Goal: Task Accomplishment & Management: Manage account settings

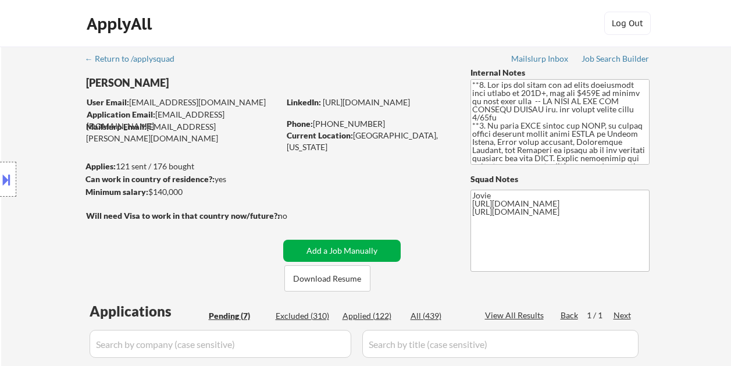
select select ""pending""
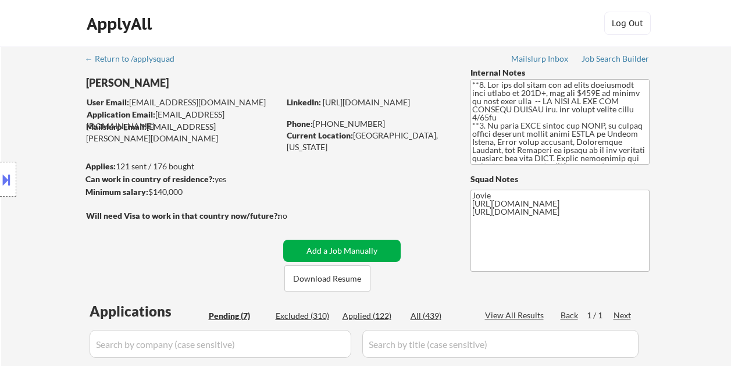
select select ""pending""
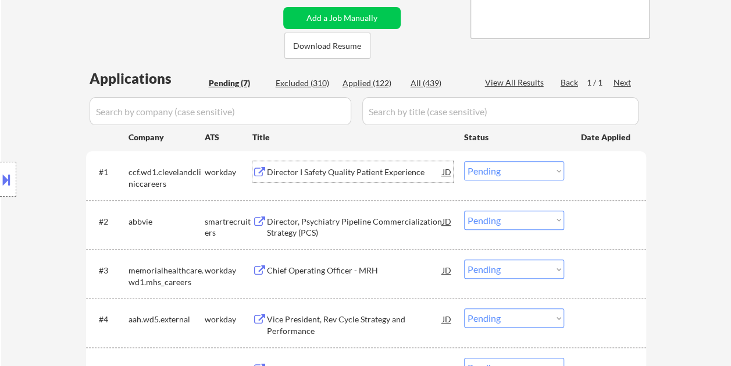
click at [231, 27] on div "← Return to /applysquad Mailslurp Inbox Job Search Builder Chanel Perez User Em…" at bounding box center [366, 175] width 580 height 722
click at [553, 169] on select "Choose an option... Pending Applied Excluded (Questions) Excluded (Expired) Exc…" at bounding box center [514, 170] width 100 height 19
click at [464, 161] on select "Choose an option... Pending Applied Excluded (Questions) Excluded (Expired) Exc…" at bounding box center [514, 170] width 100 height 19
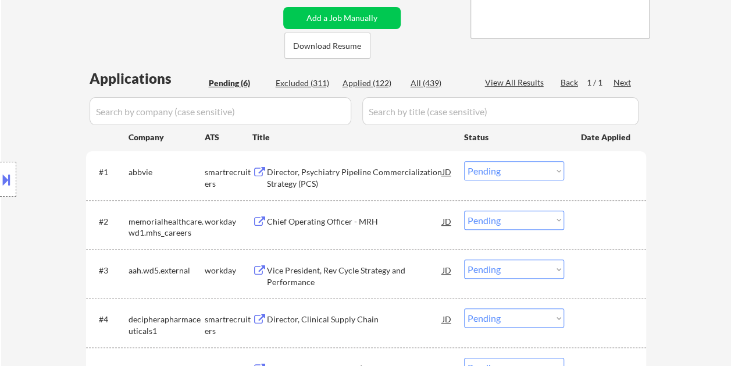
click at [352, 172] on div "Director, Psychiatry Pipeline Commercialization Strategy (PCS)" at bounding box center [355, 177] width 176 height 23
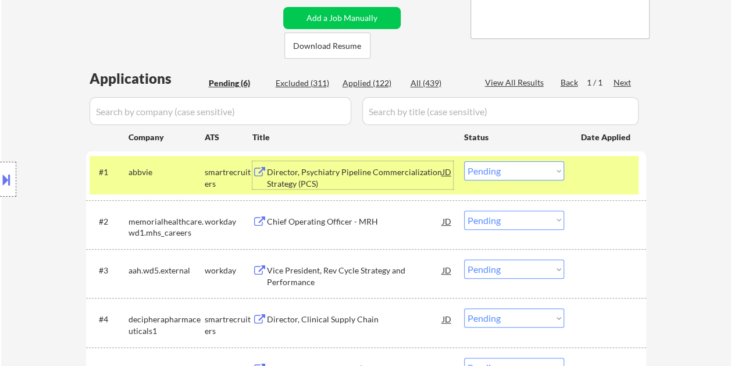
click at [551, 169] on select "Choose an option... Pending Applied Excluded (Questions) Excluded (Expired) Exc…" at bounding box center [514, 170] width 100 height 19
click at [464, 161] on select "Choose an option... Pending Applied Excluded (Questions) Excluded (Expired) Exc…" at bounding box center [514, 170] width 100 height 19
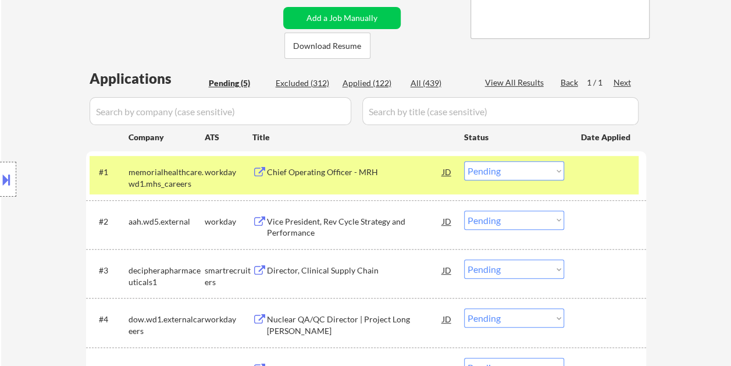
click at [322, 176] on div "Chief Operating Officer - MRH" at bounding box center [355, 172] width 176 height 12
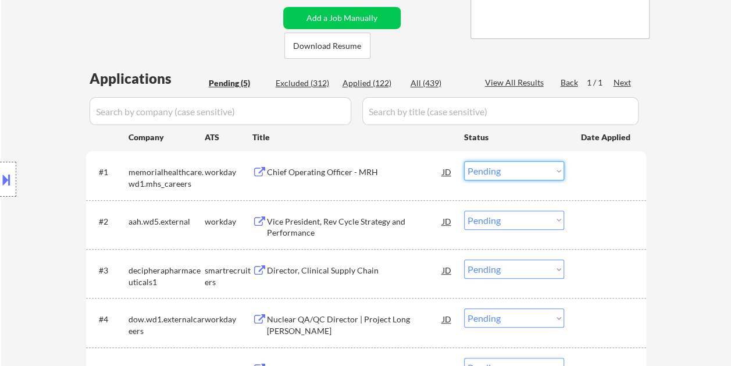
click at [556, 170] on select "Choose an option... Pending Applied Excluded (Questions) Excluded (Expired) Exc…" at bounding box center [514, 170] width 100 height 19
click at [464, 161] on select "Choose an option... Pending Applied Excluded (Questions) Excluded (Expired) Exc…" at bounding box center [514, 170] width 100 height 19
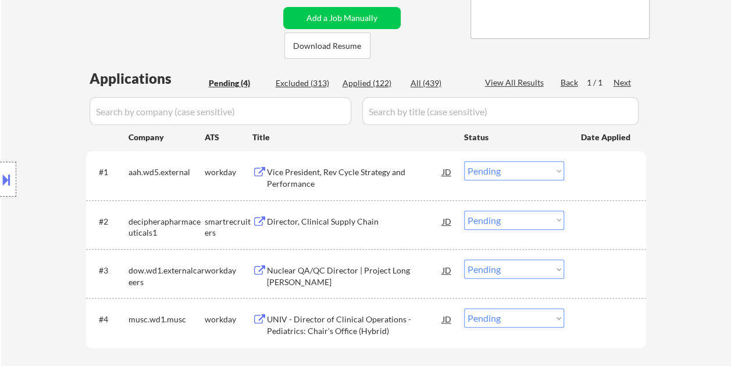
click at [598, 181] on div at bounding box center [606, 171] width 51 height 21
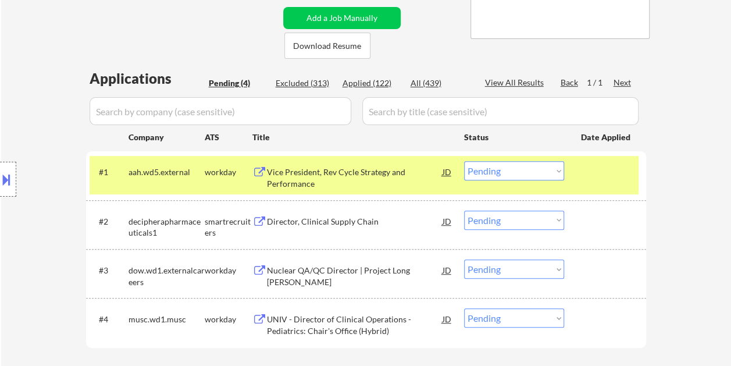
click at [407, 171] on div "Vice President, Rev Cycle Strategy and Performance" at bounding box center [355, 177] width 176 height 23
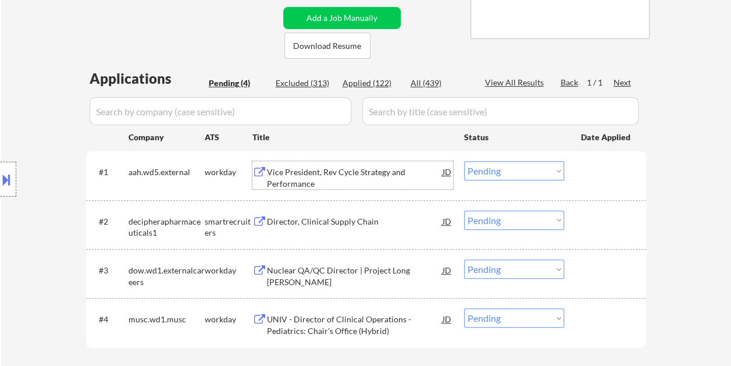
click at [586, 169] on div at bounding box center [606, 171] width 51 height 21
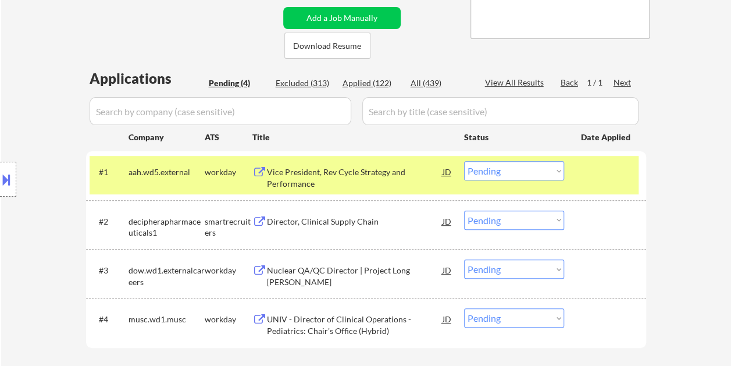
click at [557, 166] on select "Choose an option... Pending Applied Excluded (Questions) Excluded (Expired) Exc…" at bounding box center [514, 170] width 100 height 19
click at [464, 161] on select "Choose an option... Pending Applied Excluded (Questions) Excluded (Expired) Exc…" at bounding box center [514, 170] width 100 height 19
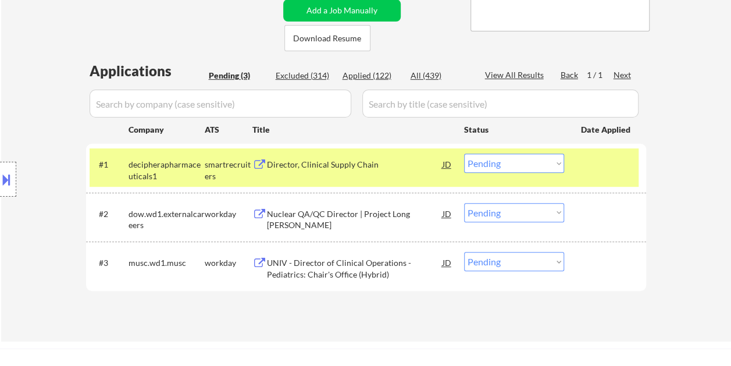
scroll to position [174, 0]
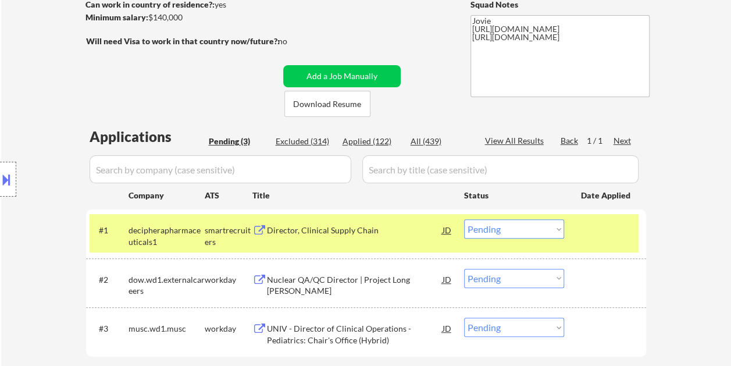
click at [321, 238] on div "Director, Clinical Supply Chain" at bounding box center [355, 229] width 176 height 21
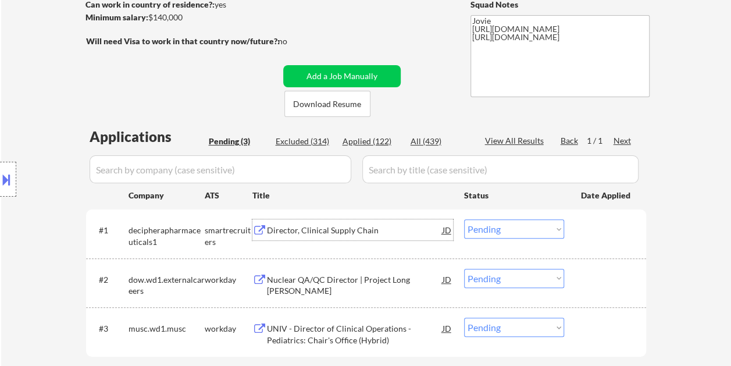
click at [580, 231] on div "#1 decipherapharmaceuticals1 smartrecruiters Director, Clinical Supply Chain JD…" at bounding box center [364, 233] width 549 height 38
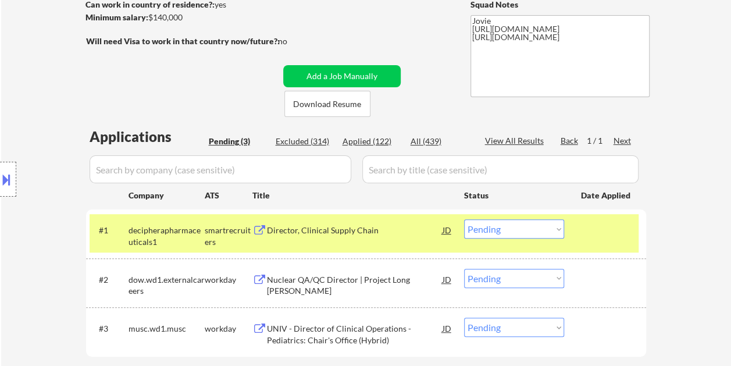
click at [562, 230] on select "Choose an option... Pending Applied Excluded (Questions) Excluded (Expired) Exc…" at bounding box center [514, 228] width 100 height 19
click at [464, 219] on select "Choose an option... Pending Applied Excluded (Questions) Excluded (Expired) Exc…" at bounding box center [514, 228] width 100 height 19
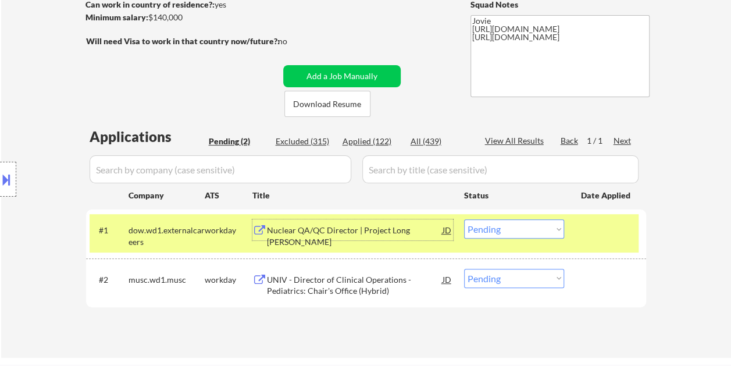
click at [362, 234] on div "Nuclear QA/QC Director | Project Long Mott" at bounding box center [355, 236] width 176 height 23
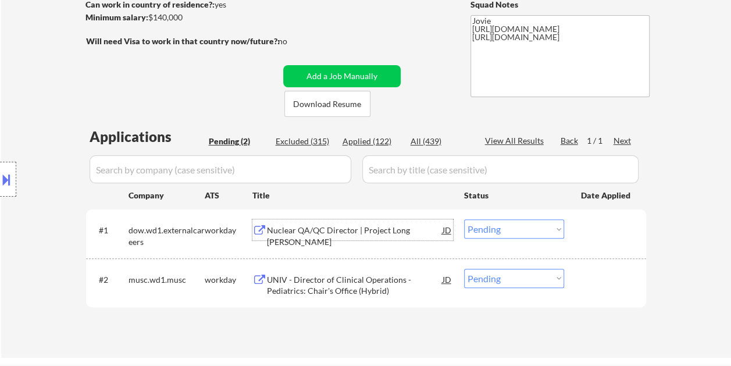
drag, startPoint x: 608, startPoint y: 229, endPoint x: 568, endPoint y: 229, distance: 40.1
click at [596, 231] on div at bounding box center [606, 229] width 51 height 21
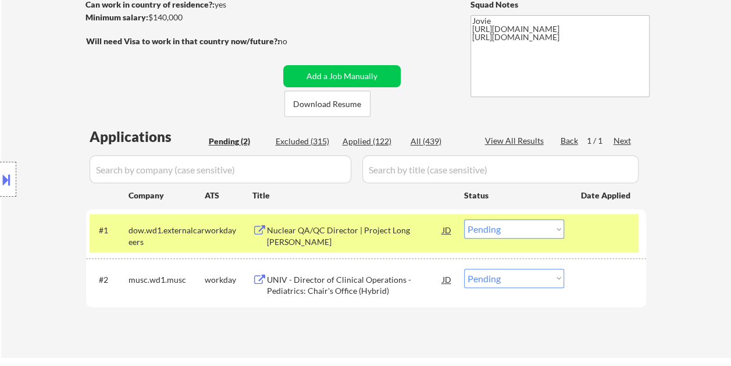
click at [551, 225] on select "Choose an option... Pending Applied Excluded (Questions) Excluded (Expired) Exc…" at bounding box center [514, 228] width 100 height 19
click at [464, 219] on select "Choose an option... Pending Applied Excluded (Questions) Excluded (Expired) Exc…" at bounding box center [514, 228] width 100 height 19
select select ""pending""
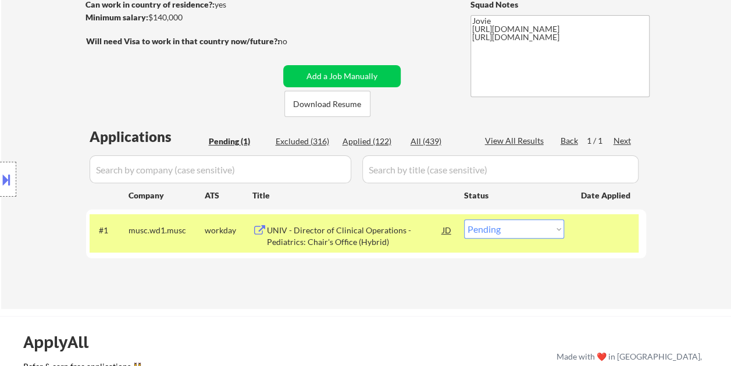
click at [328, 232] on div "UNIV - Director of Clinical Operations - Pediatrics: Chair's Office (Hybrid)" at bounding box center [355, 236] width 176 height 23
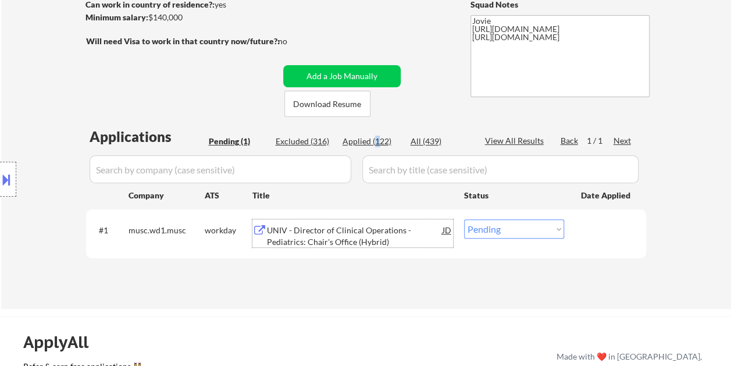
click at [376, 141] on div "Applied (122)" at bounding box center [372, 142] width 58 height 12
drag, startPoint x: 376, startPoint y: 141, endPoint x: 450, endPoint y: 111, distance: 80.0
click at [450, 111] on div "← Return to /applysquad Mailslurp Inbox Job Search Builder Chanel Perez User Em…" at bounding box center [366, 86] width 580 height 428
click at [364, 138] on div "Applied (122)" at bounding box center [372, 142] width 58 height 12
select select ""applied""
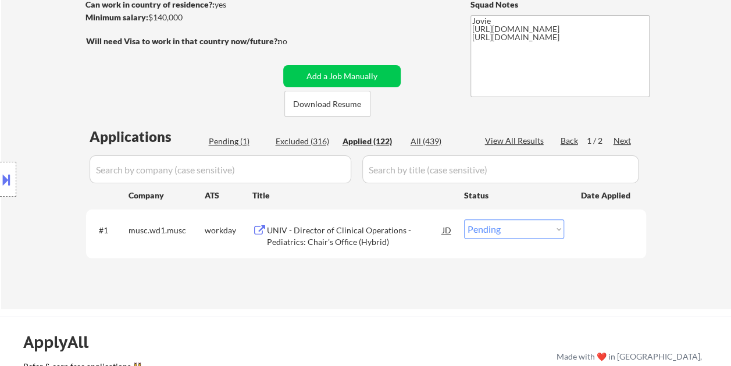
select select ""applied""
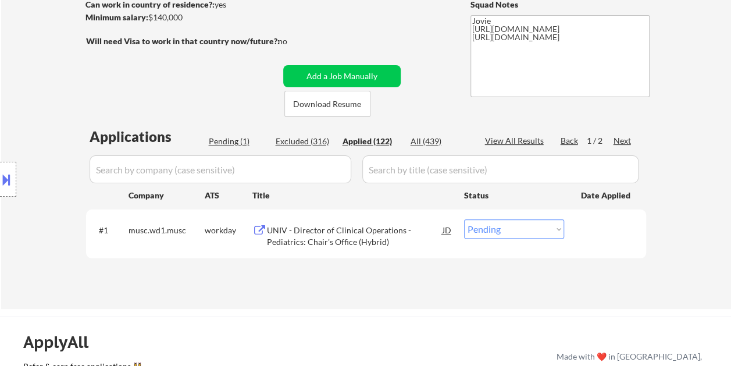
select select ""applied""
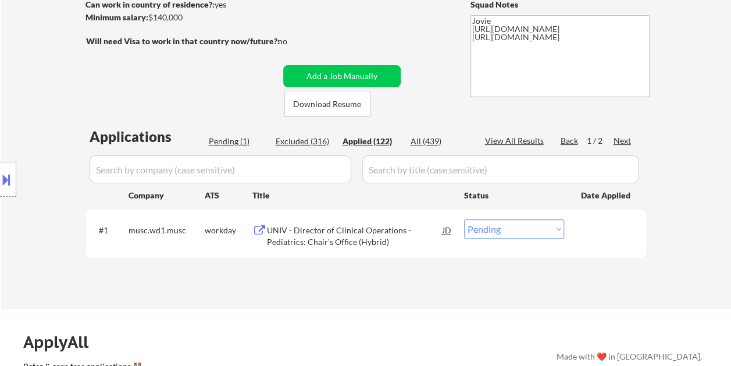
select select ""applied""
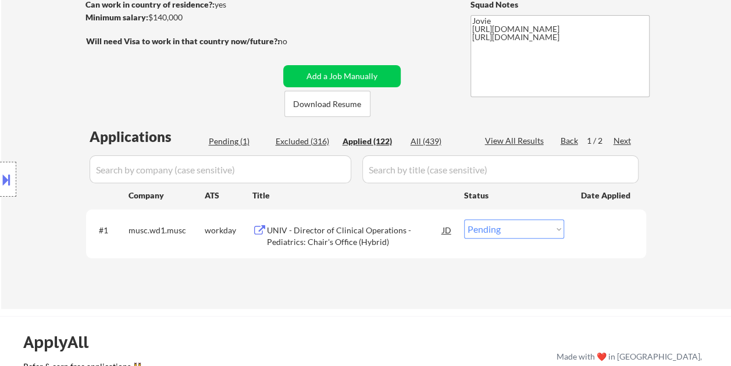
select select ""applied""
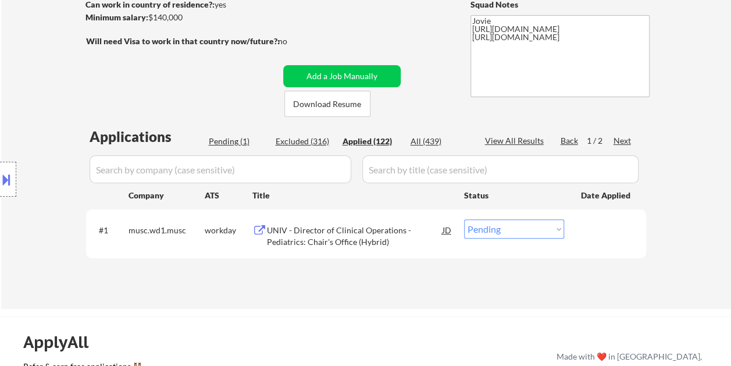
select select ""applied""
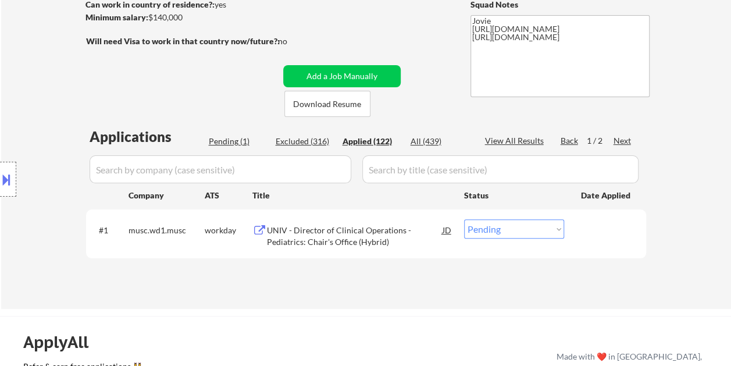
select select ""applied""
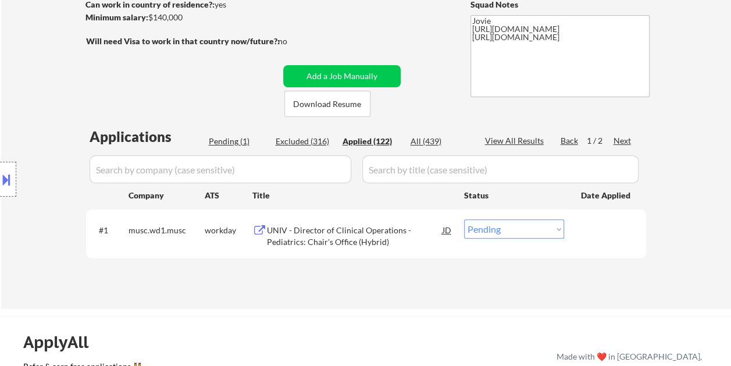
select select ""applied""
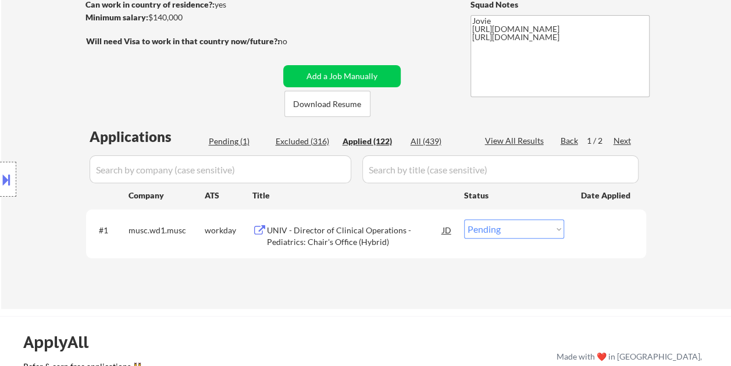
select select ""applied""
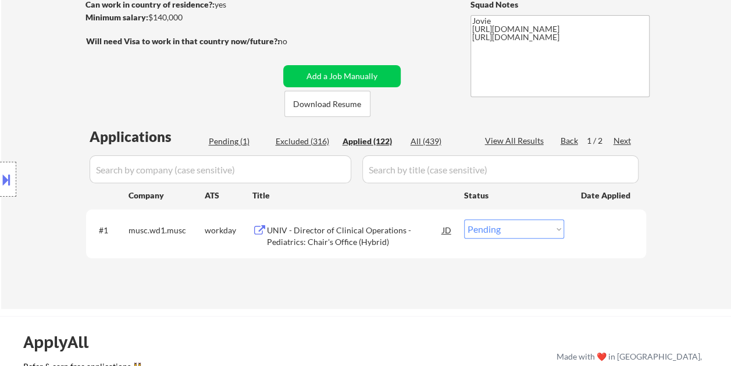
select select ""applied""
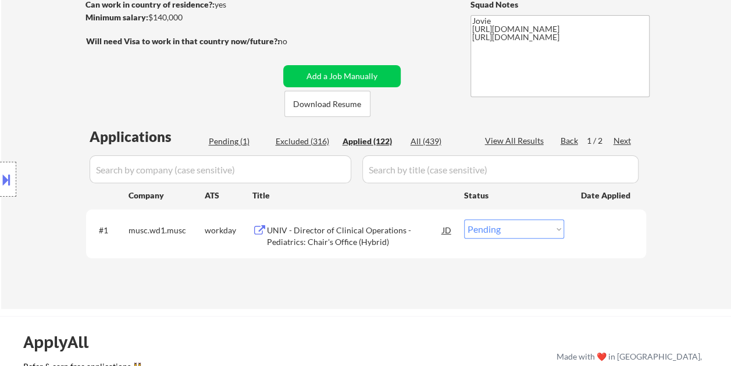
select select ""applied""
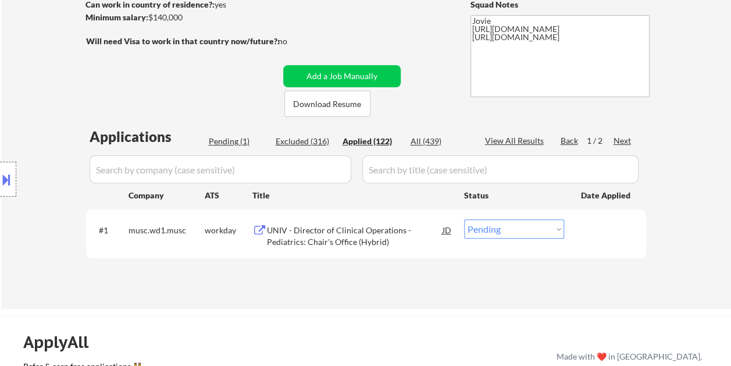
select select ""applied""
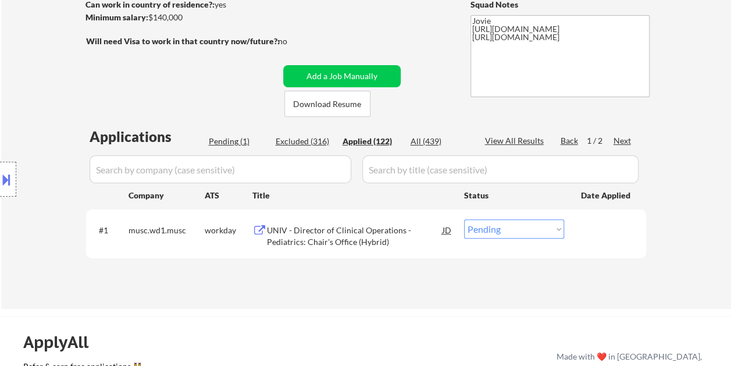
select select ""applied""
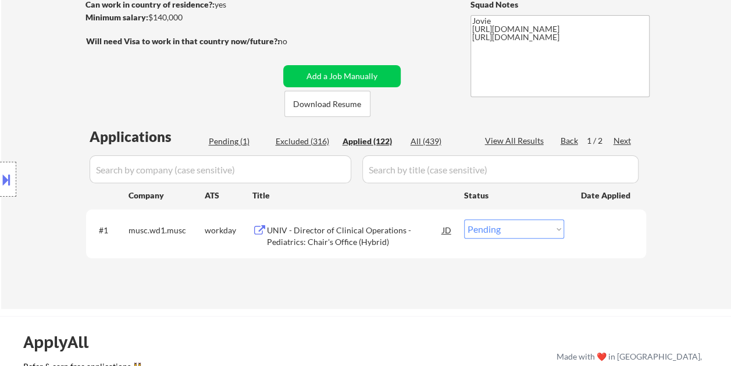
select select ""applied""
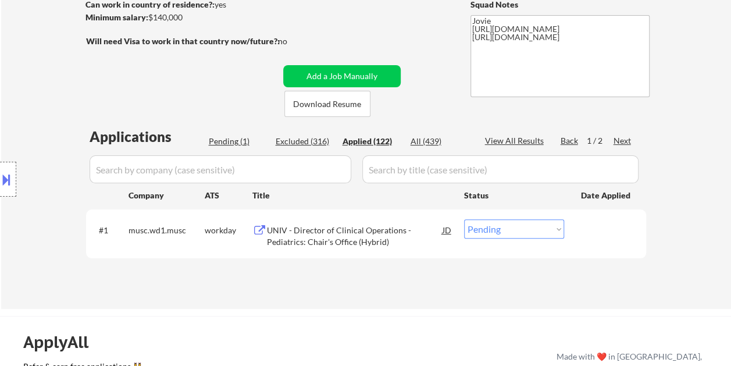
select select ""applied""
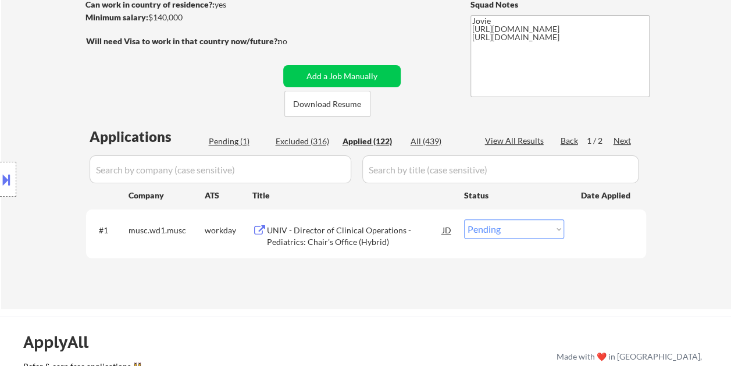
select select ""applied""
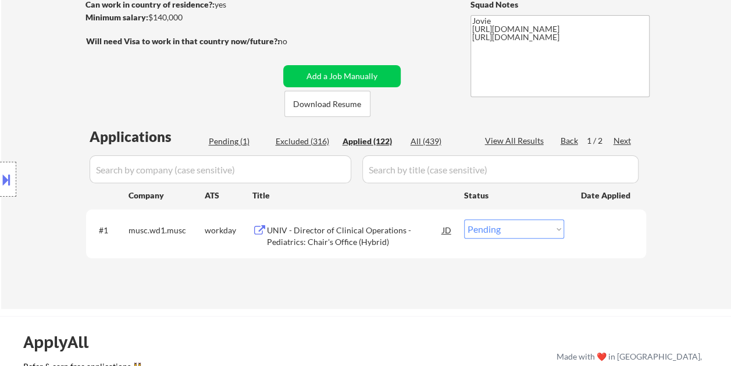
select select ""applied""
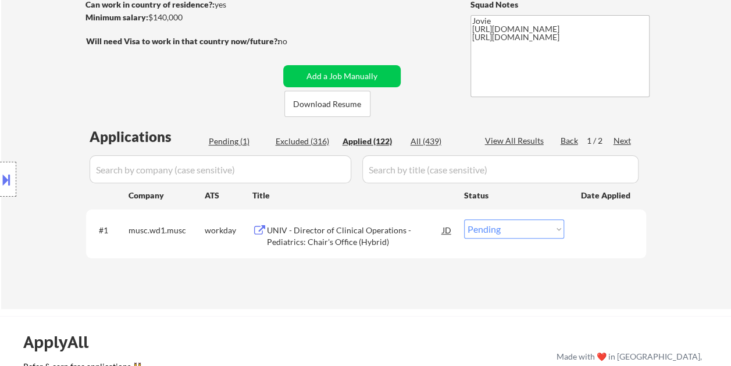
select select ""applied""
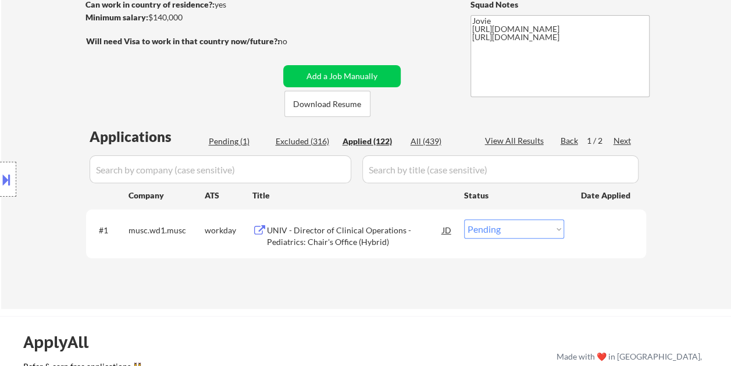
select select ""applied""
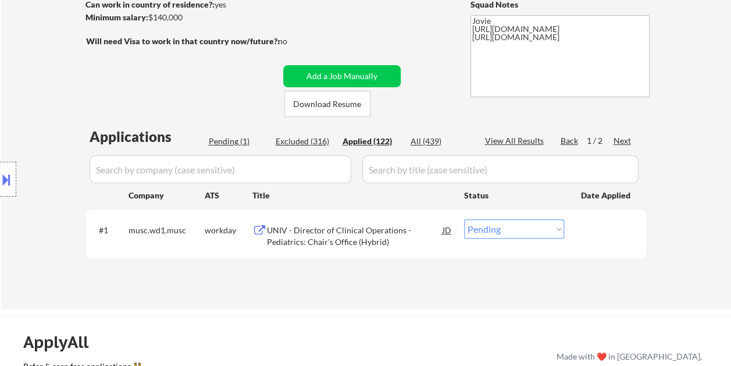
select select ""applied""
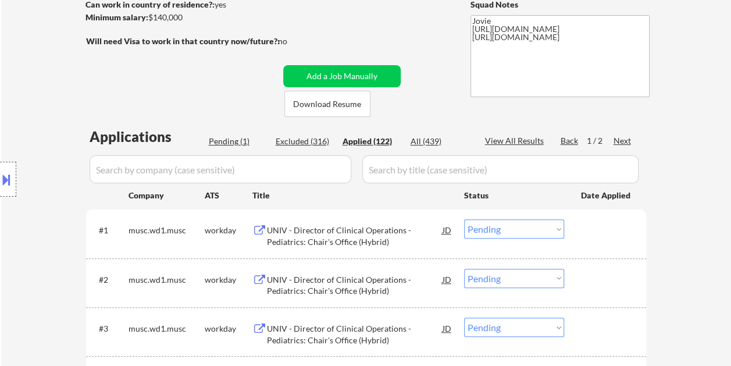
select select ""applied""
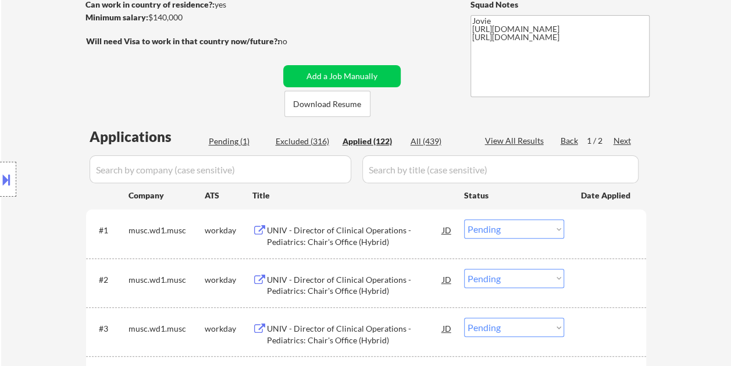
select select ""applied""
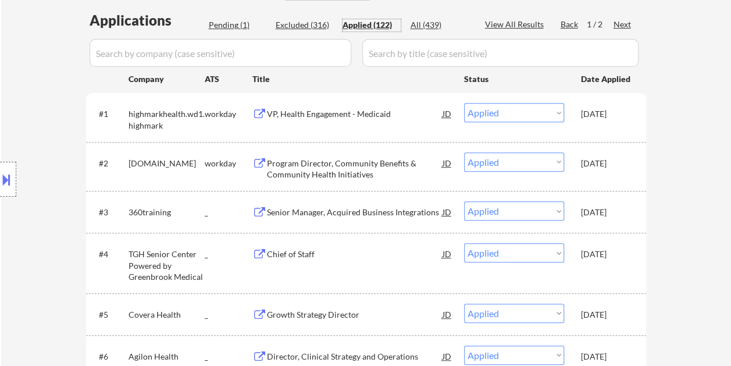
scroll to position [233, 0]
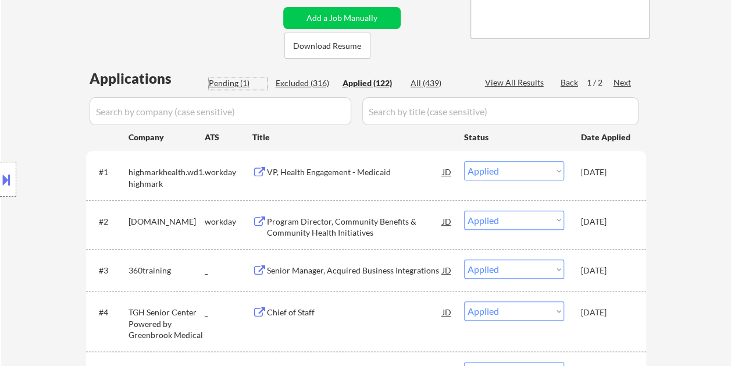
drag, startPoint x: 238, startPoint y: 80, endPoint x: 243, endPoint y: 87, distance: 8.3
click at [242, 84] on div "Pending (1)" at bounding box center [238, 83] width 58 height 12
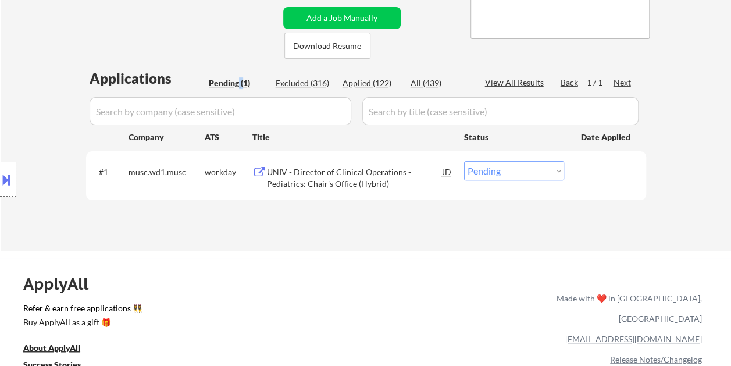
click at [529, 173] on select "Choose an option... Pending Applied Excluded (Questions) Excluded (Expired) Exc…" at bounding box center [514, 170] width 100 height 19
click at [464, 161] on select "Choose an option... Pending Applied Excluded (Questions) Excluded (Expired) Exc…" at bounding box center [514, 170] width 100 height 19
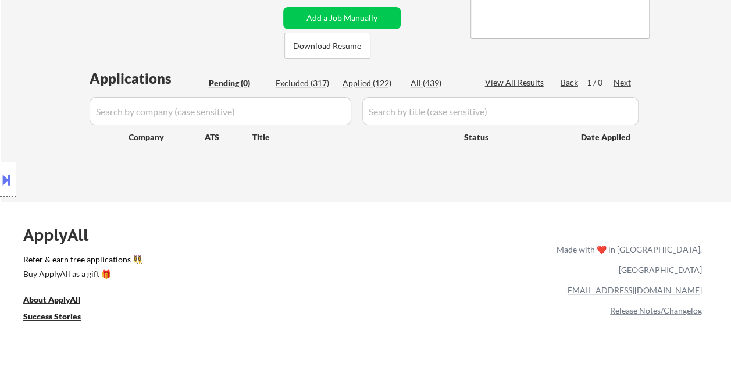
click at [195, 245] on div "Location Inclusions: country:US" at bounding box center [104, 180] width 208 height 216
drag, startPoint x: 377, startPoint y: 88, endPoint x: 241, endPoint y: 1, distance: 162.5
click at [377, 87] on div "Applied (122)" at bounding box center [372, 83] width 58 height 12
select select ""applied""
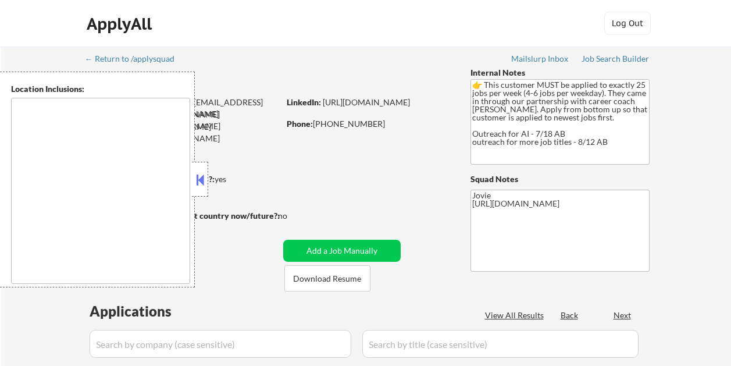
select select ""pending""
type textarea "[GEOGRAPHIC_DATA], [GEOGRAPHIC_DATA] [GEOGRAPHIC_DATA], [GEOGRAPHIC_DATA] [GEOG…"
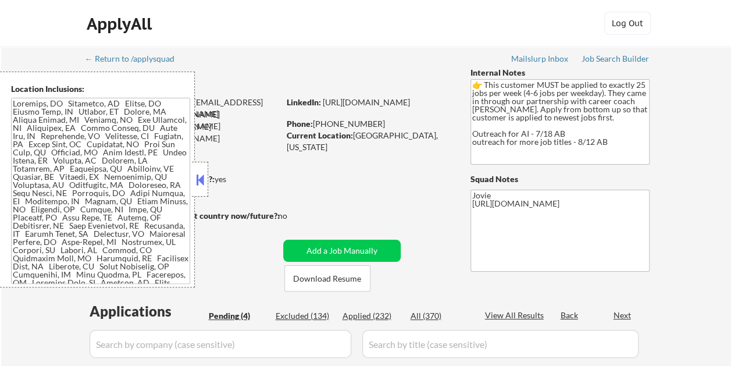
click at [206, 179] on button at bounding box center [200, 179] width 13 height 17
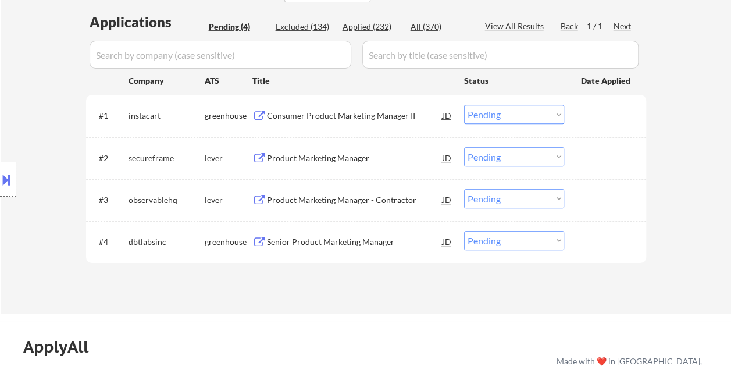
scroll to position [291, 0]
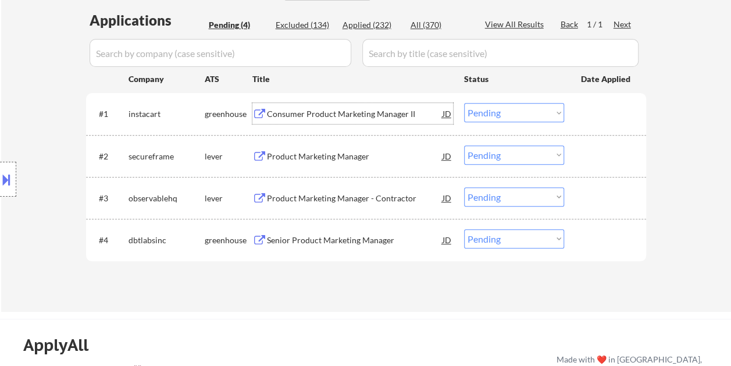
click at [326, 113] on div "Consumer Product Marketing Manager II" at bounding box center [355, 114] width 176 height 12
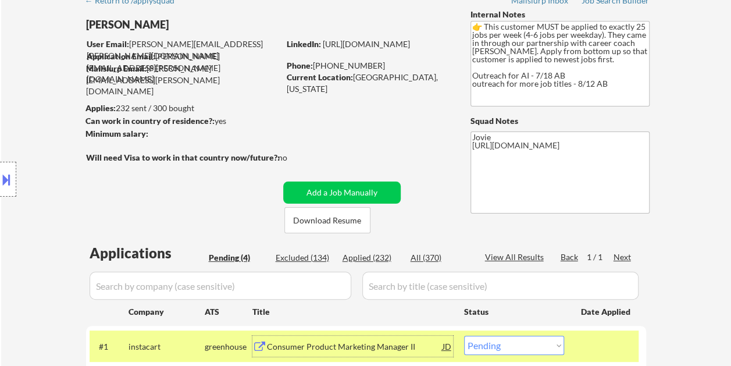
scroll to position [116, 0]
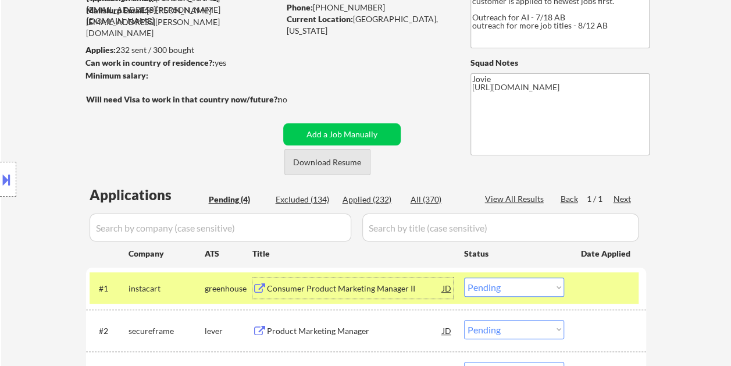
click at [312, 154] on button "Download Resume" at bounding box center [327, 162] width 86 height 26
click at [425, 83] on div "← Return to /applysquad Mailslurp Inbox Job Search Builder [PERSON_NAME] User E…" at bounding box center [366, 203] width 580 height 547
click at [542, 286] on select "Choose an option... Pending Applied Excluded (Questions) Excluded (Expired) Exc…" at bounding box center [514, 286] width 100 height 19
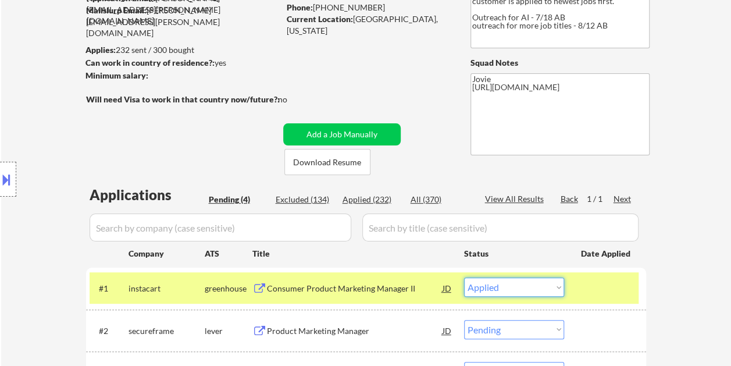
click at [464, 277] on select "Choose an option... Pending Applied Excluded (Questions) Excluded (Expired) Exc…" at bounding box center [514, 286] width 100 height 19
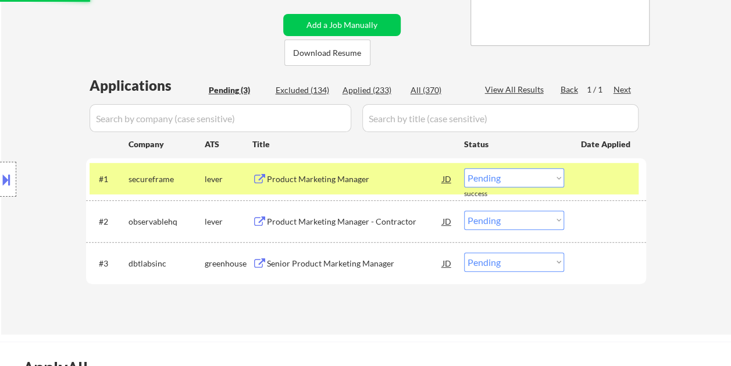
scroll to position [233, 0]
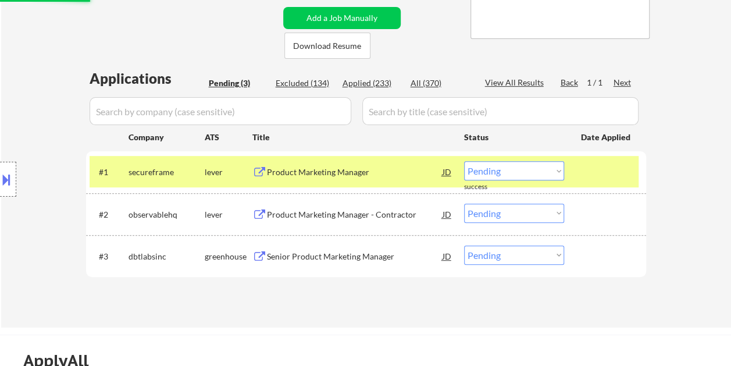
click at [315, 173] on div "Product Marketing Manager" at bounding box center [355, 172] width 176 height 12
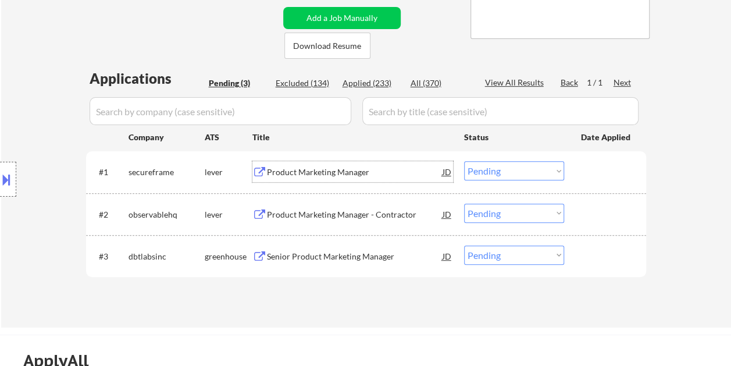
click at [584, 173] on div at bounding box center [606, 171] width 51 height 21
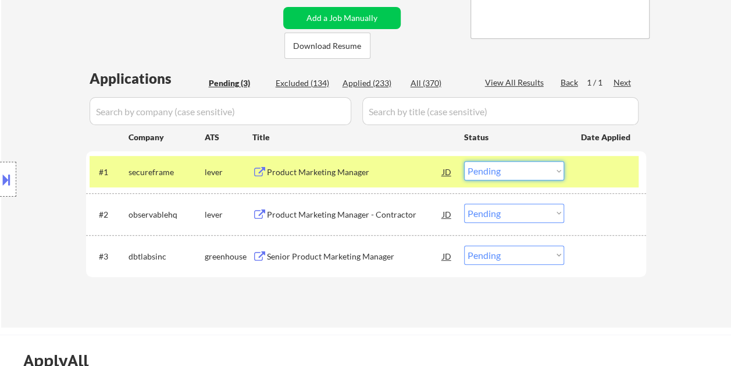
click at [558, 174] on select "Choose an option... Pending Applied Excluded (Questions) Excluded (Expired) Exc…" at bounding box center [514, 170] width 100 height 19
click at [464, 161] on select "Choose an option... Pending Applied Excluded (Questions) Excluded (Expired) Exc…" at bounding box center [514, 170] width 100 height 19
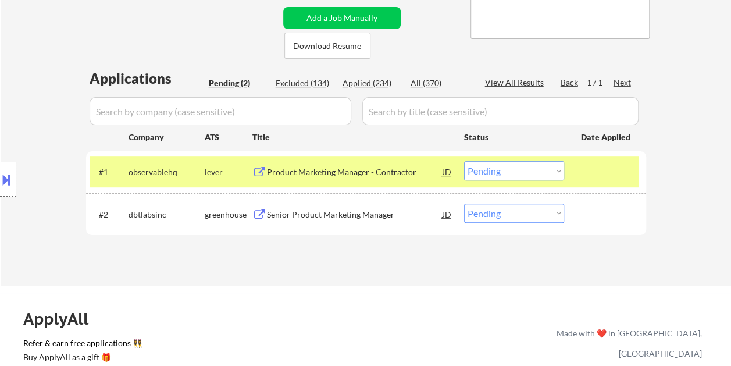
click at [317, 166] on div "Product Marketing Manager - Contractor" at bounding box center [355, 172] width 176 height 12
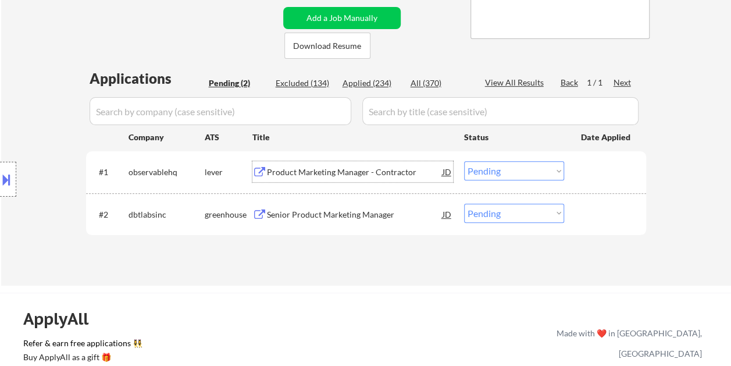
click at [587, 173] on div at bounding box center [606, 171] width 51 height 21
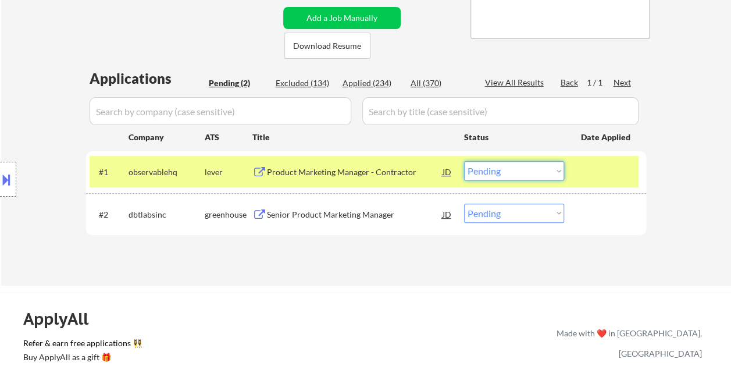
click at [535, 162] on select "Choose an option... Pending Applied Excluded (Questions) Excluded (Expired) Exc…" at bounding box center [514, 170] width 100 height 19
click at [464, 161] on select "Choose an option... Pending Applied Excluded (Questions) Excluded (Expired) Exc…" at bounding box center [514, 170] width 100 height 19
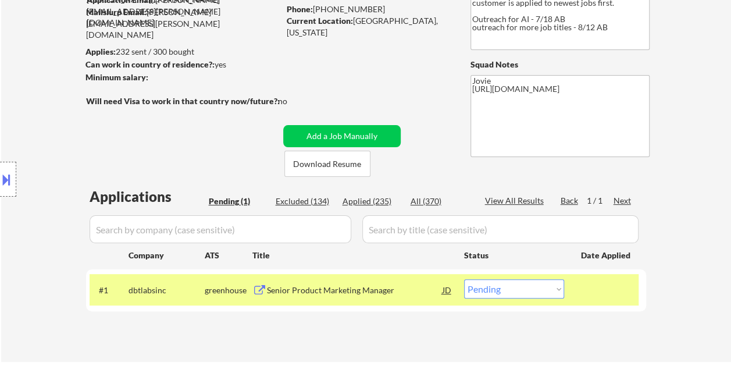
scroll to position [116, 0]
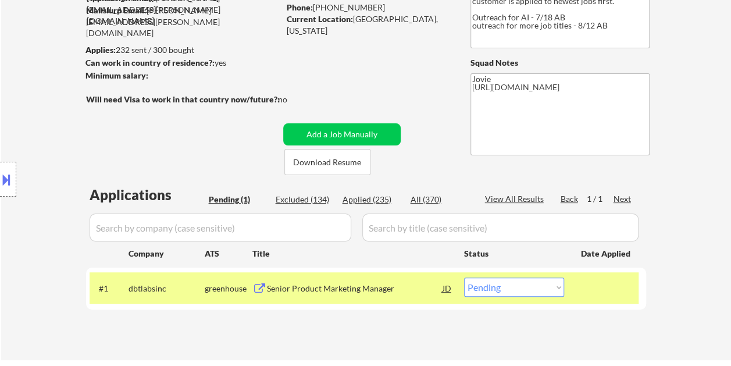
click at [352, 292] on div "Senior Product Marketing Manager" at bounding box center [355, 289] width 176 height 12
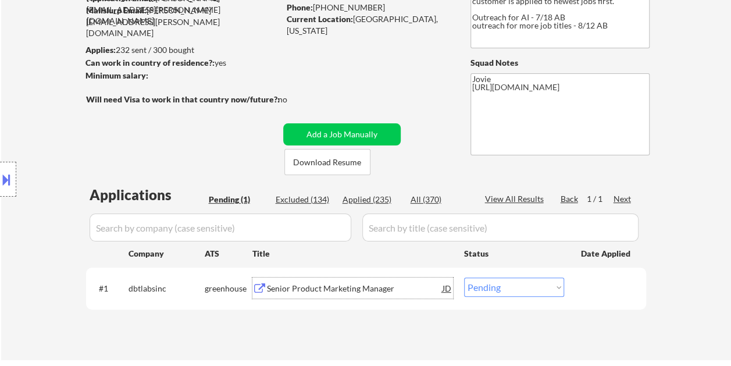
click at [449, 293] on div "JD" at bounding box center [447, 287] width 12 height 21
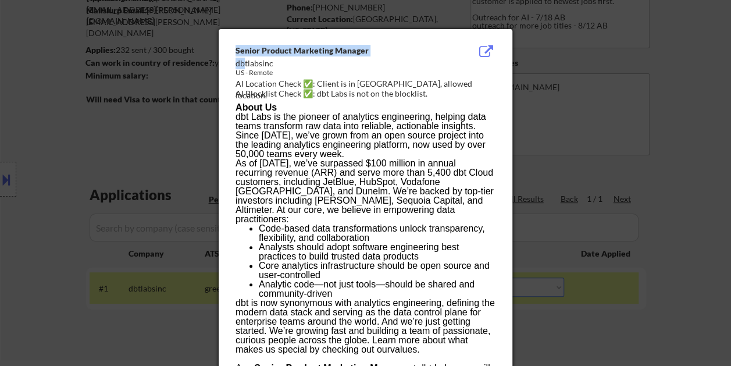
drag, startPoint x: 233, startPoint y: 62, endPoint x: 245, endPoint y: 62, distance: 12.8
drag, startPoint x: 245, startPoint y: 62, endPoint x: 250, endPoint y: 66, distance: 6.2
click at [250, 66] on div "dbtlabsinc" at bounding box center [336, 64] width 201 height 12
drag, startPoint x: 272, startPoint y: 65, endPoint x: 236, endPoint y: 60, distance: 36.4
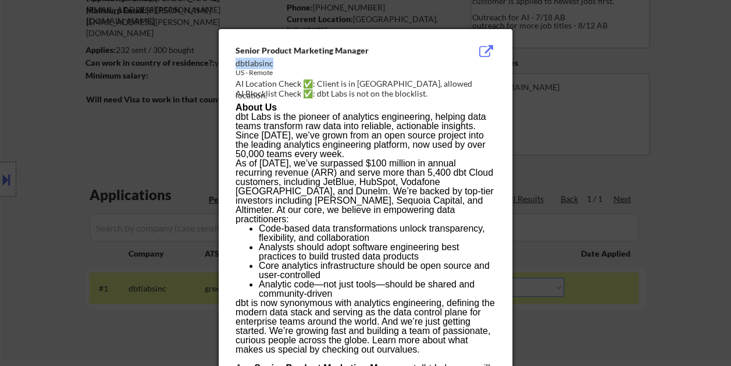
click at [236, 60] on div "dbtlabsinc" at bounding box center [336, 64] width 201 height 12
copy div "dbtlabsinc"
click at [678, 129] on div at bounding box center [365, 183] width 731 height 366
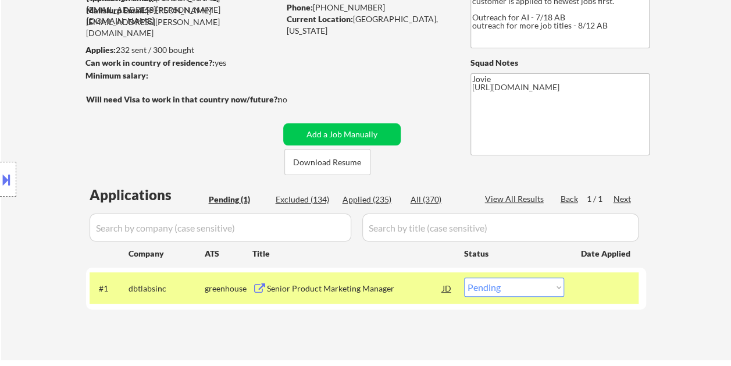
click at [557, 288] on select "Choose an option... Pending Applied Excluded (Questions) Excluded (Expired) Exc…" at bounding box center [514, 286] width 100 height 19
select select ""applied""
click at [464, 277] on select "Choose an option... Pending Applied Excluded (Questions) Excluded (Expired) Exc…" at bounding box center [514, 286] width 100 height 19
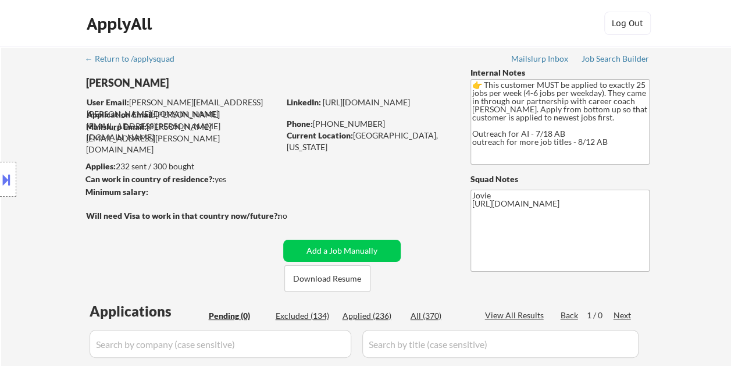
scroll to position [58, 0]
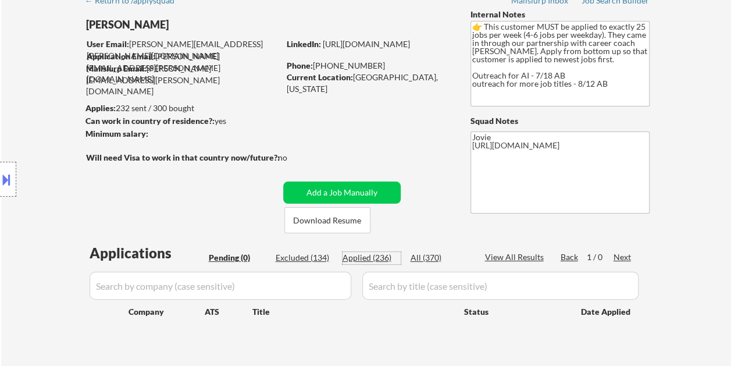
click at [365, 257] on div "Applied (236)" at bounding box center [372, 258] width 58 height 12
select select ""applied""
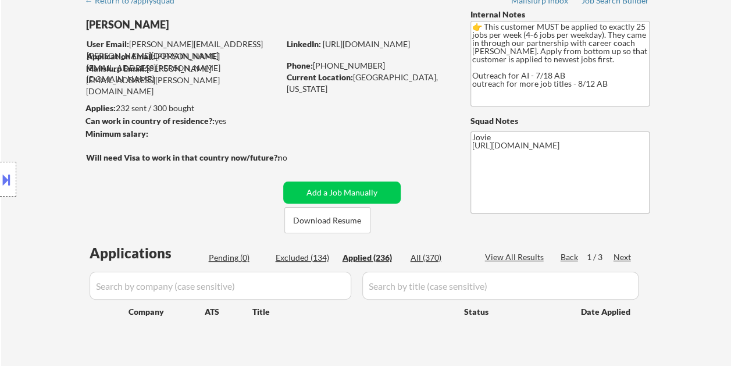
select select ""applied""
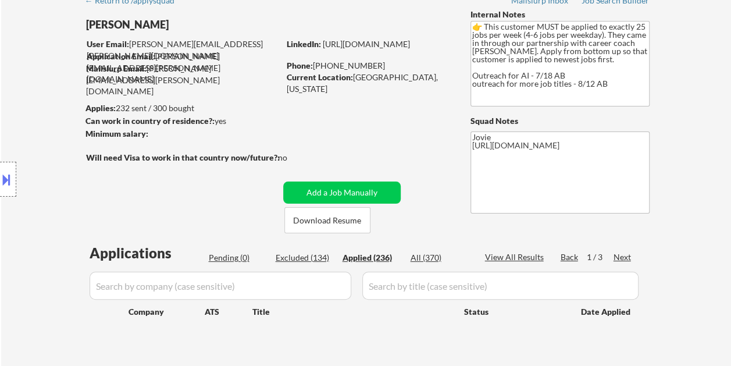
select select ""applied""
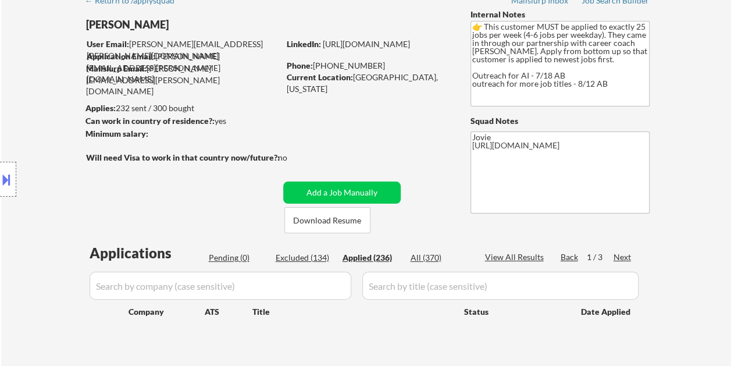
select select ""applied""
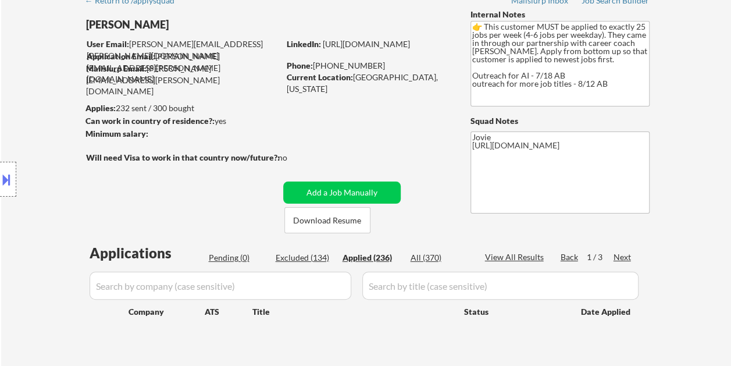
select select ""applied""
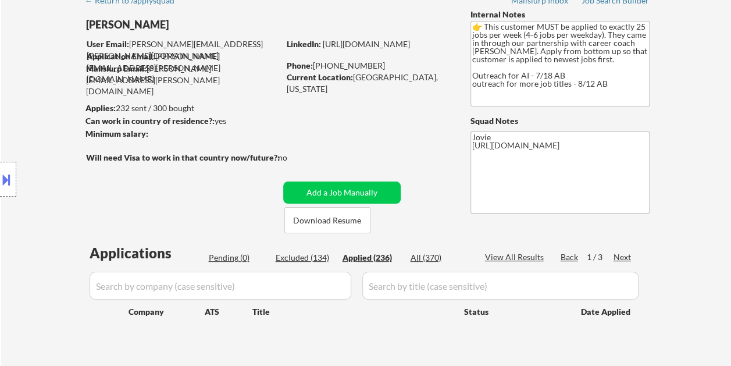
select select ""applied""
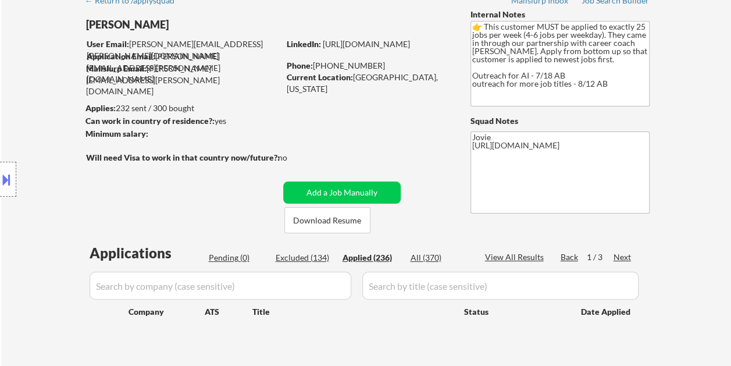
select select ""applied""
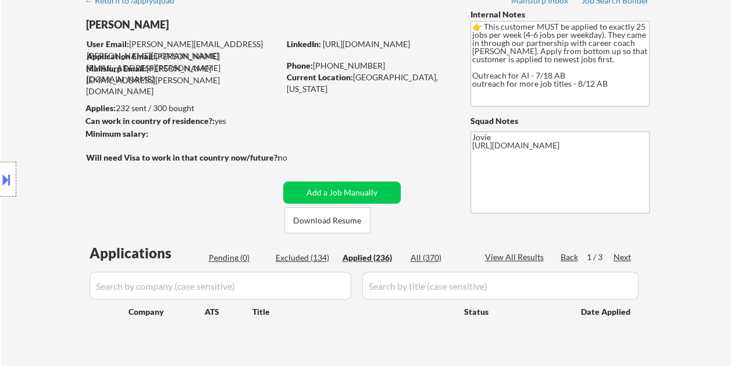
select select ""applied""
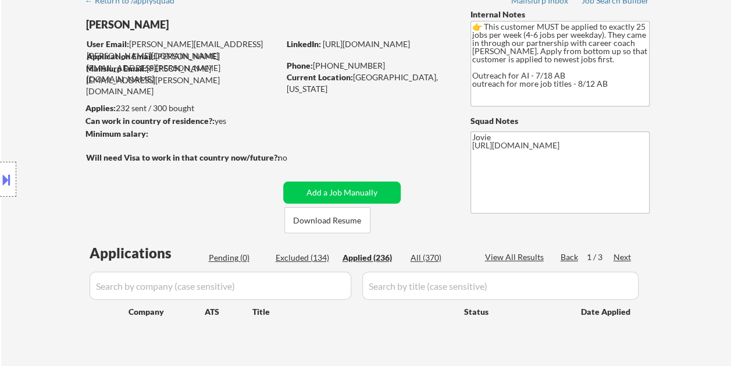
select select ""applied""
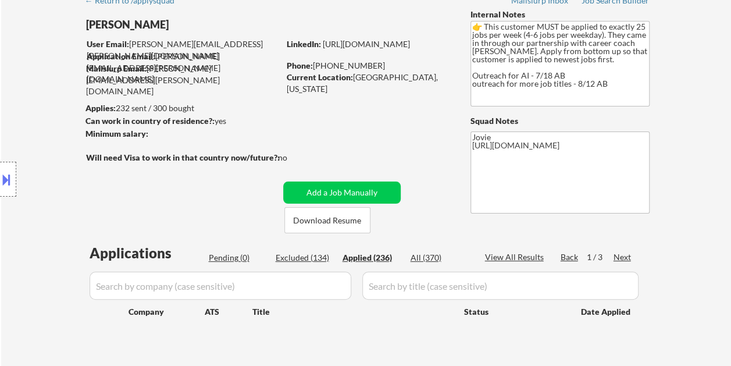
select select ""applied""
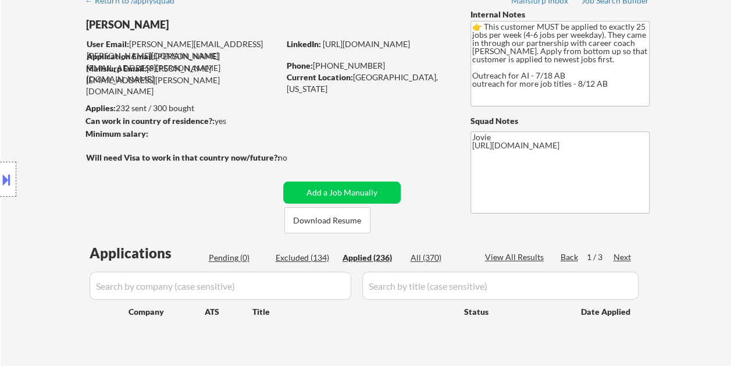
select select ""applied""
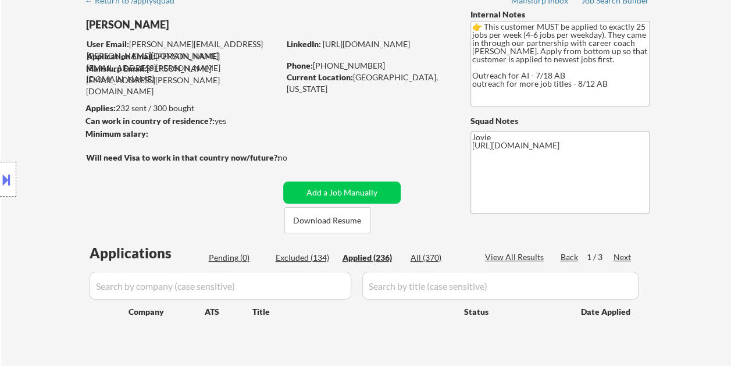
select select ""applied""
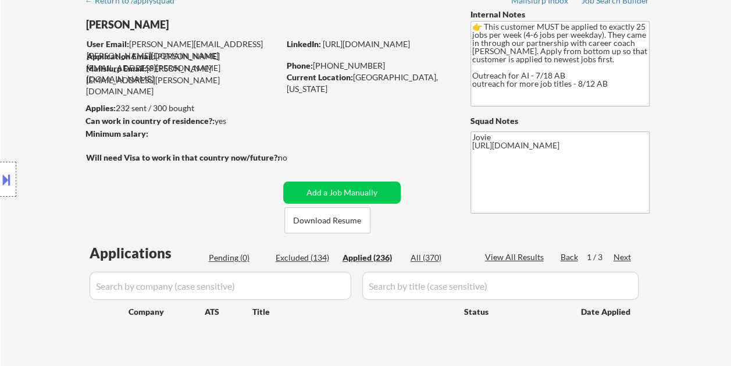
select select ""applied""
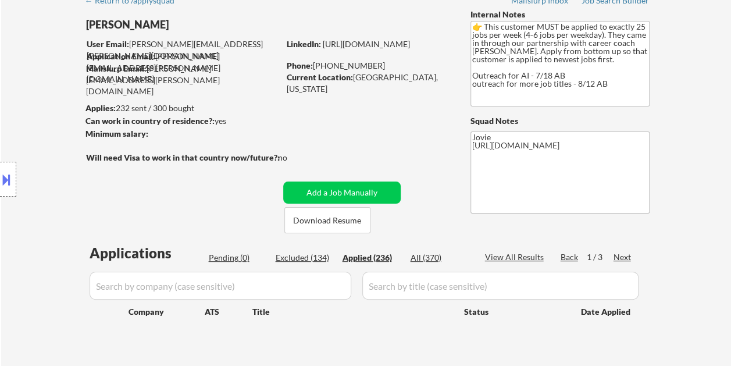
select select ""applied""
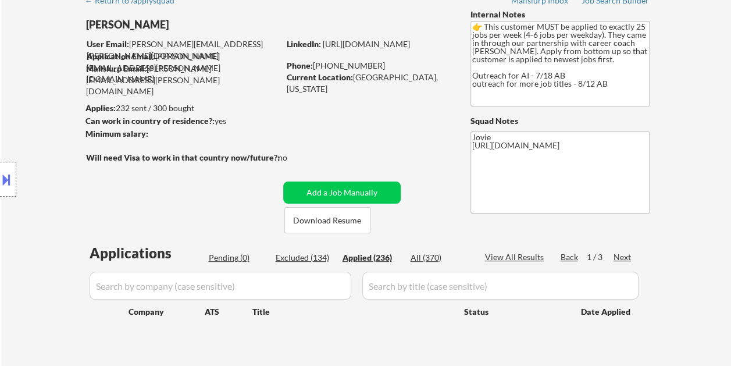
select select ""applied""
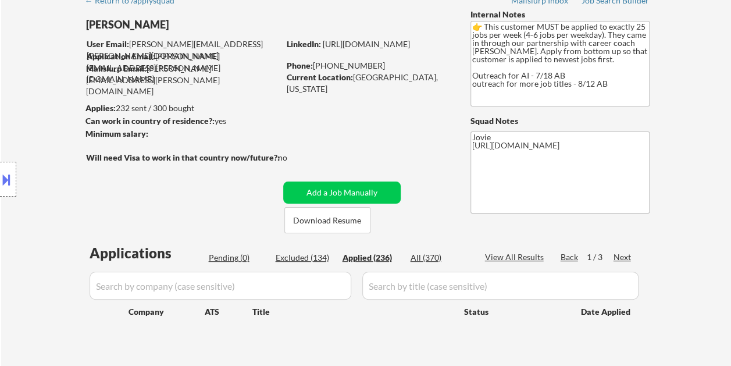
select select ""applied""
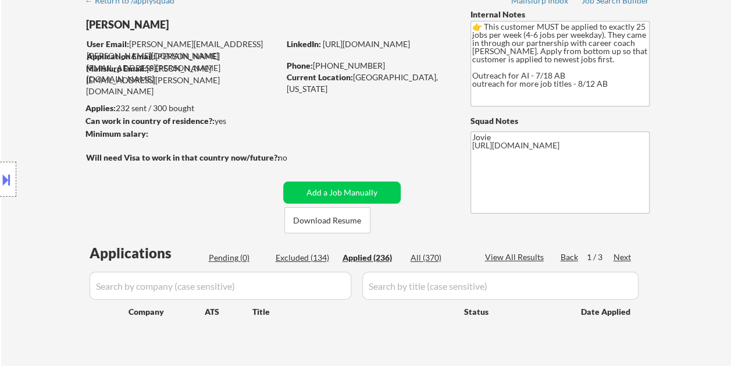
select select ""applied""
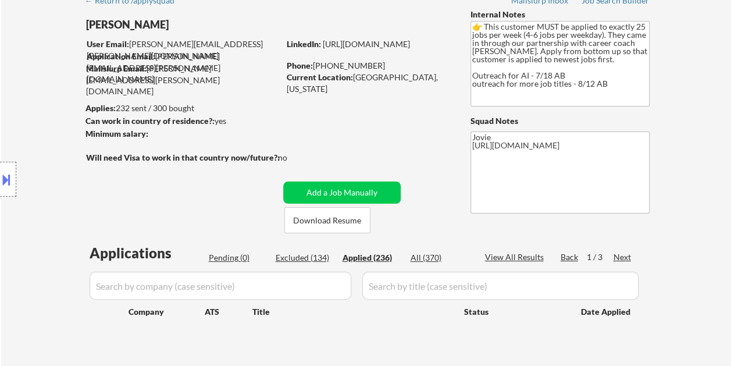
select select ""applied""
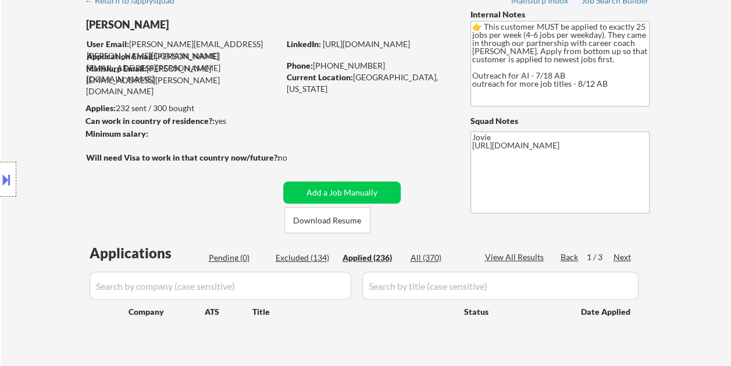
select select ""applied""
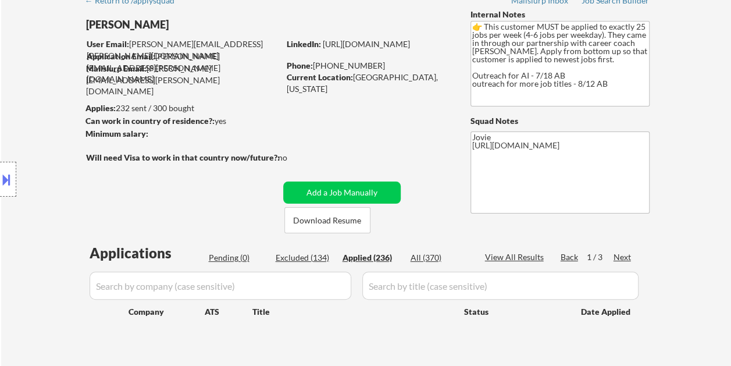
select select ""applied""
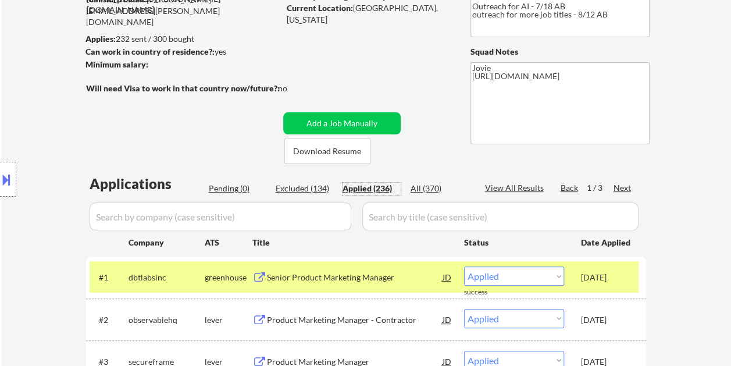
scroll to position [116, 0]
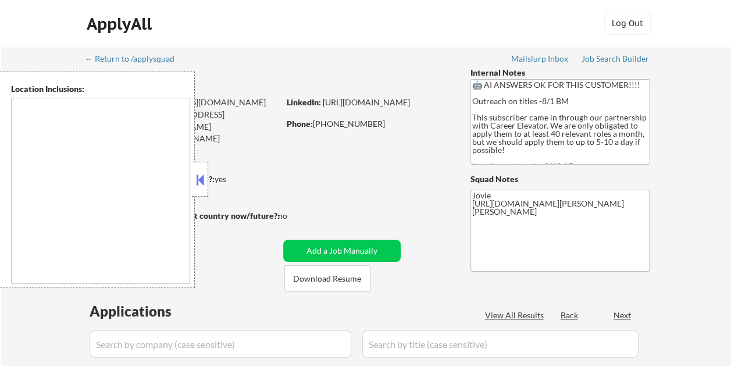
type textarea "Cambridge, MA Somerville, MA Brookline, MA Newton, MA Quincy, MA Medford, MA Ma…"
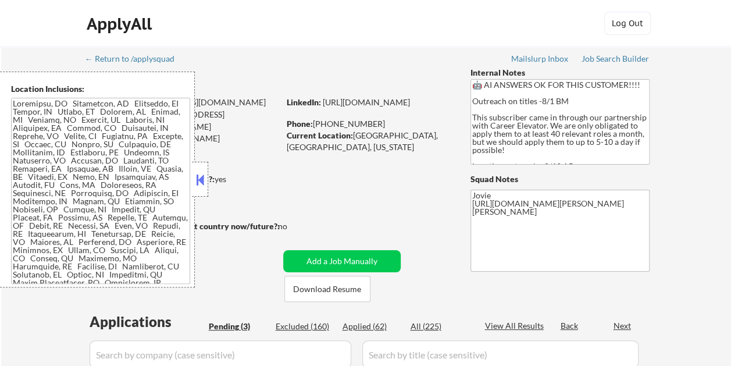
select select ""pending""
click at [202, 173] on button at bounding box center [200, 179] width 13 height 17
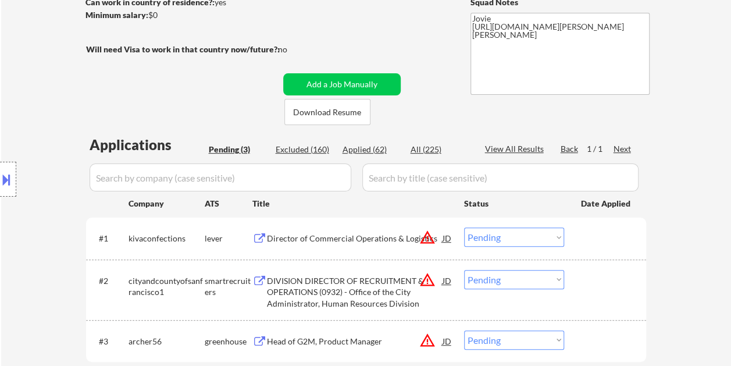
scroll to position [174, 0]
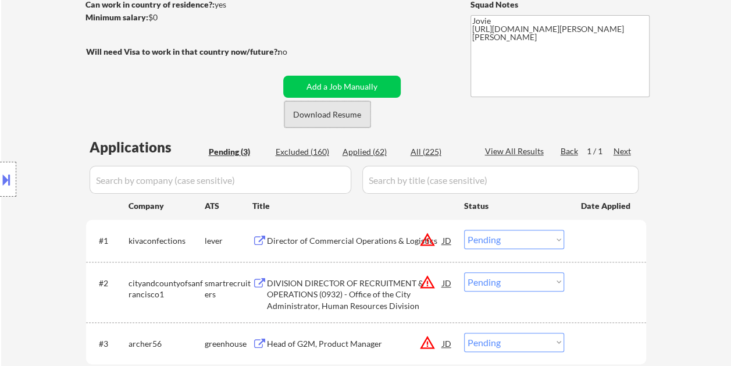
click at [320, 116] on button "Download Resume" at bounding box center [327, 114] width 86 height 26
click at [347, 236] on div "Director of Commercial Operations & Logistics" at bounding box center [355, 241] width 176 height 12
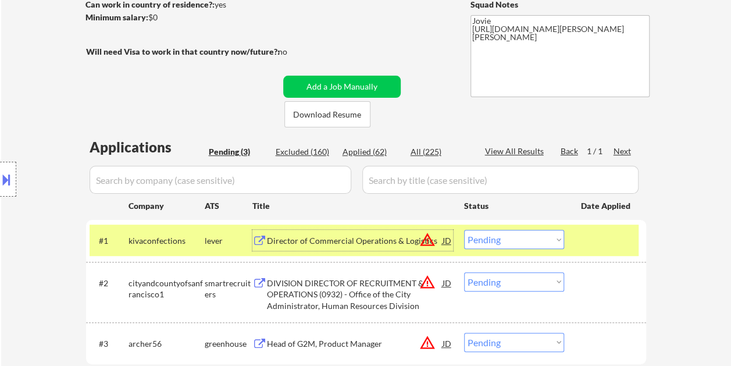
click at [562, 243] on select "Choose an option... Pending Applied Excluded (Questions) Excluded (Expired) Exc…" at bounding box center [514, 239] width 100 height 19
click at [464, 230] on select "Choose an option... Pending Applied Excluded (Questions) Excluded (Expired) Exc…" at bounding box center [514, 239] width 100 height 19
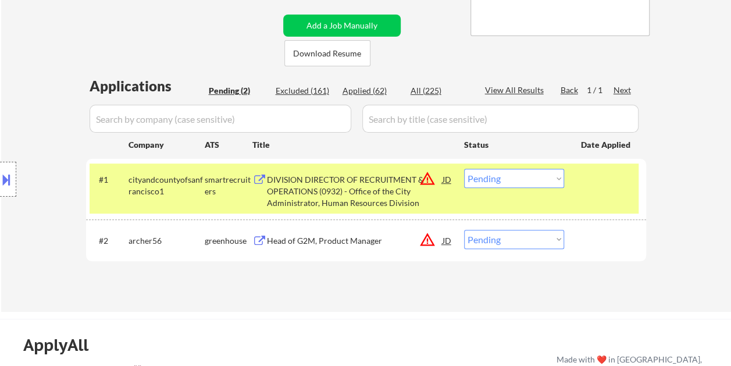
scroll to position [233, 0]
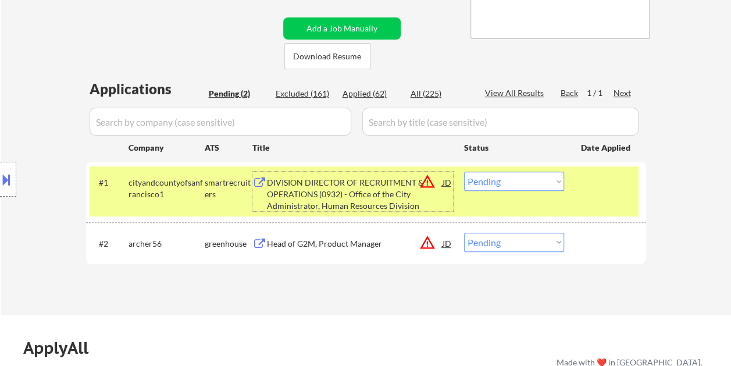
click at [351, 191] on div "DIVISION DIRECTOR OF RECRUITMENT & OPERATIONS (0932) - Office of the City Admin…" at bounding box center [355, 194] width 176 height 34
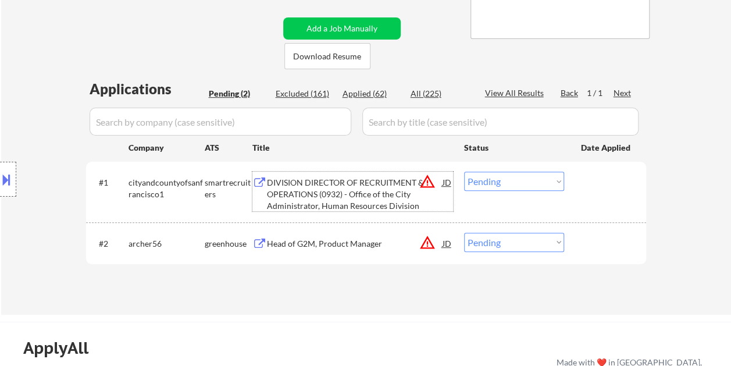
click at [594, 199] on div "#1 cityandcountyofsanfrancisco1 smartrecruiters DIVISION DIRECTOR OF RECRUITMEN…" at bounding box center [364, 191] width 549 height 50
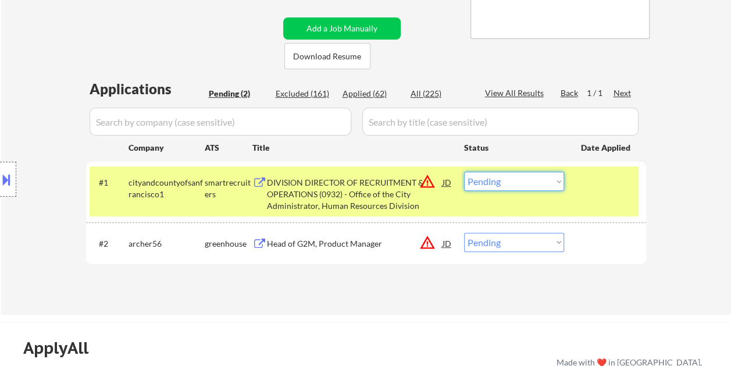
click at [558, 179] on select "Choose an option... Pending Applied Excluded (Questions) Excluded (Expired) Exc…" at bounding box center [514, 181] width 100 height 19
click at [464, 172] on select "Choose an option... Pending Applied Excluded (Questions) Excluded (Expired) Exc…" at bounding box center [514, 181] width 100 height 19
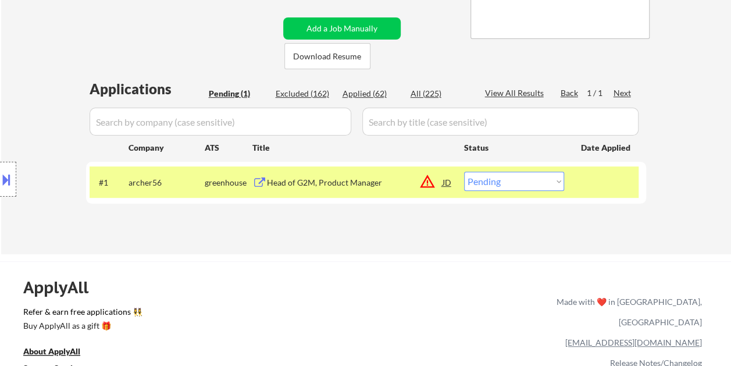
click at [333, 219] on div "Applications Pending (1) Excluded (162) Applied (62) All (225) View All Results…" at bounding box center [366, 155] width 560 height 152
click at [333, 178] on div "Head of G2M, Product Manager" at bounding box center [355, 183] width 176 height 12
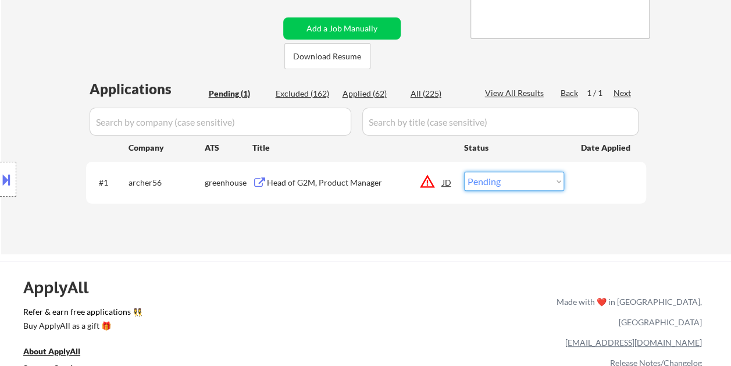
click at [550, 183] on select "Choose an option... Pending Applied Excluded (Questions) Excluded (Expired) Exc…" at bounding box center [514, 181] width 100 height 19
select select ""excluded__bad_match_""
click at [464, 172] on select "Choose an option... Pending Applied Excluded (Questions) Excluded (Expired) Exc…" at bounding box center [514, 181] width 100 height 19
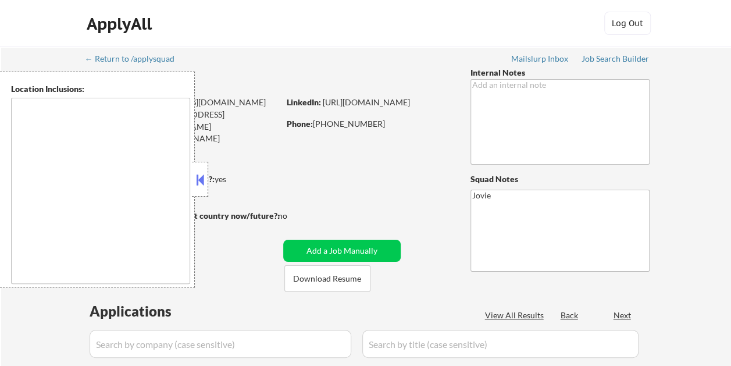
select select ""pending""
type textarea "Glendale, CA Burbank, CA Pasadena, CA West Hollywood, CA Beverly Hills, CA Sant…"
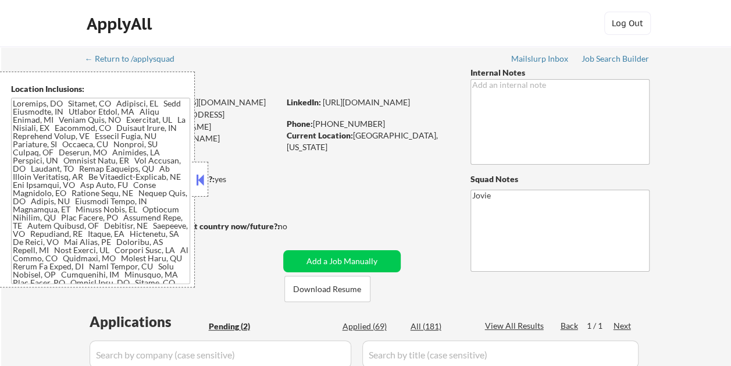
drag, startPoint x: 200, startPoint y: 178, endPoint x: 232, endPoint y: 180, distance: 32.0
click at [200, 177] on button at bounding box center [200, 179] width 13 height 17
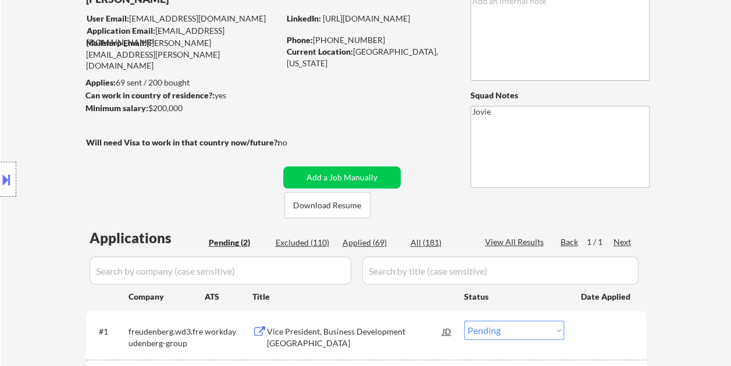
scroll to position [116, 0]
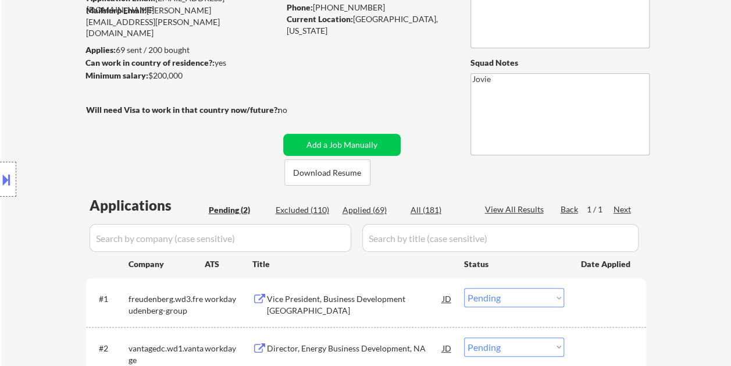
click at [433, 73] on div "← Return to /applysquad Mailslurp Inbox Job Search Builder Bradley Juhasz User …" at bounding box center [366, 173] width 580 height 487
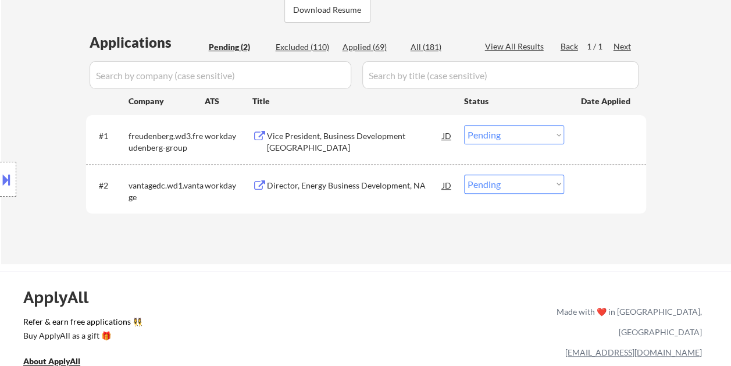
scroll to position [291, 0]
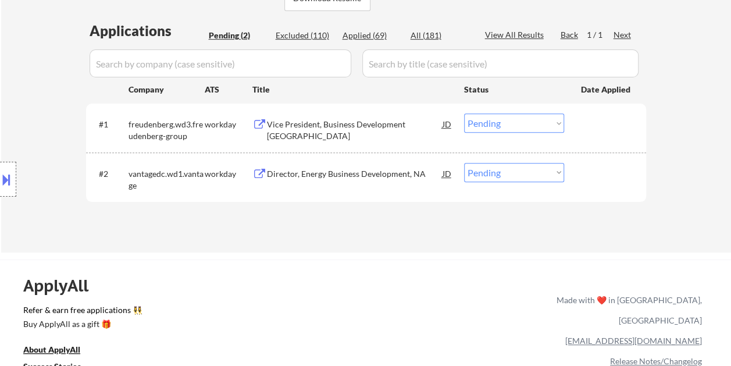
click at [347, 131] on div "Vice President, Business Development North America" at bounding box center [355, 130] width 176 height 23
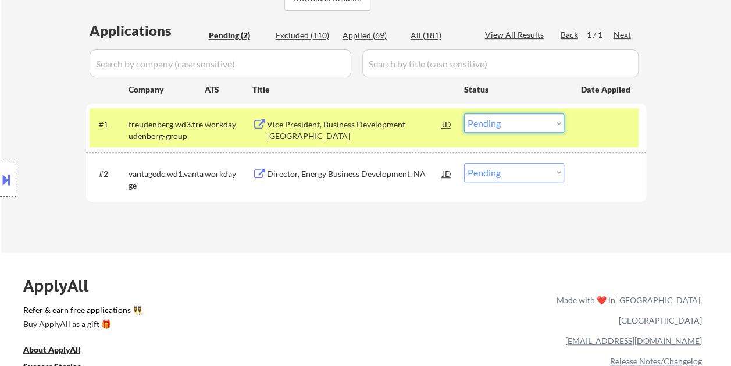
click at [549, 120] on select "Choose an option... Pending Applied Excluded (Questions) Excluded (Expired) Exc…" at bounding box center [514, 122] width 100 height 19
click at [464, 113] on select "Choose an option... Pending Applied Excluded (Questions) Excluded (Expired) Exc…" at bounding box center [514, 122] width 100 height 19
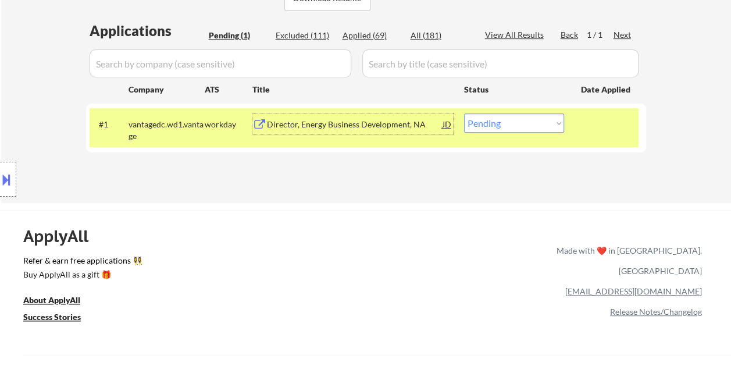
click at [343, 126] on div "Director, Energy Business Development, NA" at bounding box center [355, 125] width 176 height 12
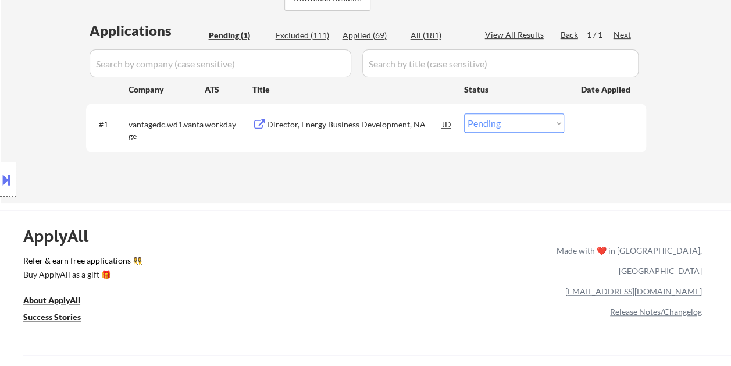
click at [9, 174] on button at bounding box center [6, 179] width 13 height 19
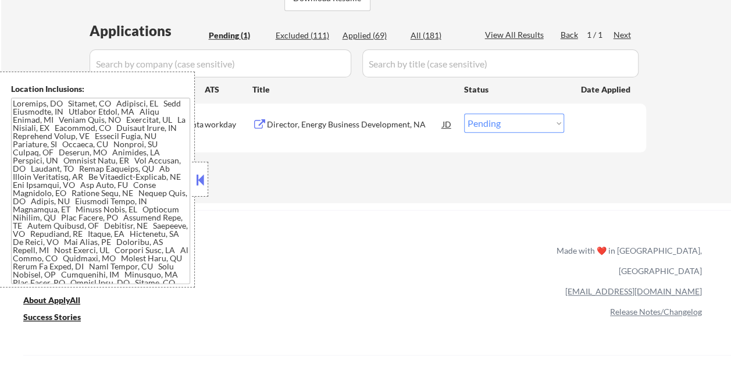
click at [205, 184] on button at bounding box center [200, 179] width 13 height 17
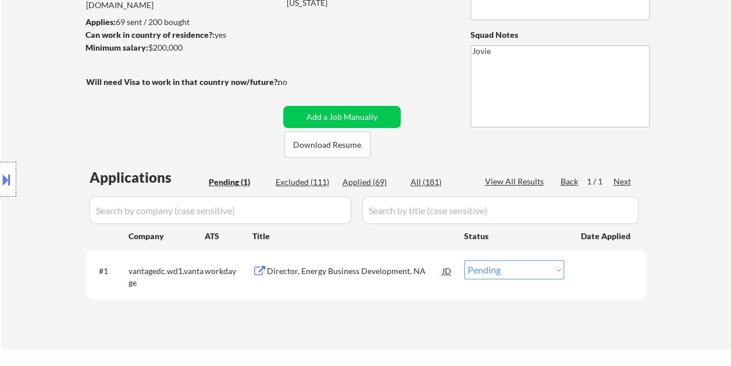
scroll to position [174, 0]
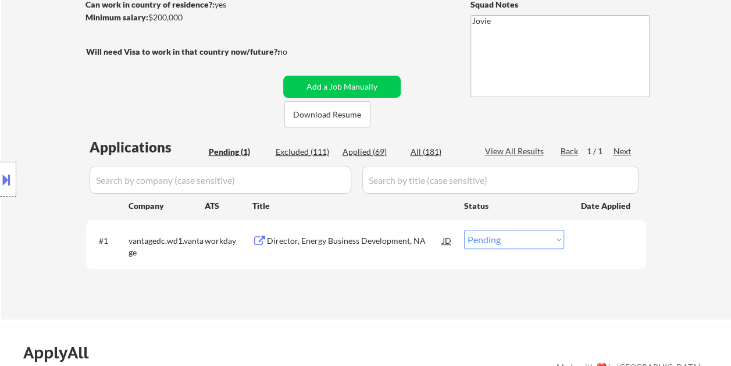
click at [560, 236] on select "Choose an option... Pending Applied Excluded (Questions) Excluded (Expired) Exc…" at bounding box center [514, 239] width 100 height 19
select select ""applied""
click at [464, 230] on select "Choose an option... Pending Applied Excluded (Questions) Excluded (Expired) Exc…" at bounding box center [514, 239] width 100 height 19
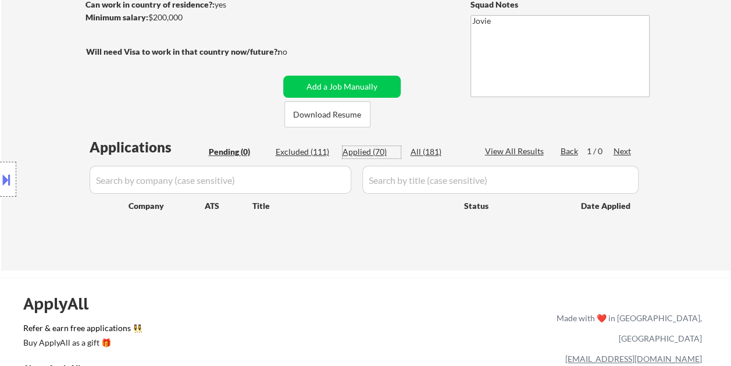
click at [373, 152] on div "Applied (70)" at bounding box center [372, 152] width 58 height 12
select select ""applied""
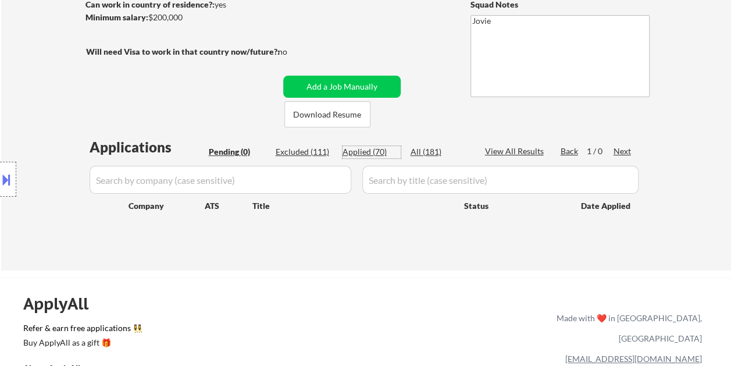
select select ""applied""
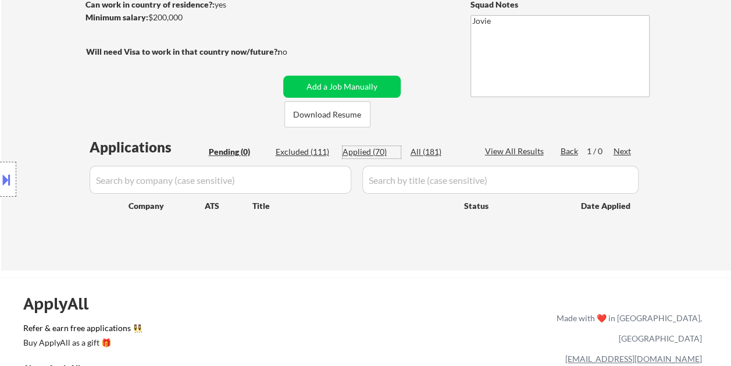
select select ""applied""
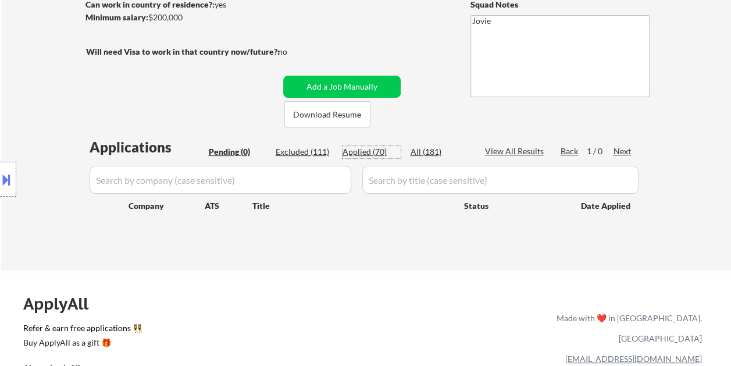
select select ""applied""
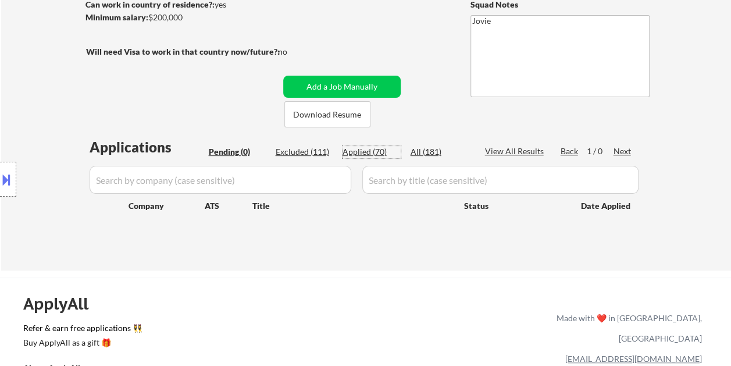
select select ""applied""
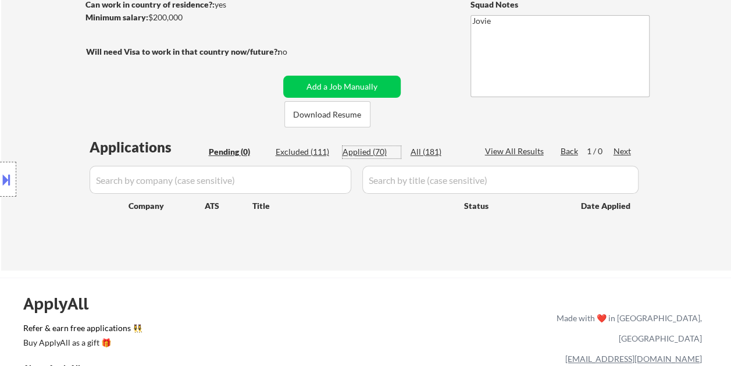
select select ""applied""
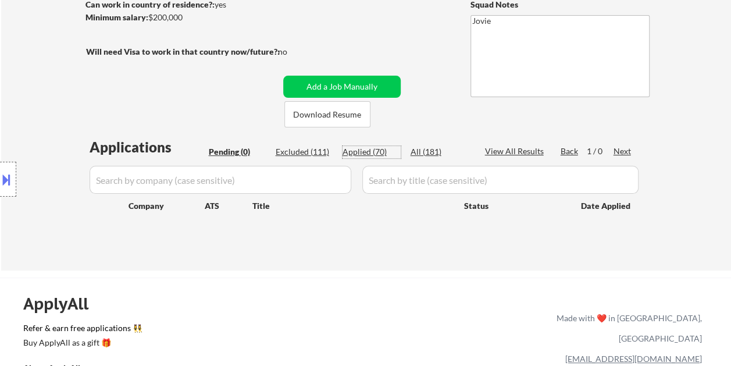
select select ""applied""
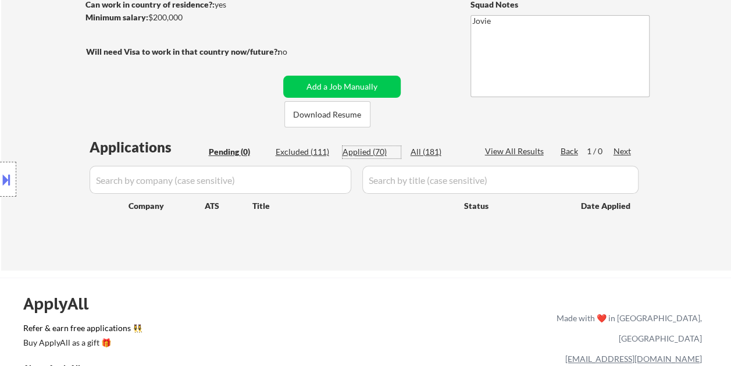
select select ""applied""
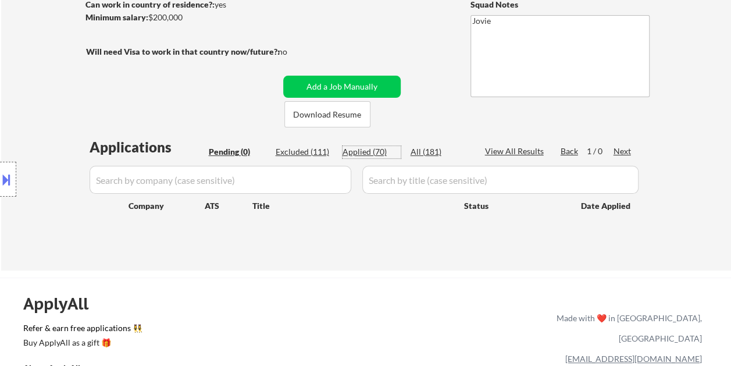
select select ""applied""
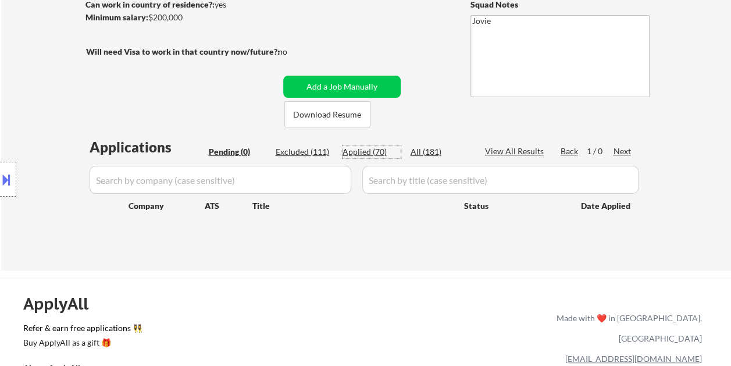
select select ""applied""
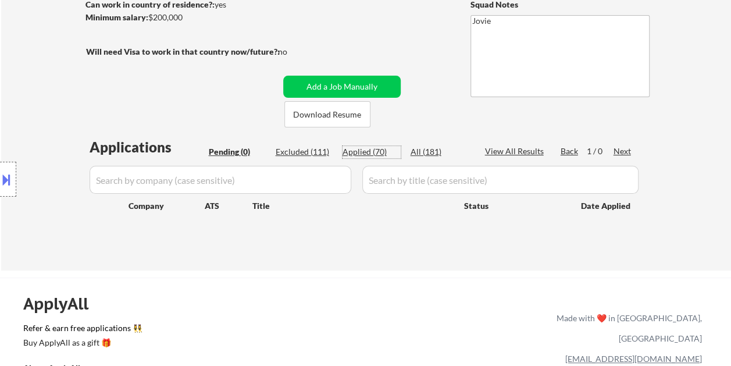
select select ""applied""
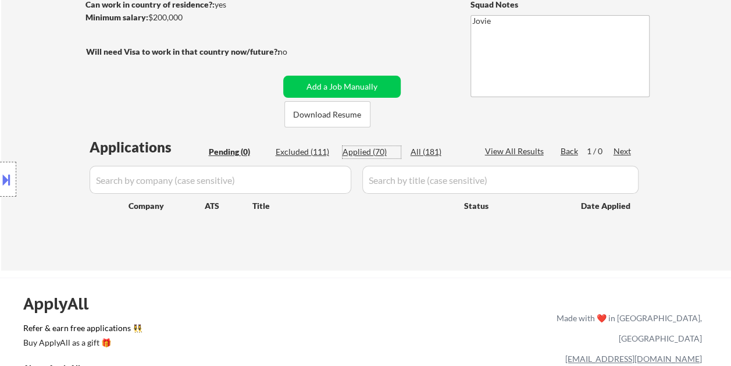
select select ""applied""
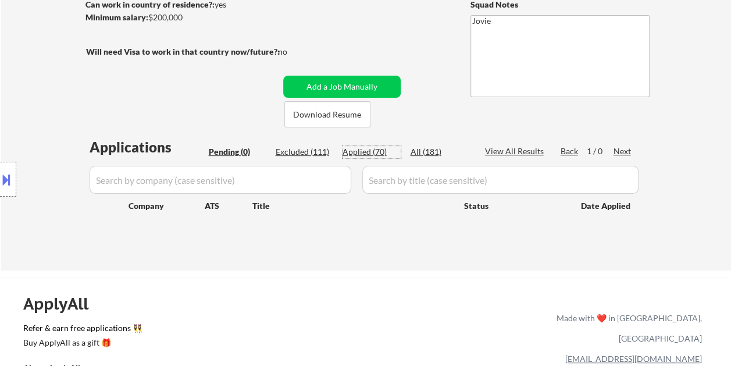
select select ""applied""
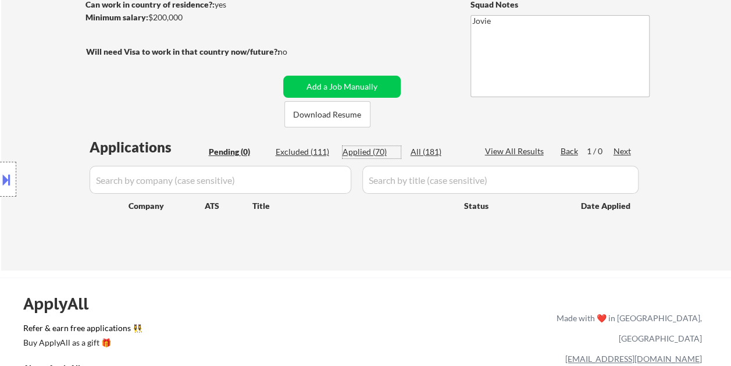
select select ""applied""
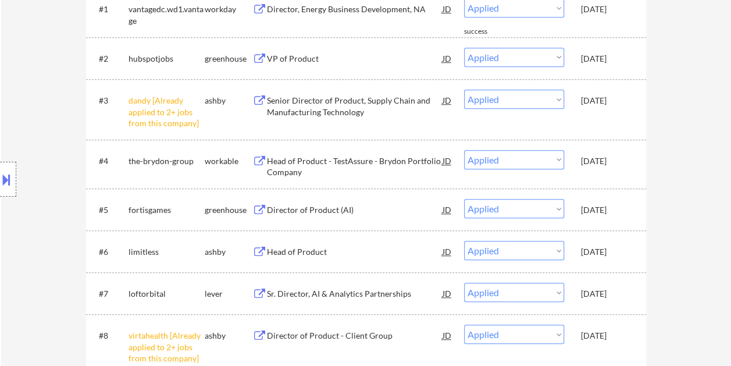
scroll to position [407, 0]
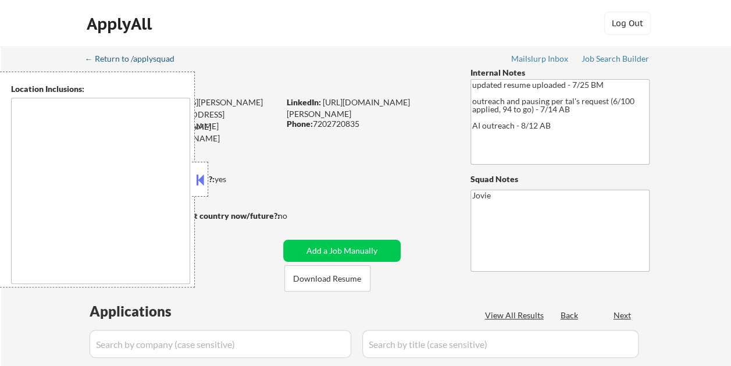
select select ""pending""
type textarea "[GEOGRAPHIC_DATA], [GEOGRAPHIC_DATA] [GEOGRAPHIC_DATA], [GEOGRAPHIC_DATA] [GEOG…"
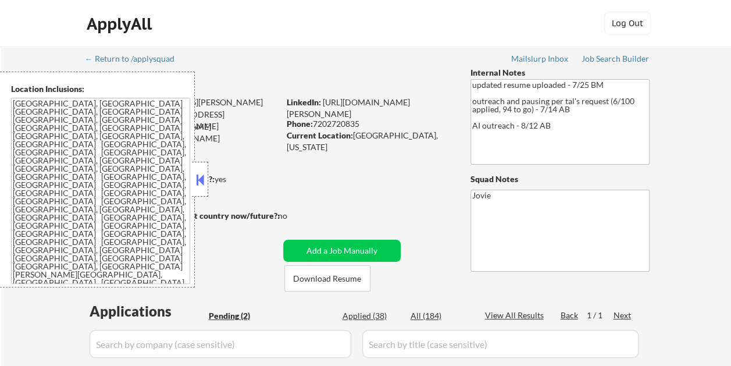
click at [205, 174] on button at bounding box center [200, 179] width 13 height 17
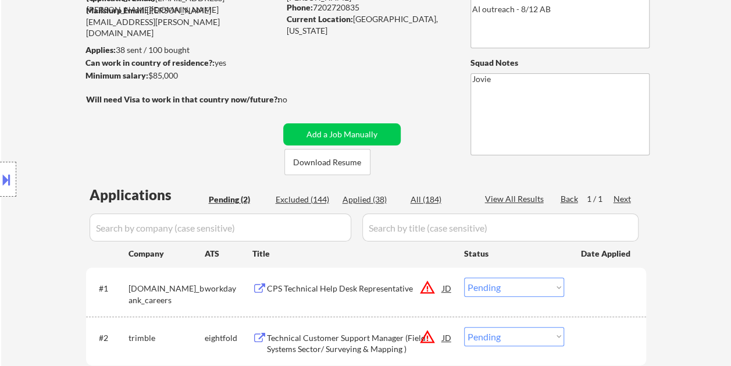
scroll to position [291, 0]
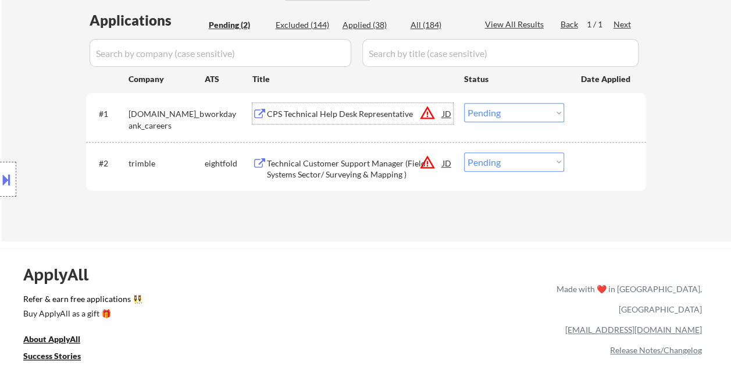
click at [328, 108] on div "CPS Technical Help Desk Representative" at bounding box center [355, 114] width 176 height 12
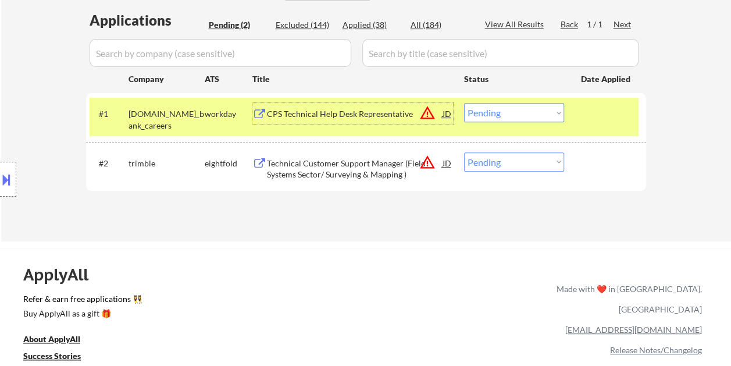
click at [558, 113] on select "Choose an option... Pending Applied Excluded (Questions) Excluded (Expired) Exc…" at bounding box center [514, 112] width 100 height 19
click at [464, 103] on select "Choose an option... Pending Applied Excluded (Questions) Excluded (Expired) Exc…" at bounding box center [514, 112] width 100 height 19
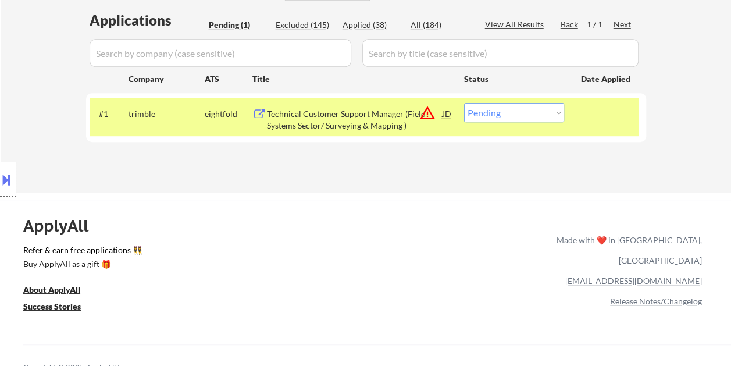
click at [308, 115] on div "Technical Customer Support Manager (Field Systems Sector/ Surveying & Mapping )" at bounding box center [355, 119] width 176 height 23
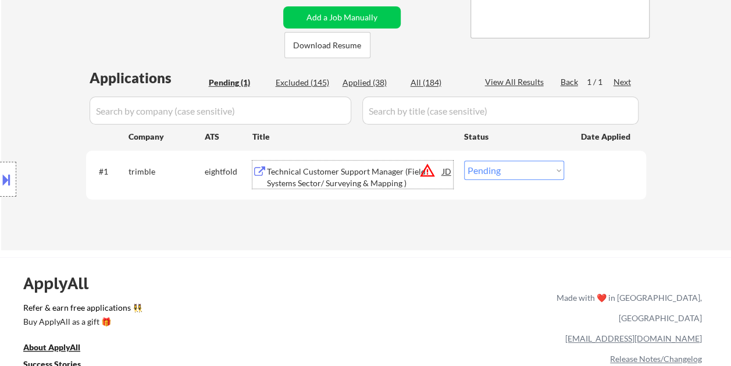
scroll to position [116, 0]
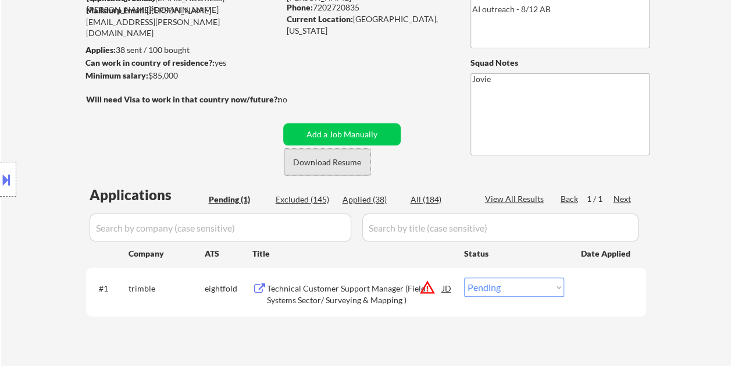
click at [322, 158] on button "Download Resume" at bounding box center [327, 162] width 86 height 26
click at [6, 174] on button at bounding box center [6, 179] width 13 height 19
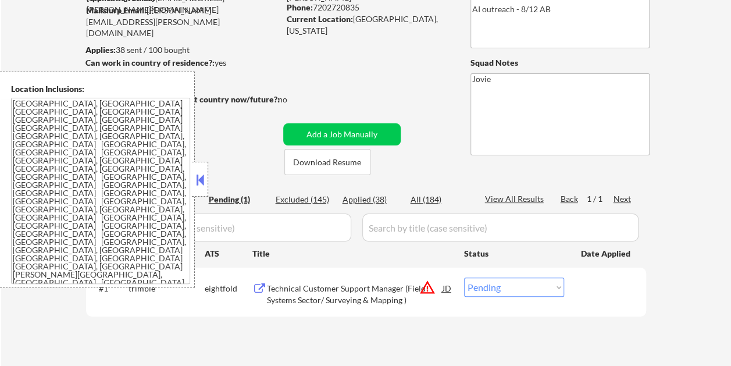
click at [198, 180] on button at bounding box center [200, 179] width 13 height 17
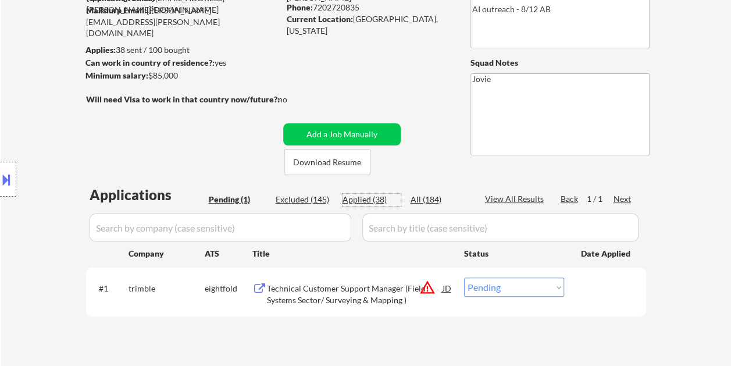
click at [371, 198] on div "Applied (38)" at bounding box center [372, 200] width 58 height 12
select select ""applied""
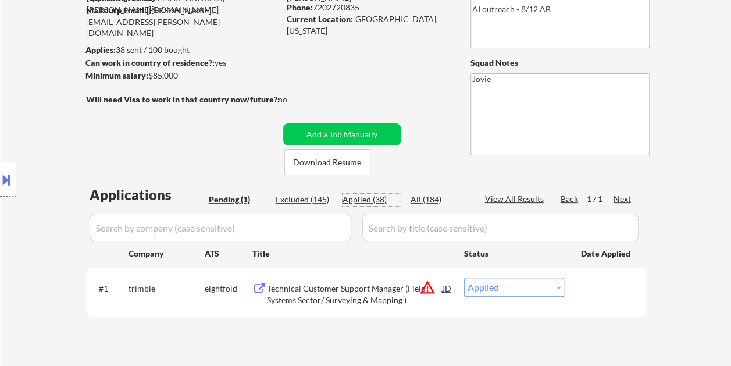
select select ""applied""
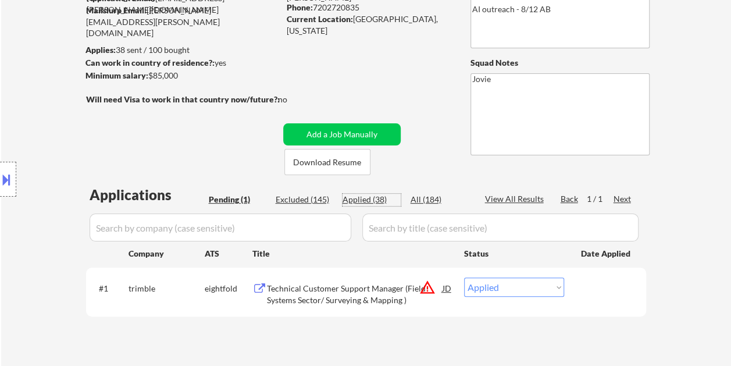
select select ""applied""
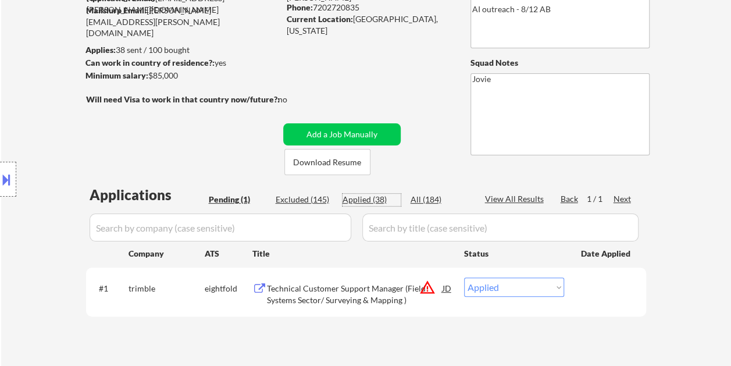
select select ""applied""
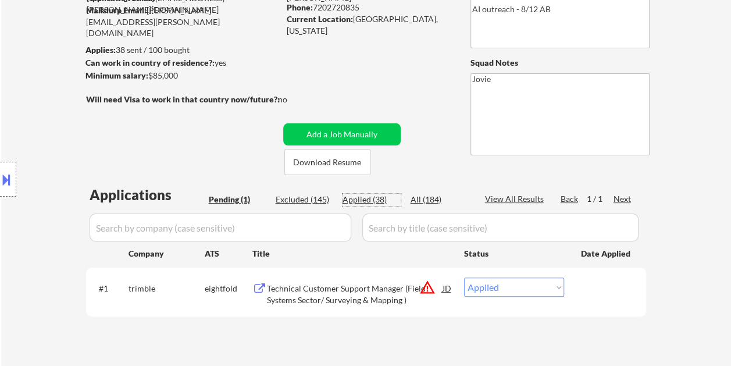
select select ""applied""
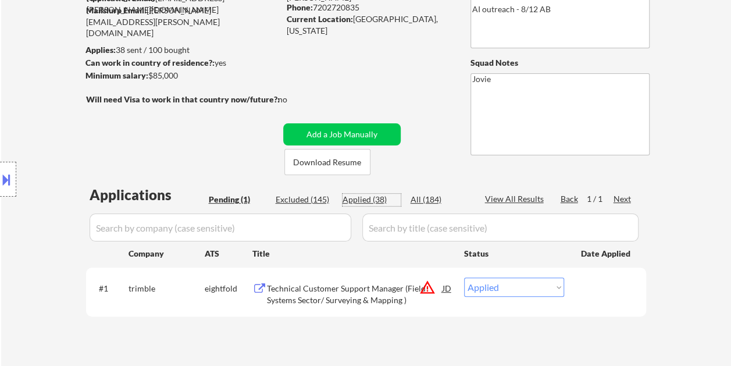
select select ""applied""
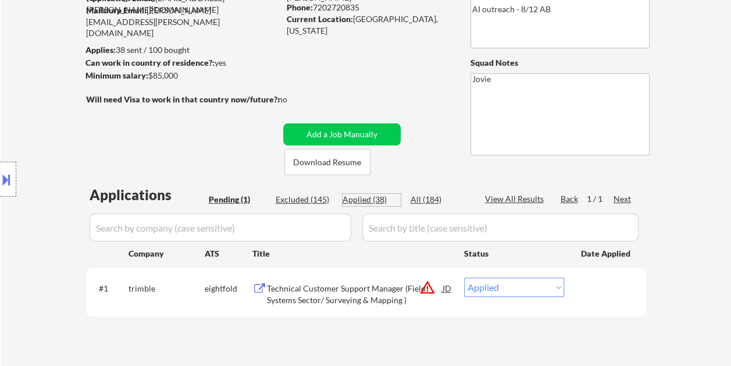
select select ""applied""
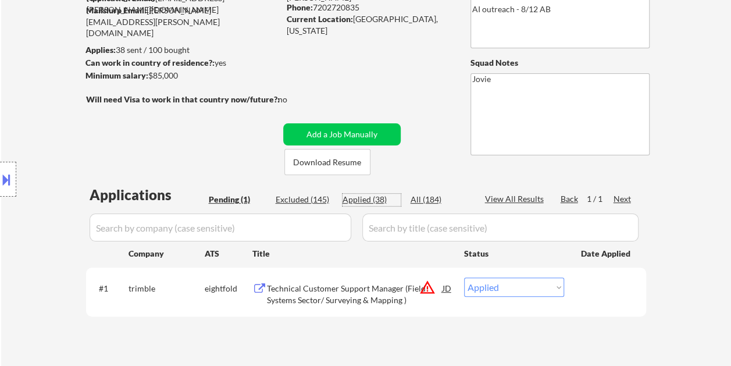
select select ""applied""
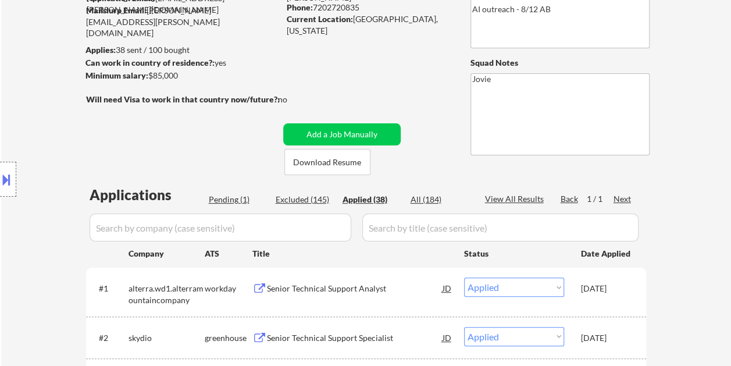
click at [229, 200] on div "Pending (1)" at bounding box center [238, 200] width 58 height 12
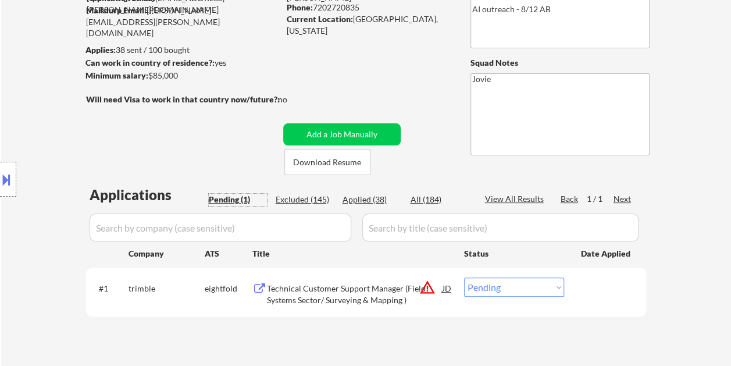
click at [551, 283] on select "Choose an option... Pending Applied Excluded (Questions) Excluded (Expired) Exc…" at bounding box center [514, 286] width 100 height 19
select select ""applied""
click at [464, 277] on select "Choose an option... Pending Applied Excluded (Questions) Excluded (Expired) Exc…" at bounding box center [514, 286] width 100 height 19
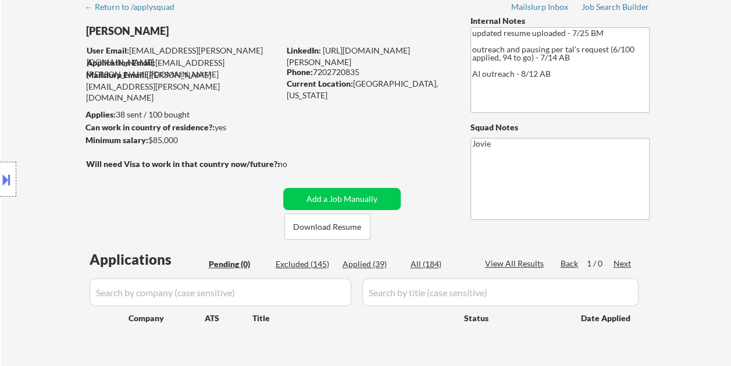
scroll to position [0, 0]
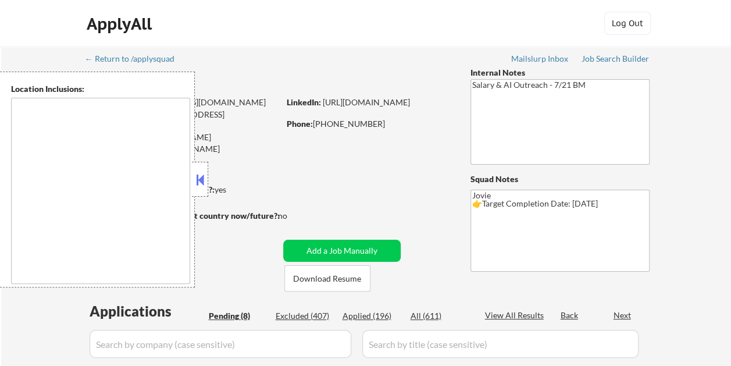
select select ""pending""
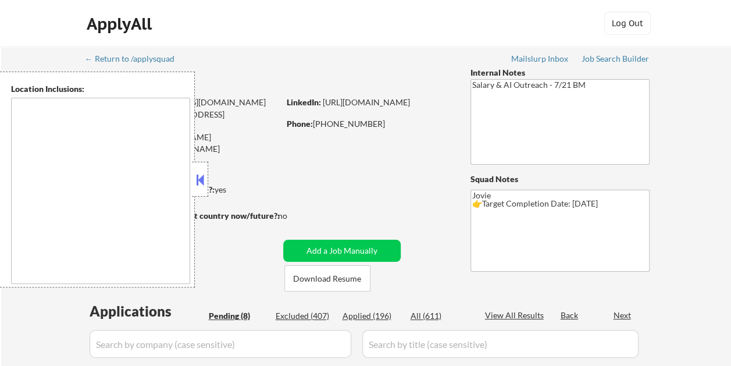
select select ""pending""
type textarea "remote"
drag, startPoint x: 199, startPoint y: 180, endPoint x: 227, endPoint y: 181, distance: 28.5
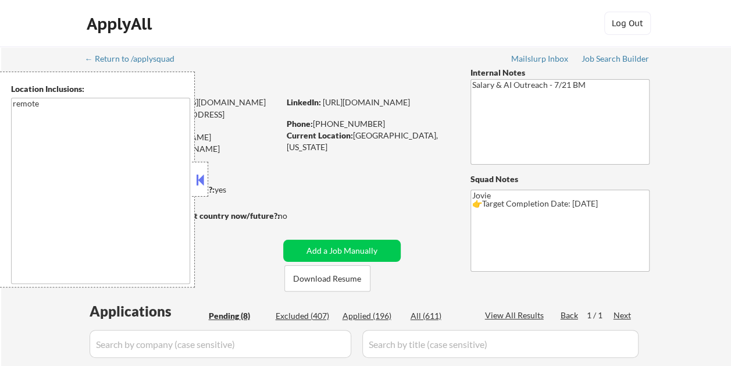
click at [198, 180] on button at bounding box center [200, 179] width 13 height 17
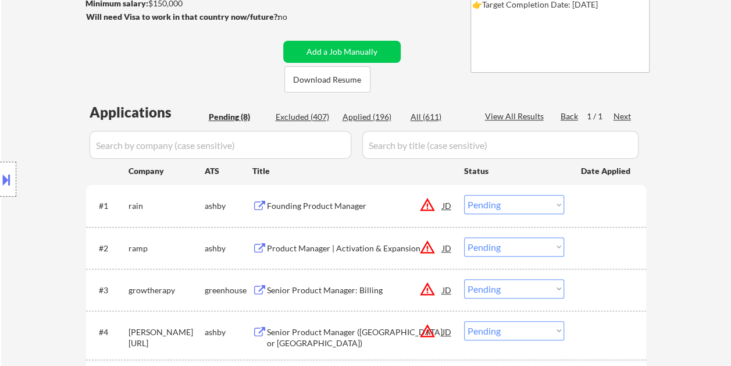
scroll to position [233, 0]
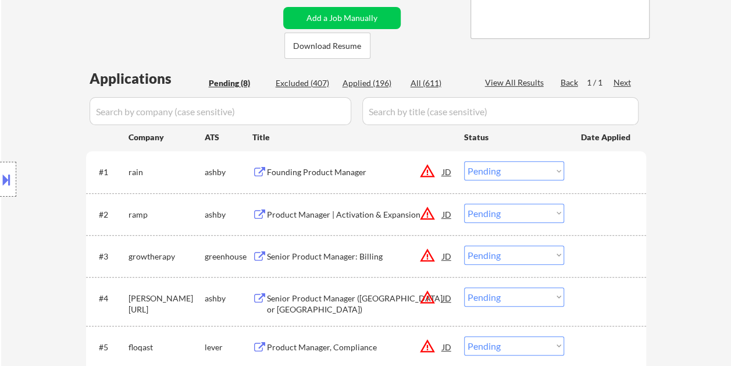
drag, startPoint x: 454, startPoint y: 42, endPoint x: 443, endPoint y: 42, distance: 11.1
click at [454, 42] on div "← Return to /applysquad Mailslurp Inbox Job Search Builder [PERSON_NAME] User E…" at bounding box center [366, 191] width 580 height 755
click at [311, 172] on div "Founding Product Manager" at bounding box center [355, 172] width 176 height 12
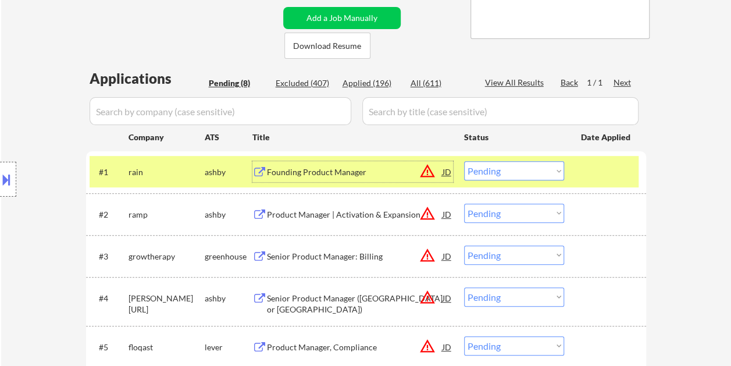
click at [557, 170] on select "Choose an option... Pending Applied Excluded (Questions) Excluded (Expired) Exc…" at bounding box center [514, 170] width 100 height 19
click at [464, 161] on select "Choose an option... Pending Applied Excluded (Questions) Excluded (Expired) Exc…" at bounding box center [514, 170] width 100 height 19
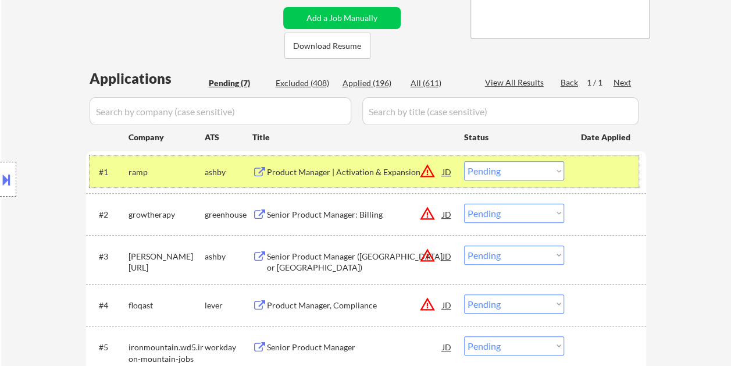
click at [594, 173] on div at bounding box center [606, 171] width 51 height 21
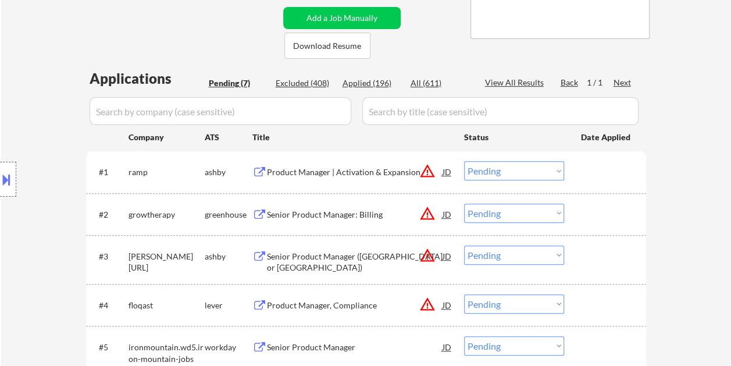
click at [596, 166] on div at bounding box center [606, 171] width 51 height 21
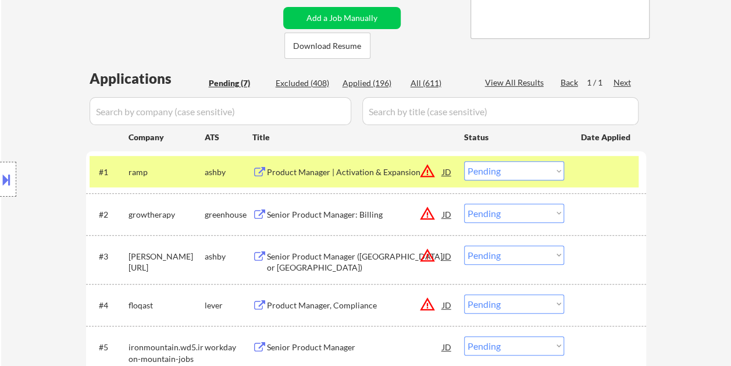
click at [376, 169] on div "Product Manager | Activation & Expansion" at bounding box center [355, 172] width 176 height 12
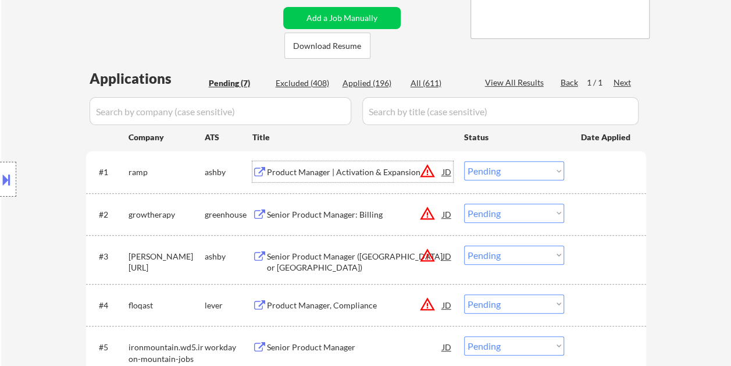
drag, startPoint x: 599, startPoint y: 173, endPoint x: 548, endPoint y: 176, distance: 50.1
click at [596, 174] on div at bounding box center [606, 171] width 51 height 21
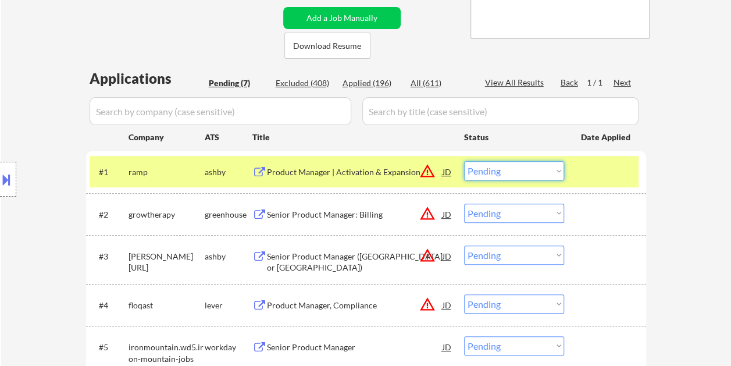
click at [542, 174] on select "Choose an option... Pending Applied Excluded (Questions) Excluded (Expired) Exc…" at bounding box center [514, 170] width 100 height 19
click at [464, 161] on select "Choose an option... Pending Applied Excluded (Questions) Excluded (Expired) Exc…" at bounding box center [514, 170] width 100 height 19
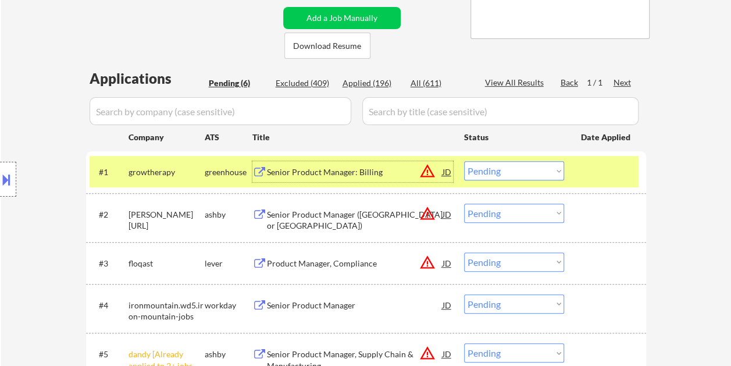
click at [302, 178] on div "Senior Product Manager: Billing" at bounding box center [355, 171] width 176 height 21
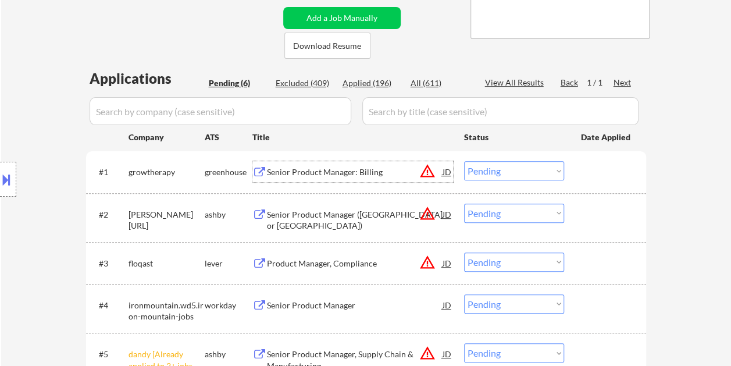
drag, startPoint x: 584, startPoint y: 166, endPoint x: 577, endPoint y: 169, distance: 7.6
click at [583, 168] on div at bounding box center [606, 171] width 51 height 21
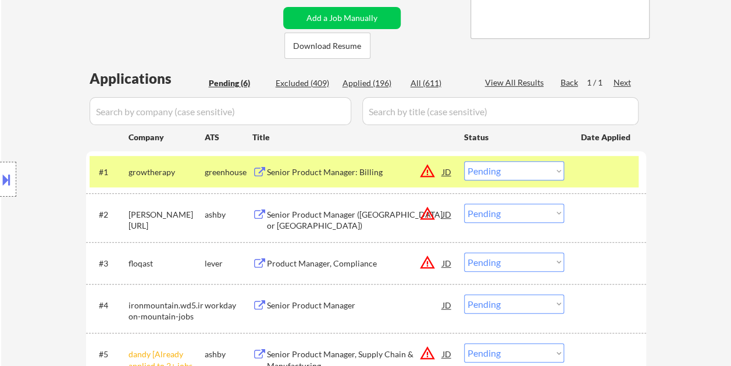
click at [564, 172] on select "Choose an option... Pending Applied Excluded (Questions) Excluded (Expired) Exc…" at bounding box center [514, 170] width 100 height 19
click at [464, 161] on select "Choose an option... Pending Applied Excluded (Questions) Excluded (Expired) Exc…" at bounding box center [514, 170] width 100 height 19
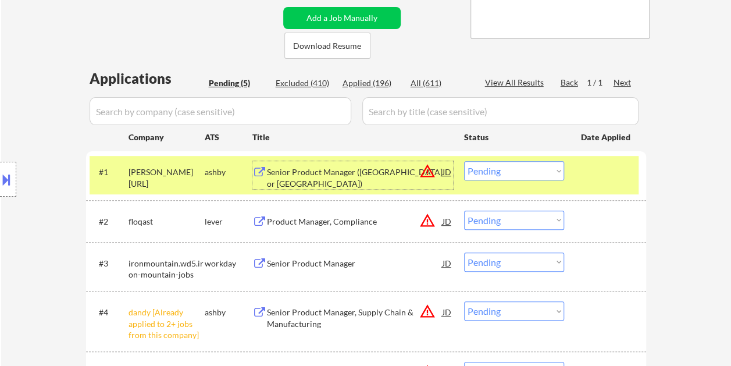
click at [350, 184] on div "Senior Product Manager (San Francisco or East Coast)" at bounding box center [355, 177] width 176 height 23
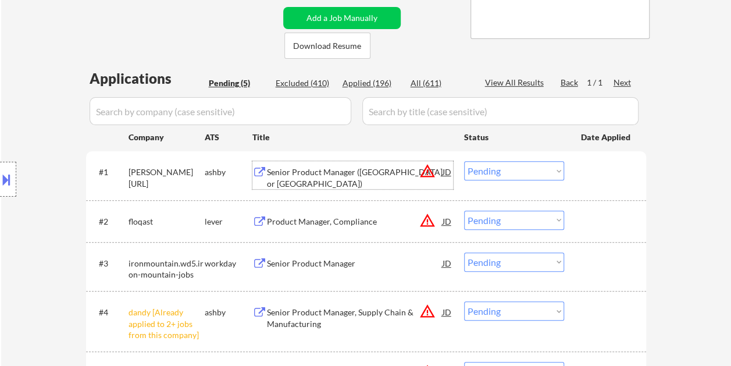
drag, startPoint x: 585, startPoint y: 176, endPoint x: 566, endPoint y: 177, distance: 19.2
click at [585, 176] on div at bounding box center [606, 171] width 51 height 21
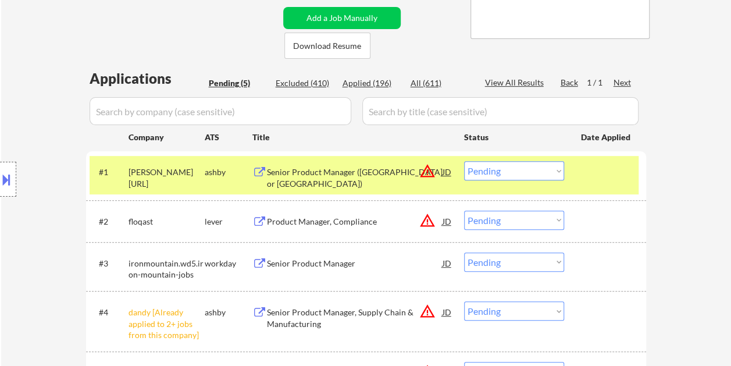
click at [557, 173] on select "Choose an option... Pending Applied Excluded (Questions) Excluded (Expired) Exc…" at bounding box center [514, 170] width 100 height 19
click at [464, 161] on select "Choose an option... Pending Applied Excluded (Questions) Excluded (Expired) Exc…" at bounding box center [514, 170] width 100 height 19
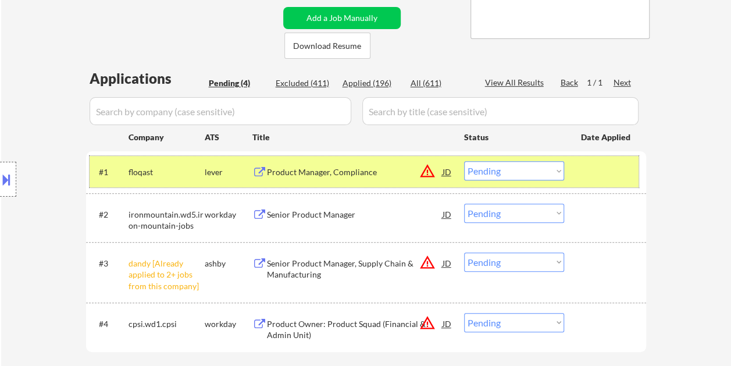
click at [603, 177] on div at bounding box center [606, 171] width 51 height 21
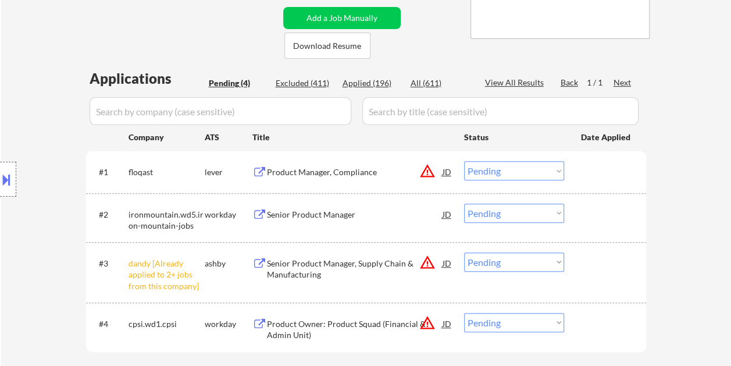
drag, startPoint x: 598, startPoint y: 173, endPoint x: 534, endPoint y: 190, distance: 66.0
click at [599, 173] on div at bounding box center [606, 171] width 51 height 21
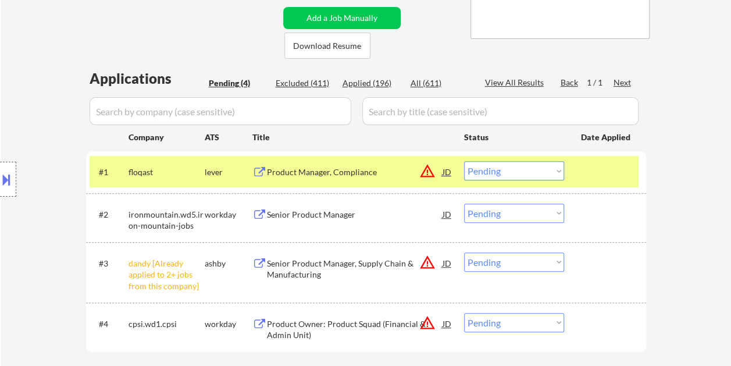
click at [331, 171] on div "Product Manager, Compliance" at bounding box center [355, 172] width 176 height 12
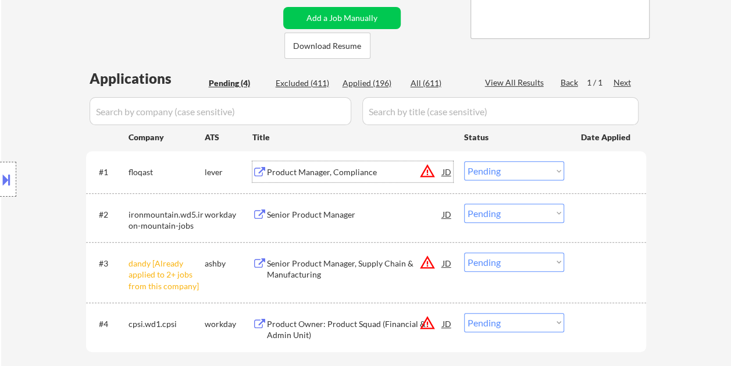
click at [587, 166] on div at bounding box center [606, 171] width 51 height 21
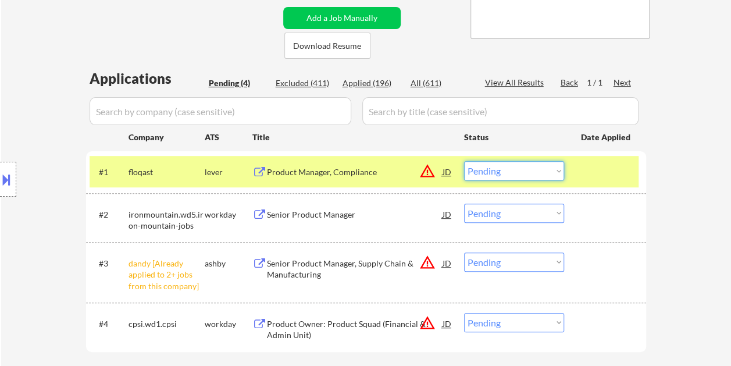
click at [562, 172] on select "Choose an option... Pending Applied Excluded (Questions) Excluded (Expired) Exc…" at bounding box center [514, 170] width 100 height 19
click at [464, 161] on select "Choose an option... Pending Applied Excluded (Questions) Excluded (Expired) Exc…" at bounding box center [514, 170] width 100 height 19
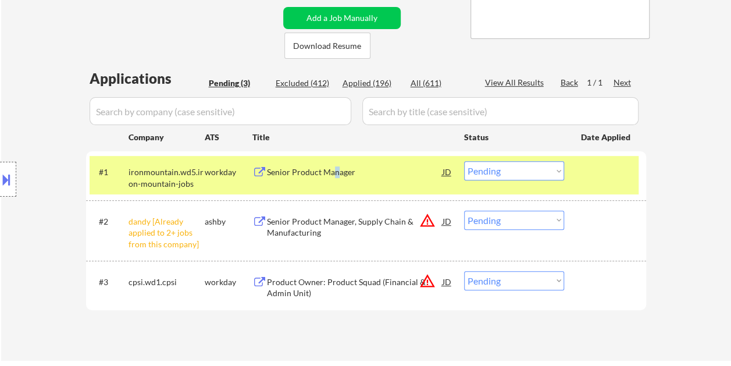
click at [335, 179] on div "Senior Product Manager" at bounding box center [355, 171] width 176 height 21
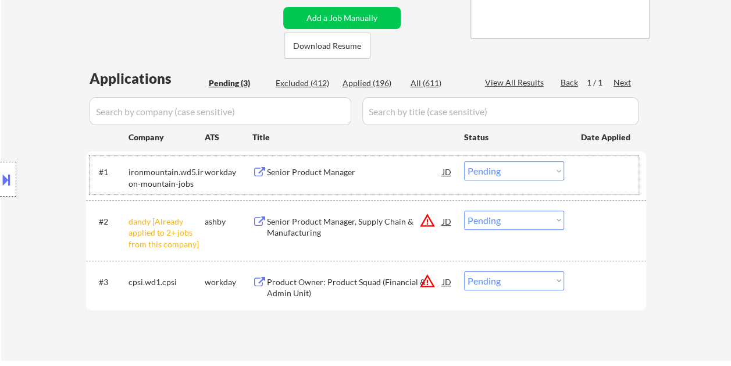
click at [585, 173] on div at bounding box center [606, 171] width 51 height 21
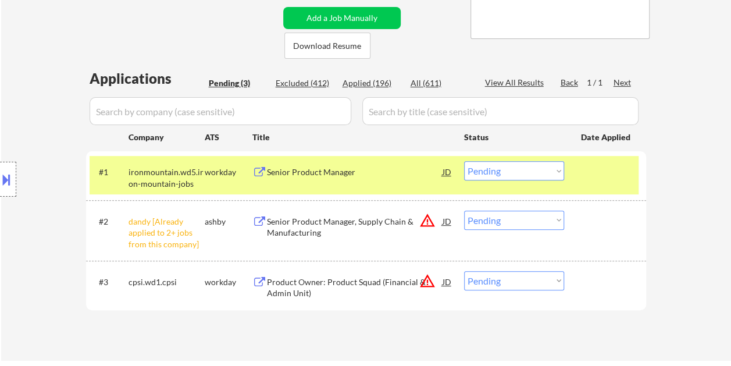
click at [560, 170] on select "Choose an option... Pending Applied Excluded (Questions) Excluded (Expired) Exc…" at bounding box center [514, 170] width 100 height 19
click at [464, 161] on select "Choose an option... Pending Applied Excluded (Questions) Excluded (Expired) Exc…" at bounding box center [514, 170] width 100 height 19
select select ""pending""
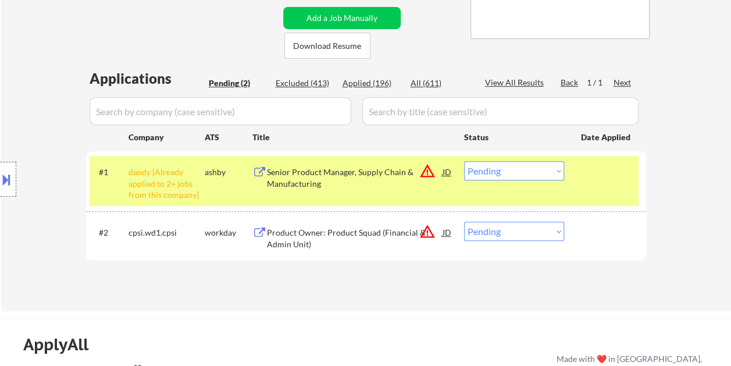
click at [588, 184] on div "#1 dandy [Already applied to 2+ jobs from this company] ashby Senior Product Ma…" at bounding box center [364, 181] width 549 height 50
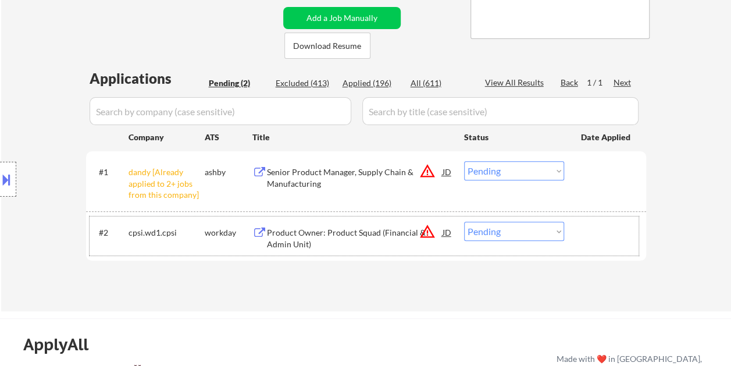
click at [590, 241] on div at bounding box center [606, 232] width 51 height 21
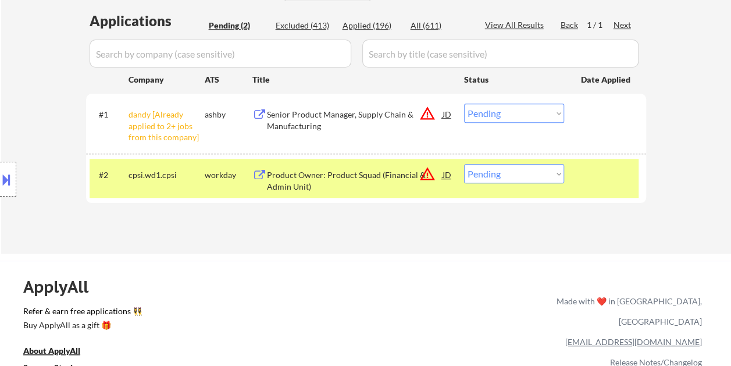
scroll to position [291, 0]
click at [362, 173] on div "Product Owner: Product Squad (Financial & Admin Unit)" at bounding box center [355, 180] width 176 height 23
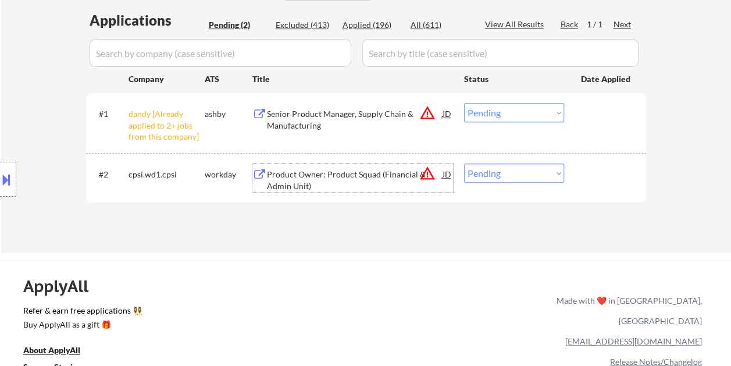
click at [581, 180] on div at bounding box center [606, 173] width 51 height 21
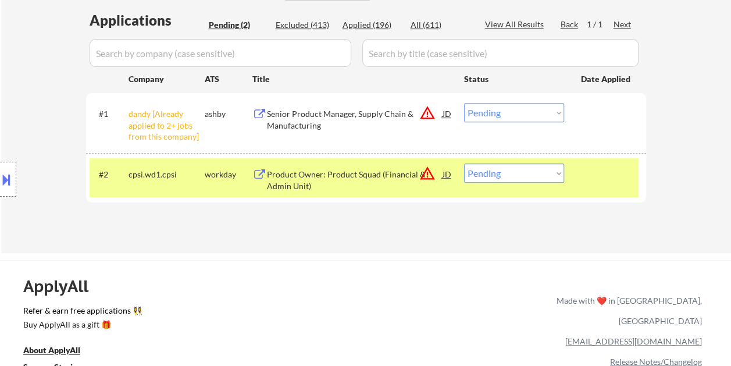
click at [560, 173] on select "Choose an option... Pending Applied Excluded (Questions) Excluded (Expired) Exc…" at bounding box center [514, 172] width 100 height 19
select select ""applied""
click at [464, 163] on select "Choose an option... Pending Applied Excluded (Questions) Excluded (Expired) Exc…" at bounding box center [514, 172] width 100 height 19
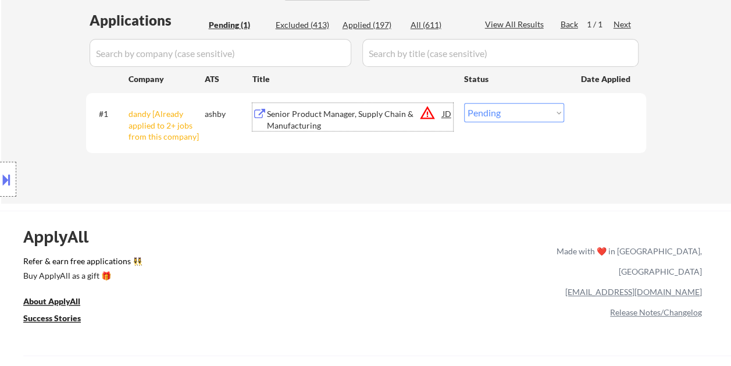
click at [322, 123] on div "Senior Product Manager, Supply Chain & Manufacturing" at bounding box center [355, 119] width 176 height 23
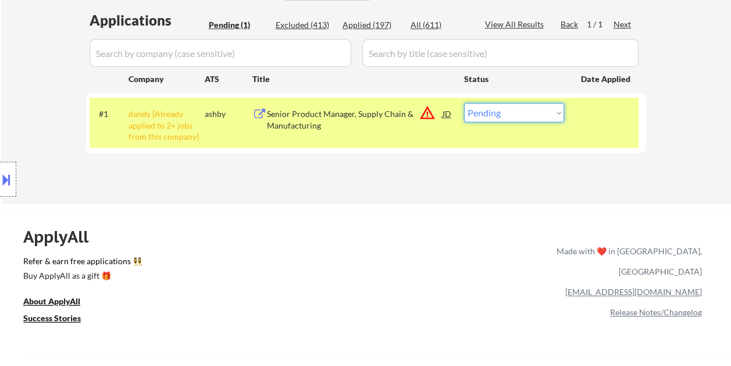
click at [534, 111] on select "Choose an option... Pending Applied Excluded (Questions) Excluded (Expired) Exc…" at bounding box center [514, 112] width 100 height 19
select select ""applied""
click at [464, 103] on select "Choose an option... Pending Applied Excluded (Questions) Excluded (Expired) Exc…" at bounding box center [514, 112] width 100 height 19
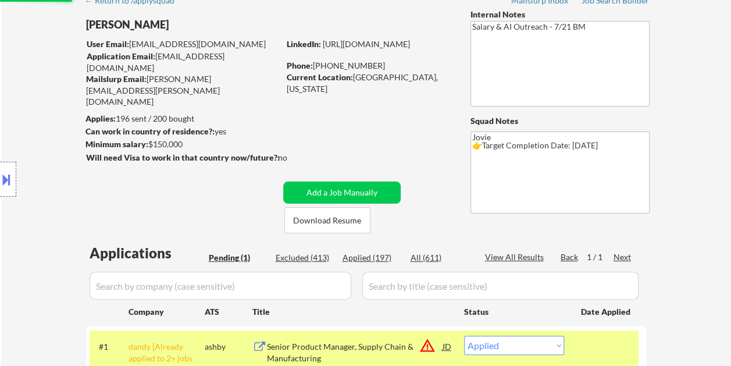
scroll to position [58, 0]
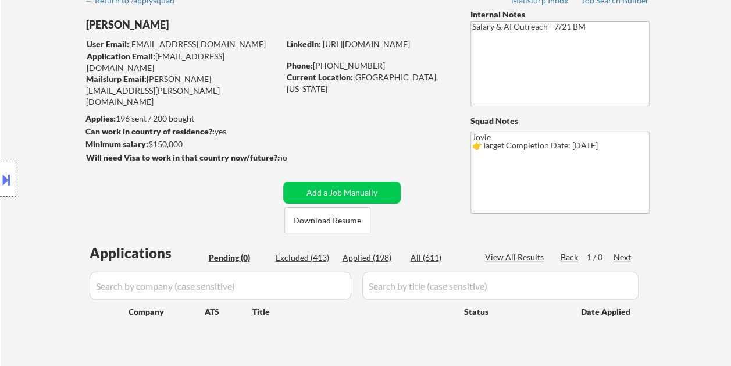
click at [371, 255] on div "Applied (198)" at bounding box center [372, 258] width 58 height 12
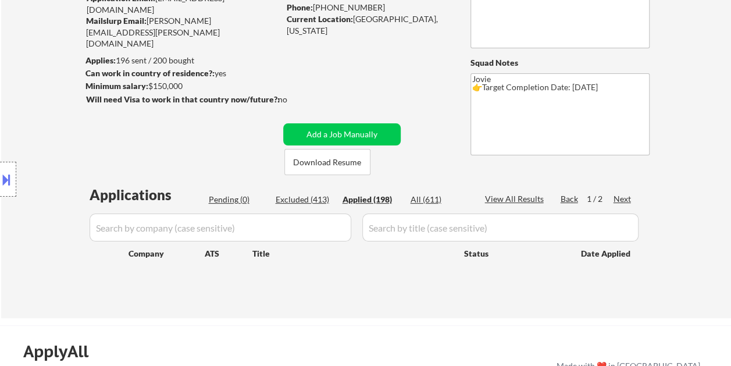
select select ""applied""
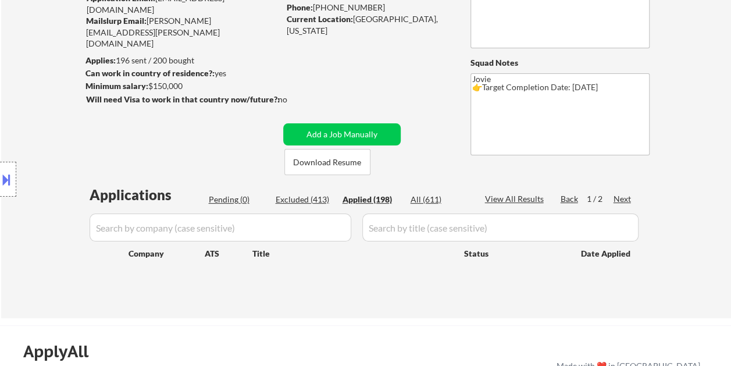
select select ""applied""
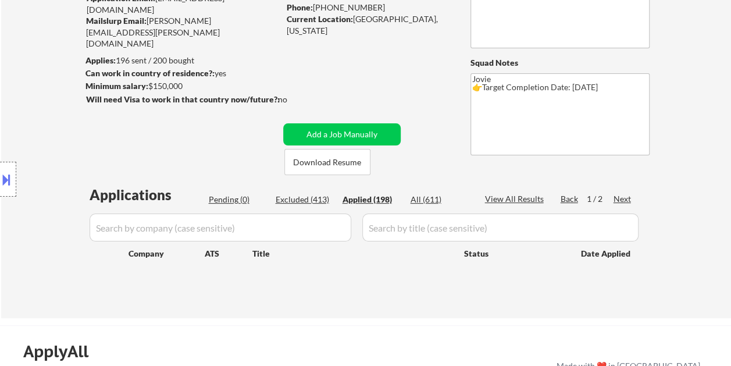
select select ""applied""
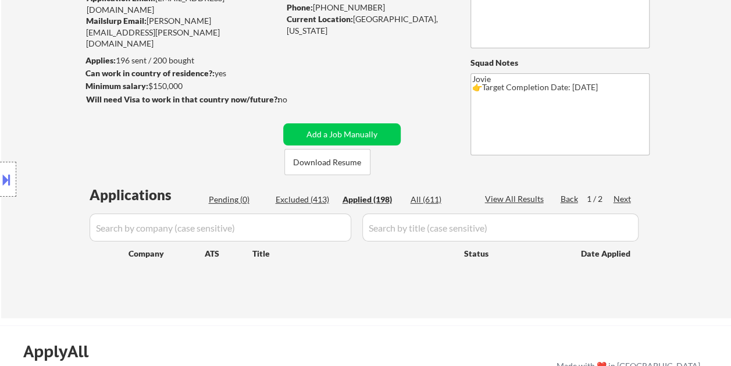
select select ""applied""
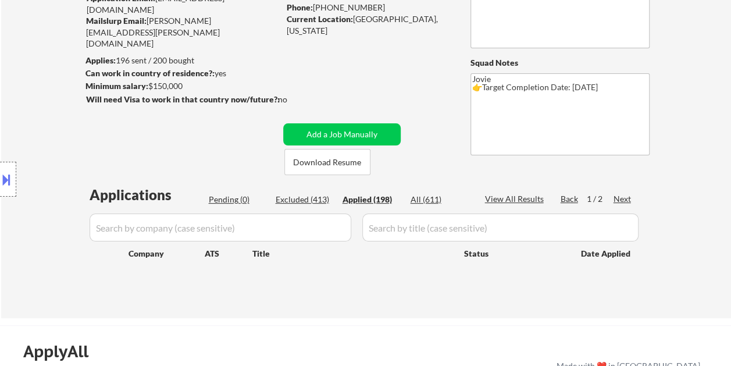
select select ""applied""
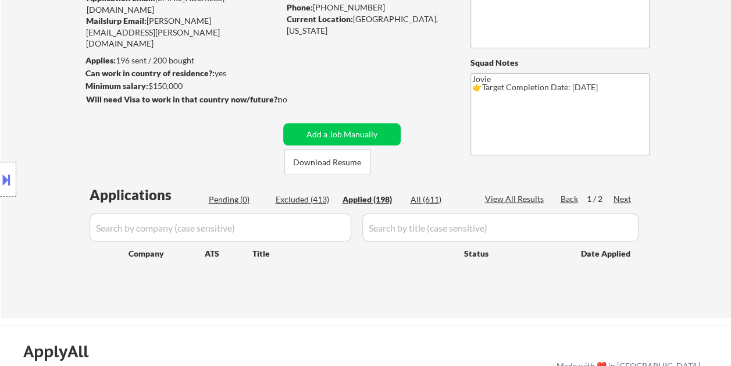
select select ""applied""
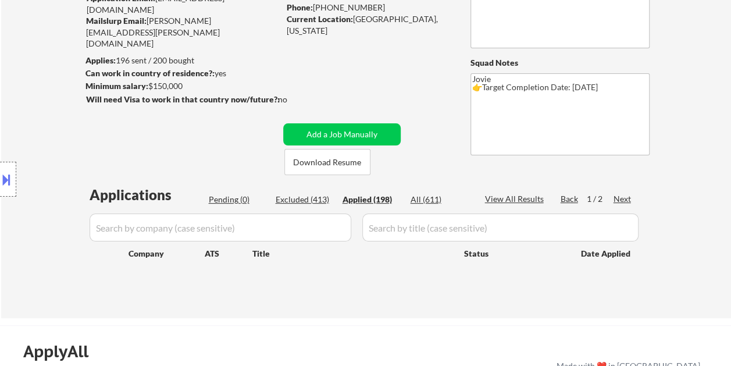
select select ""applied""
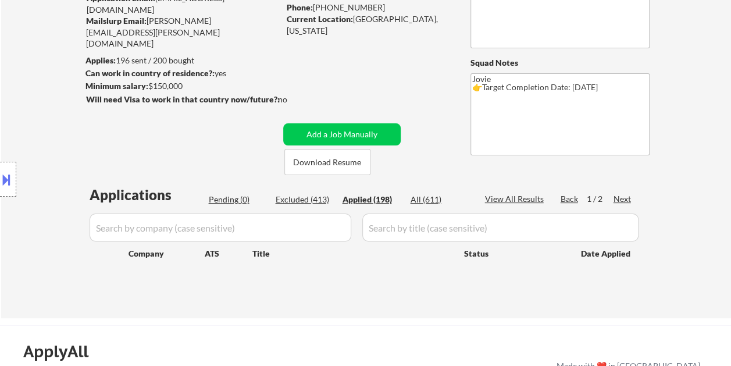
select select ""applied""
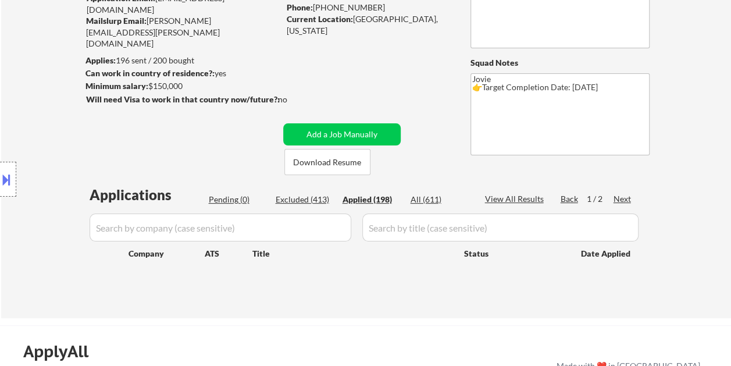
select select ""applied""
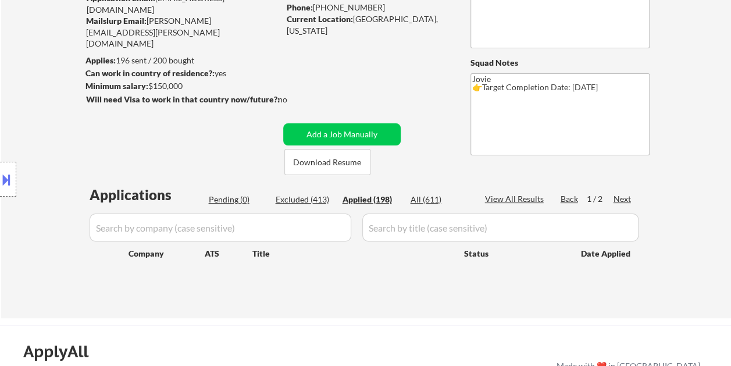
select select ""applied""
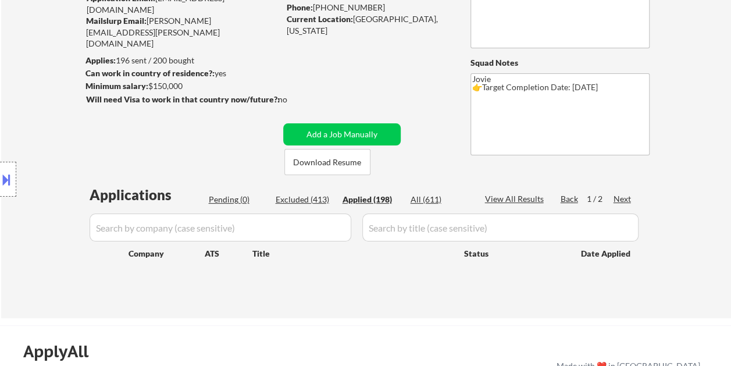
select select ""applied""
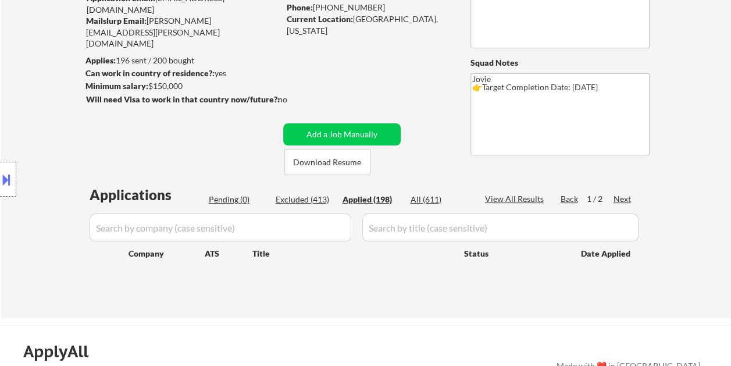
select select ""applied""
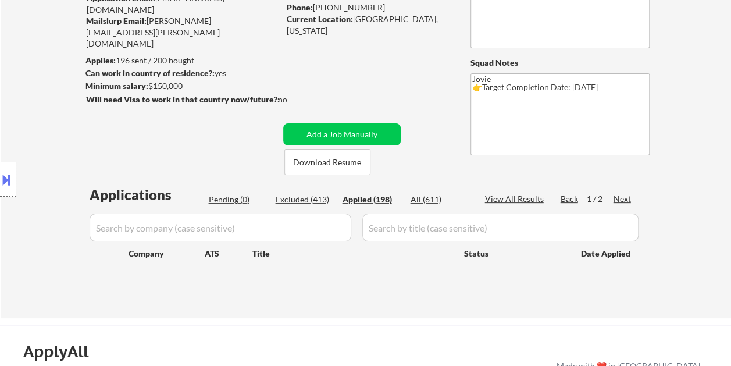
select select ""applied""
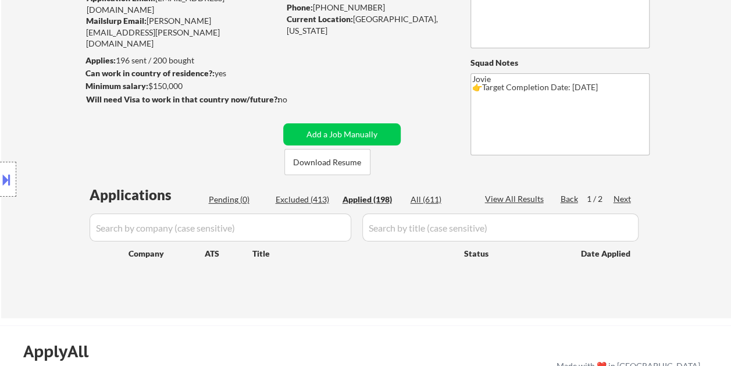
select select ""applied""
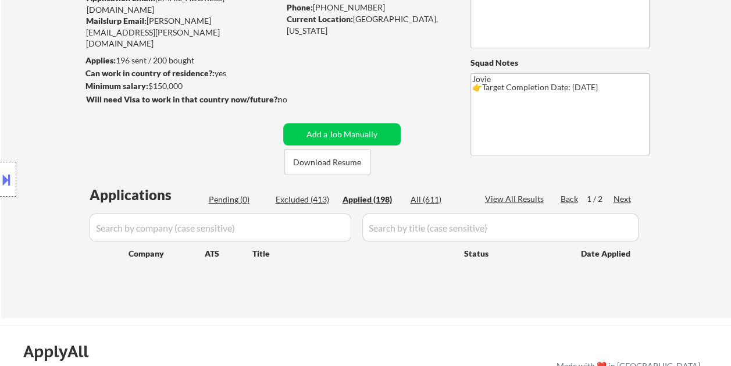
select select ""applied""
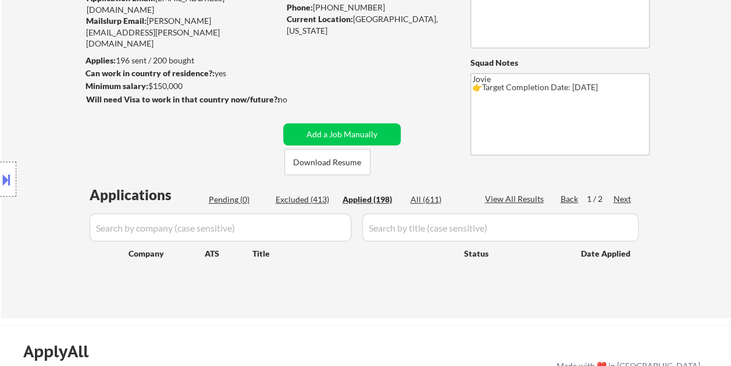
select select ""applied""
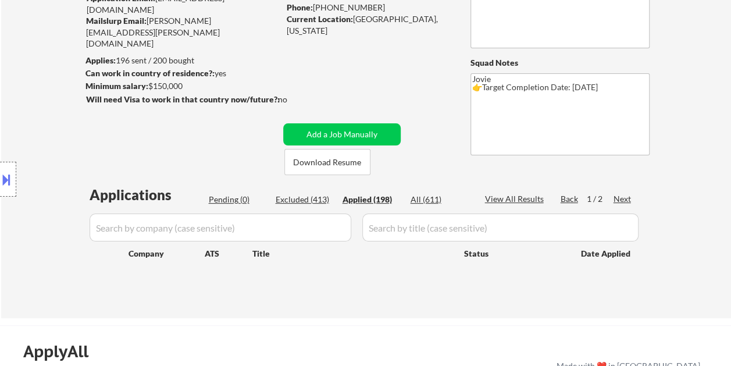
select select ""applied""
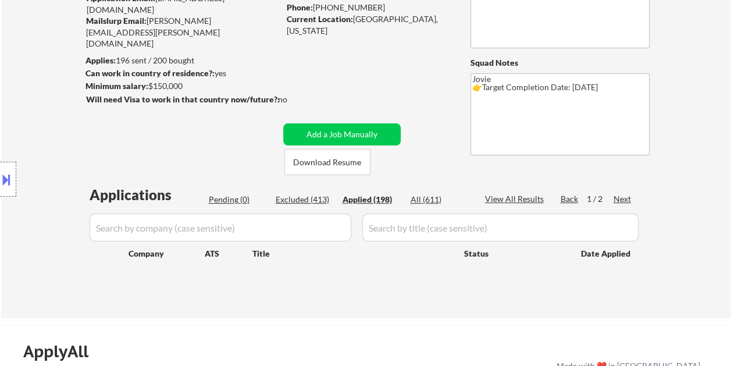
select select ""applied""
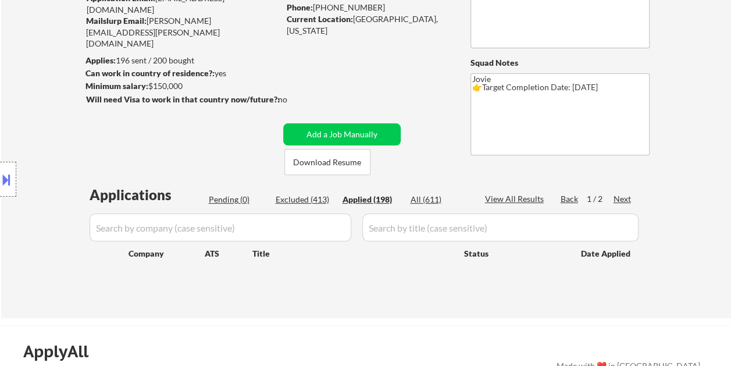
select select ""applied""
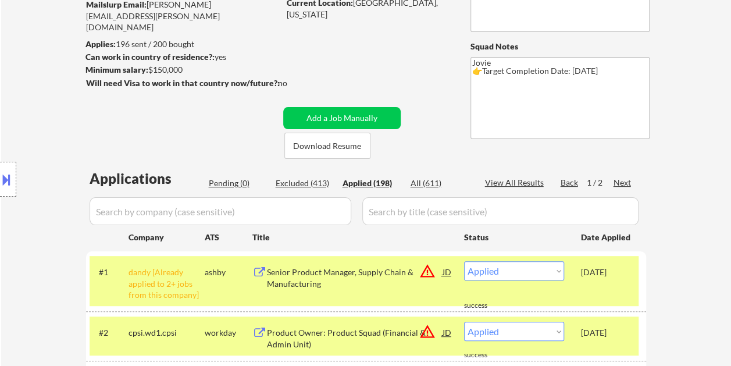
scroll to position [0, 0]
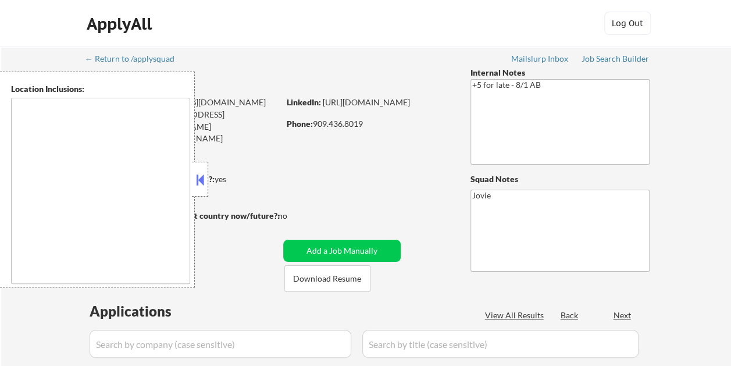
type textarea "Loremip Dolor, SI Amet Consectet, AD Elitsed Doei, TE Incididu, UT Labor Etdolo…"
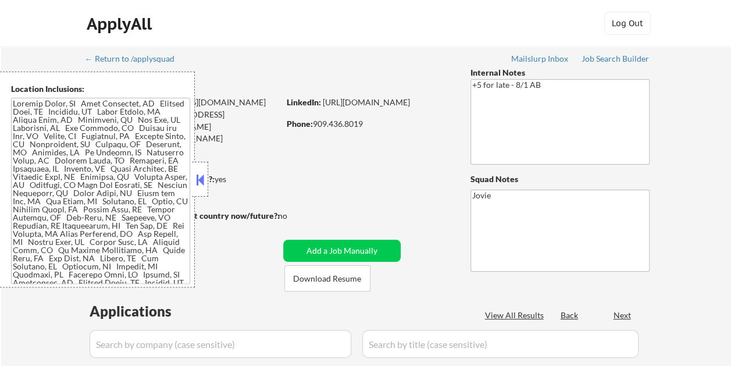
select select ""pending""
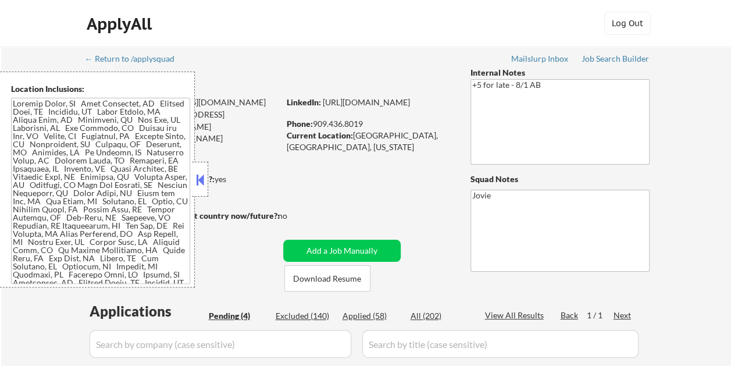
click at [201, 174] on button at bounding box center [200, 179] width 13 height 17
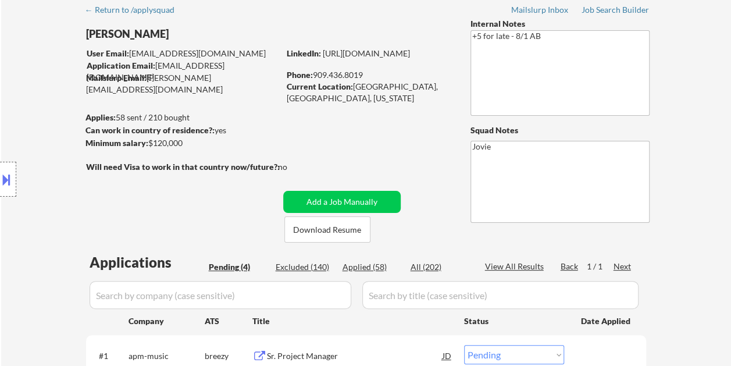
scroll to position [116, 0]
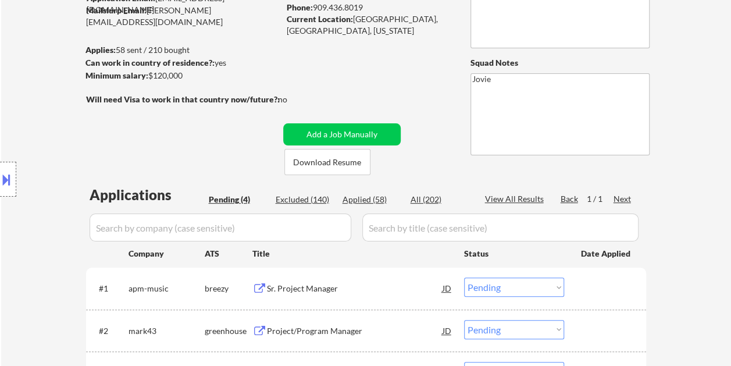
drag, startPoint x: 429, startPoint y: 91, endPoint x: 401, endPoint y: 74, distance: 33.1
click at [429, 91] on div "← Return to /applysquad Mailslurp Inbox Job Search Builder [PERSON_NAME] Tall U…" at bounding box center [366, 203] width 580 height 547
click at [325, 163] on button "Download Resume" at bounding box center [327, 162] width 86 height 26
click at [364, 73] on div "← Return to /applysquad Mailslurp Inbox Job Search Builder [PERSON_NAME] Tall U…" at bounding box center [366, 203] width 580 height 547
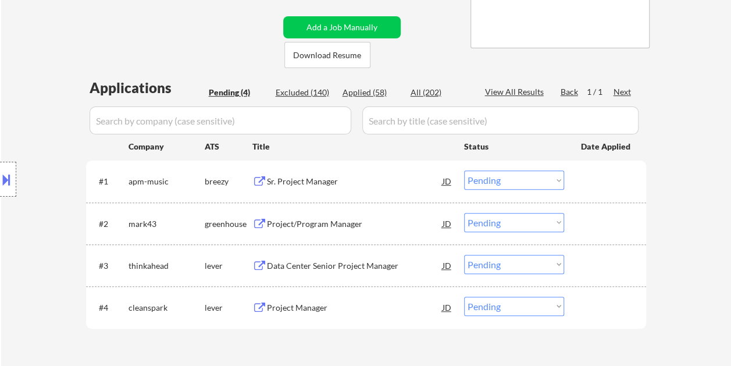
scroll to position [233, 0]
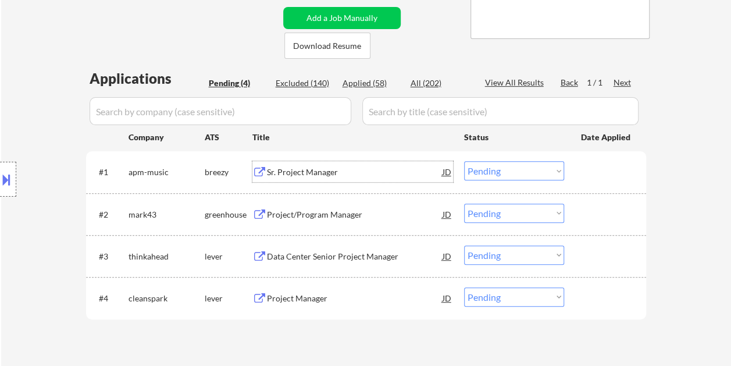
click at [305, 165] on div "Sr. Project Manager" at bounding box center [355, 171] width 176 height 21
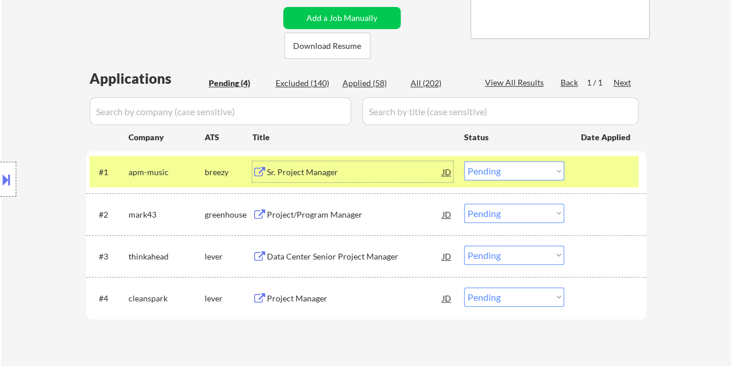
drag, startPoint x: 553, startPoint y: 172, endPoint x: 550, endPoint y: 178, distance: 6.8
click at [553, 172] on select "Choose an option... Pending Applied Excluded (Questions) Excluded (Expired) Exc…" at bounding box center [514, 170] width 100 height 19
click at [464, 161] on select "Choose an option... Pending Applied Excluded (Questions) Excluded (Expired) Exc…" at bounding box center [514, 170] width 100 height 19
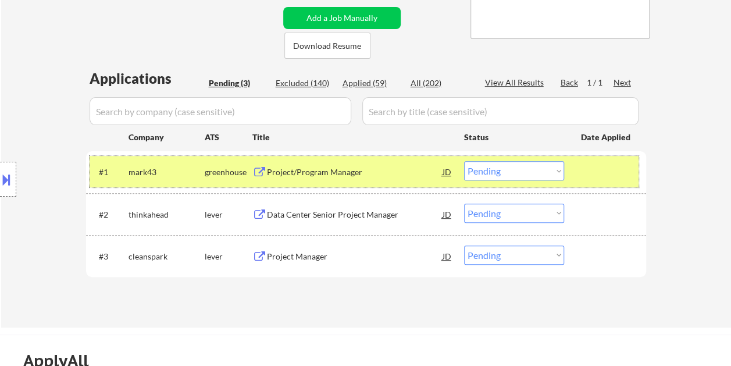
drag, startPoint x: 596, startPoint y: 169, endPoint x: 472, endPoint y: 171, distance: 123.3
click at [597, 169] on div at bounding box center [606, 171] width 51 height 21
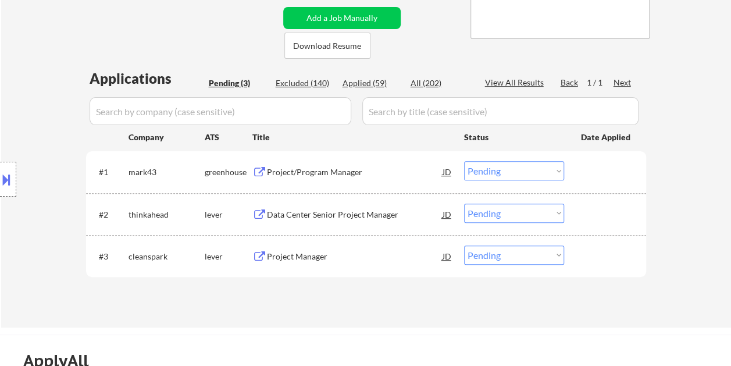
drag, startPoint x: 586, startPoint y: 165, endPoint x: 523, endPoint y: 174, distance: 63.5
click at [585, 166] on div at bounding box center [606, 171] width 51 height 21
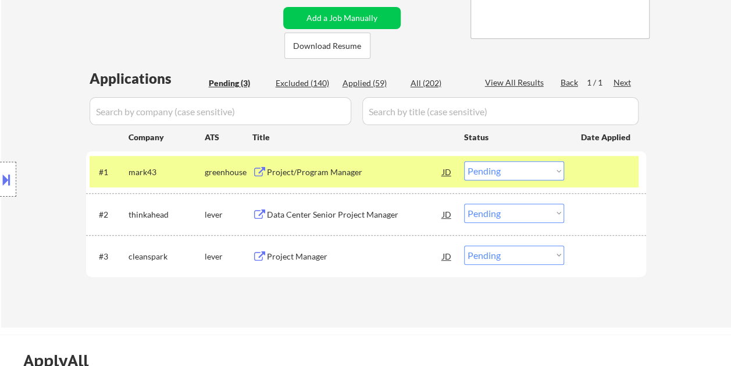
click at [325, 165] on div "Project/Program Manager" at bounding box center [355, 171] width 176 height 21
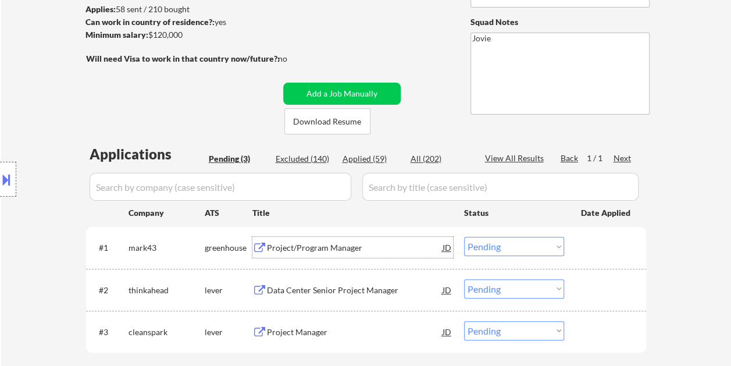
scroll to position [174, 0]
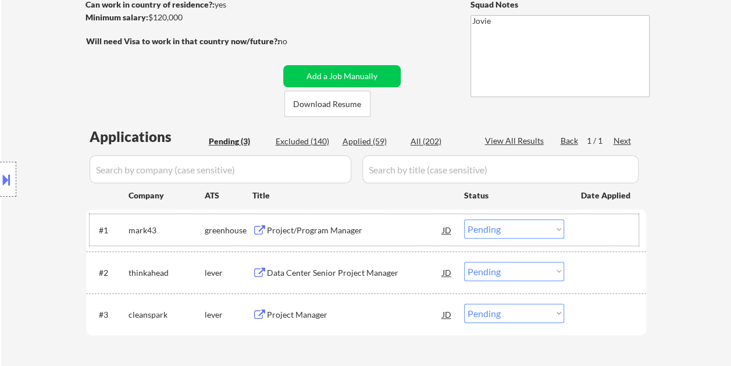
click at [592, 218] on div "#1 mark43 greenhouse Project/Program Manager JD Choose an option... Pending App…" at bounding box center [364, 229] width 549 height 31
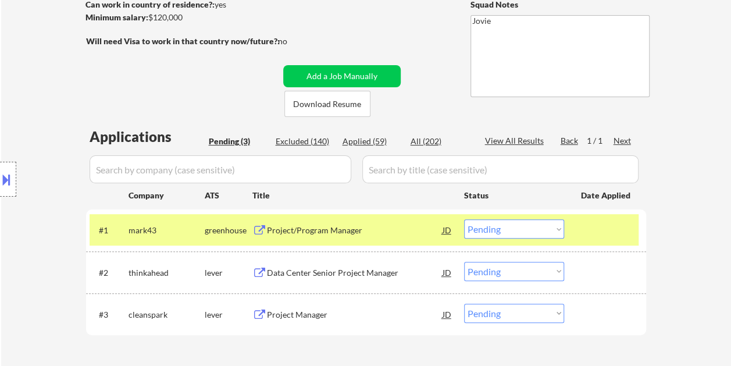
click at [551, 226] on select "Choose an option... Pending Applied Excluded (Questions) Excluded (Expired) Exc…" at bounding box center [514, 228] width 100 height 19
click at [464, 219] on select "Choose an option... Pending Applied Excluded (Questions) Excluded (Expired) Exc…" at bounding box center [514, 228] width 100 height 19
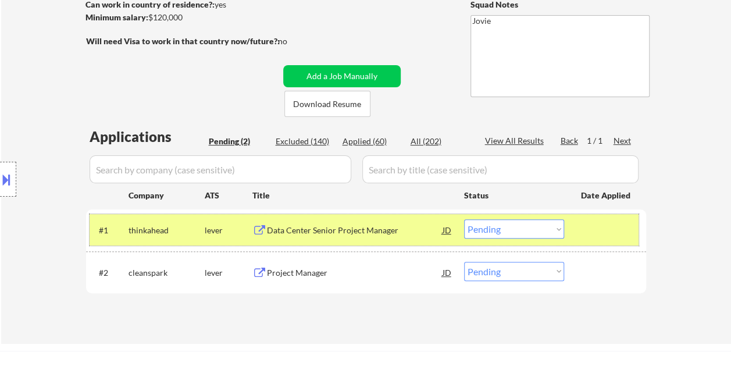
click at [594, 231] on div at bounding box center [606, 229] width 51 height 21
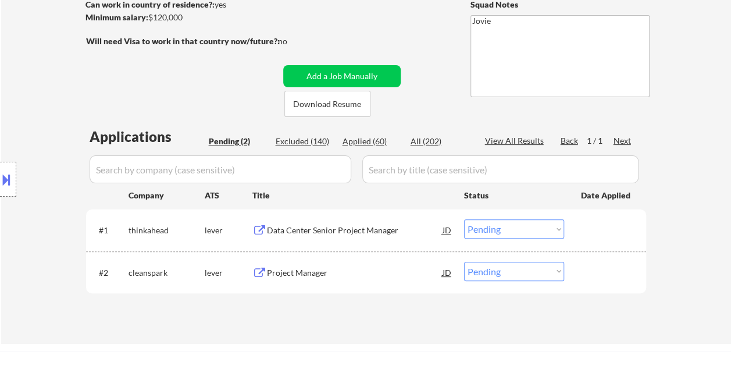
drag, startPoint x: 578, startPoint y: 227, endPoint x: 430, endPoint y: 226, distance: 147.7
click at [578, 228] on div "#1 thinkahead lever Data Center Senior Project Manager JD Choose an option... P…" at bounding box center [364, 229] width 549 height 31
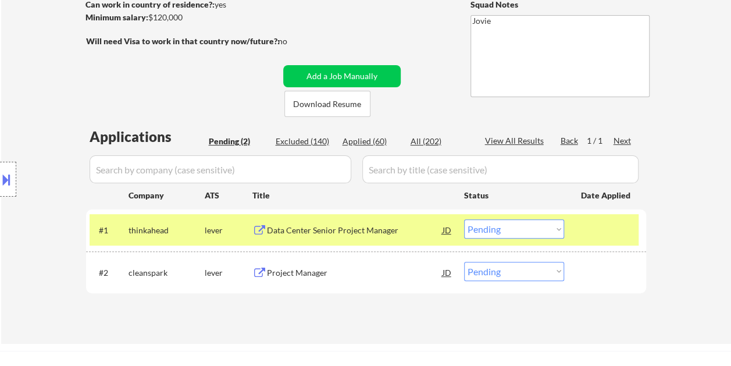
click at [382, 226] on div "Data Center Senior Project Manager" at bounding box center [355, 231] width 176 height 12
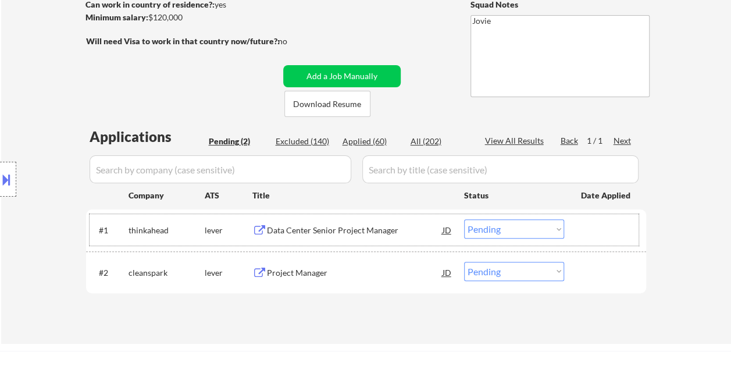
drag, startPoint x: 607, startPoint y: 233, endPoint x: 569, endPoint y: 228, distance: 38.7
click at [607, 232] on div at bounding box center [606, 229] width 51 height 21
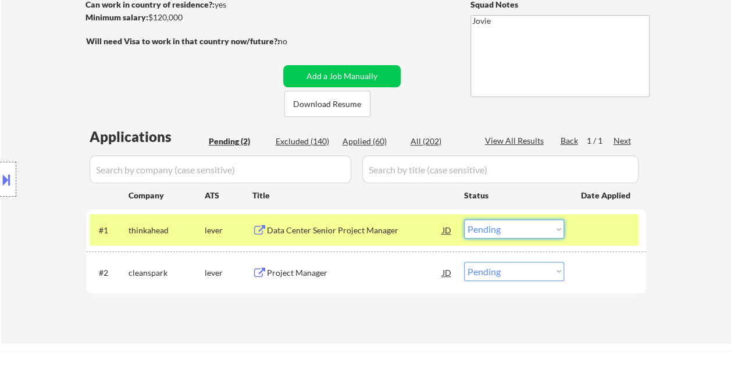
click at [560, 231] on select "Choose an option... Pending Applied Excluded (Questions) Excluded (Expired) Exc…" at bounding box center [514, 228] width 100 height 19
click at [464, 219] on select "Choose an option... Pending Applied Excluded (Questions) Excluded (Expired) Exc…" at bounding box center [514, 228] width 100 height 19
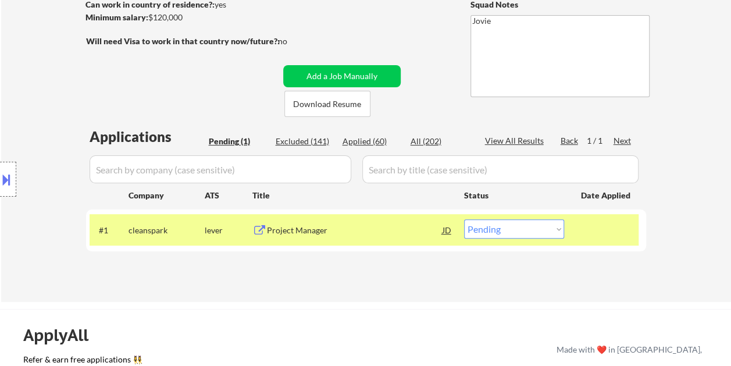
click at [325, 227] on div "Project Manager" at bounding box center [355, 231] width 176 height 12
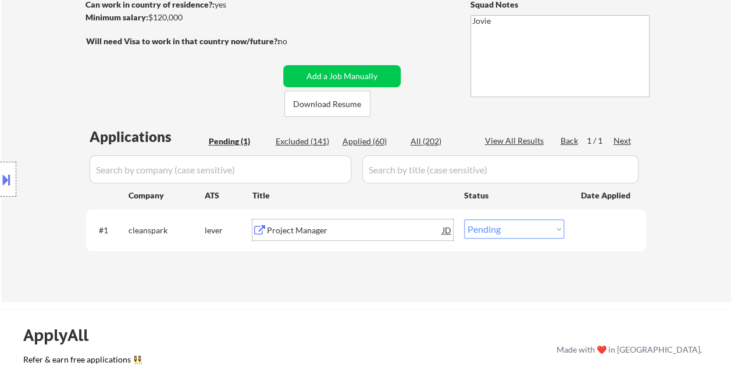
click at [583, 230] on div at bounding box center [606, 229] width 51 height 21
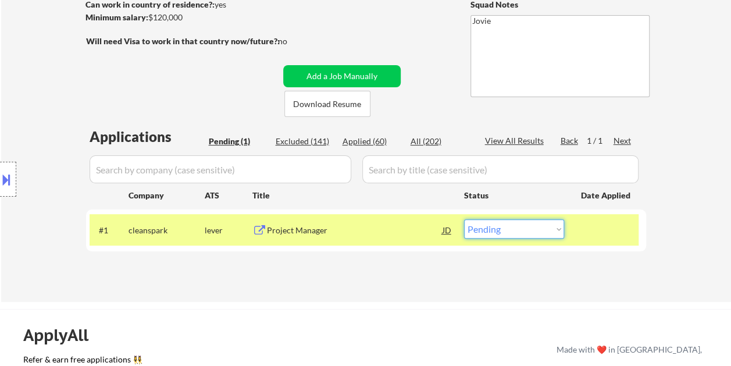
click at [555, 231] on select "Choose an option... Pending Applied Excluded (Questions) Excluded (Expired) Exc…" at bounding box center [514, 228] width 100 height 19
click at [464, 219] on select "Choose an option... Pending Applied Excluded (Questions) Excluded (Expired) Exc…" at bounding box center [514, 228] width 100 height 19
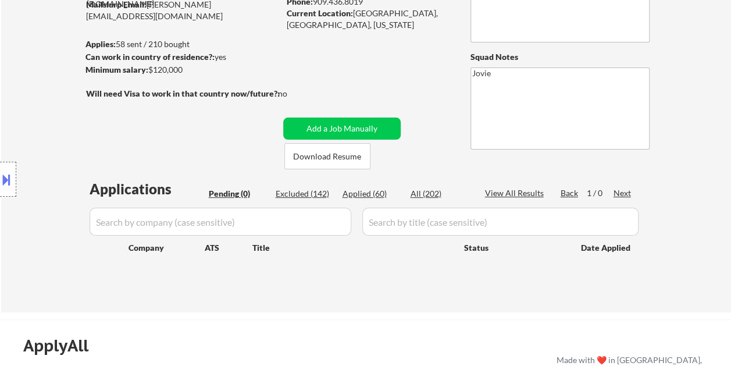
scroll to position [116, 0]
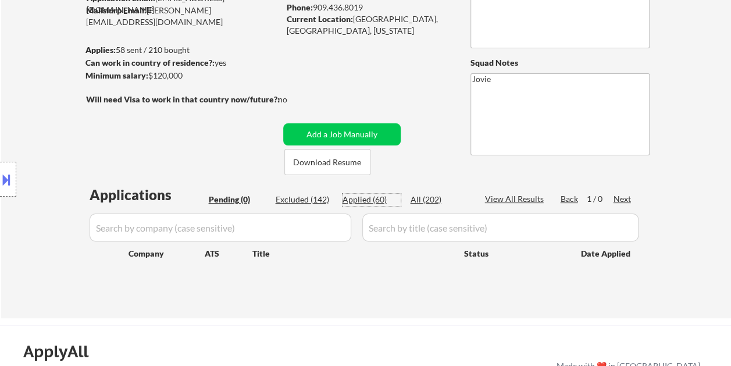
click at [373, 201] on div "Applied (60)" at bounding box center [372, 200] width 58 height 12
select select ""applied""
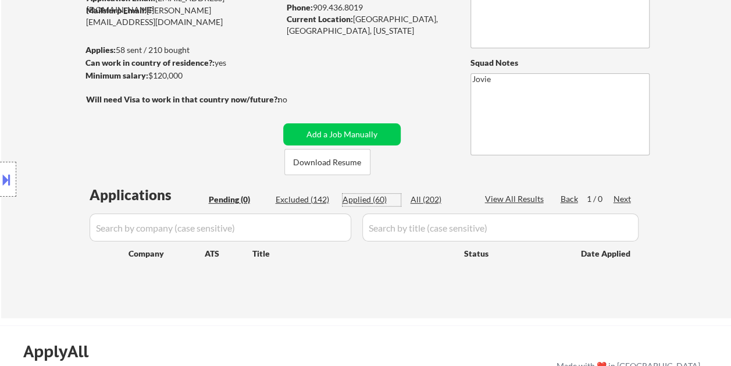
select select ""applied""
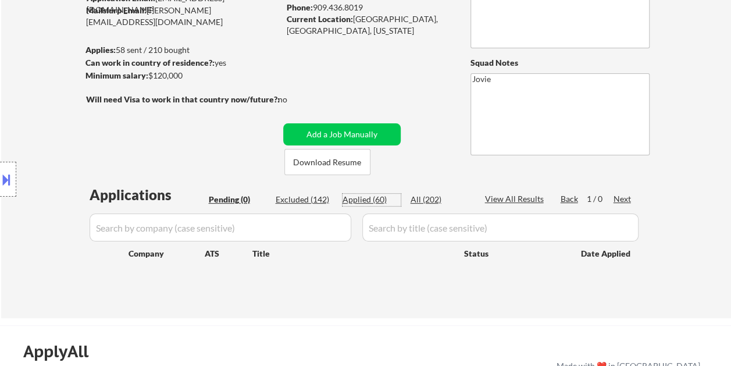
select select ""applied""
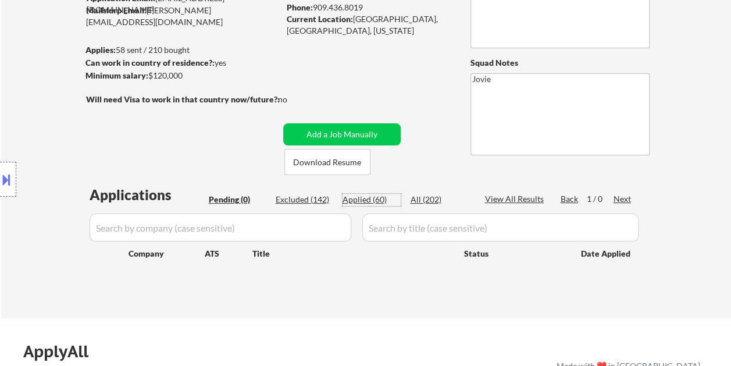
select select ""applied""
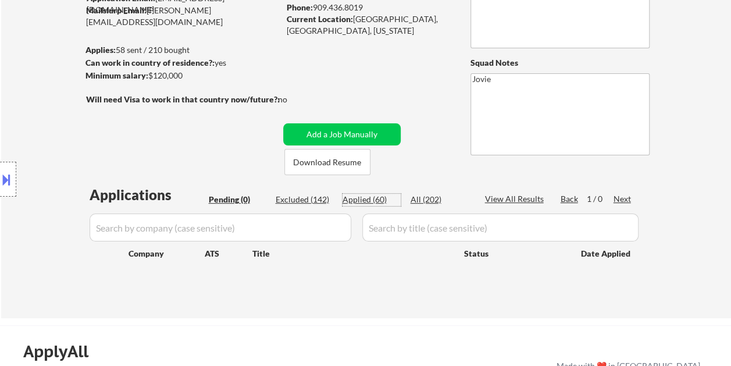
select select ""applied""
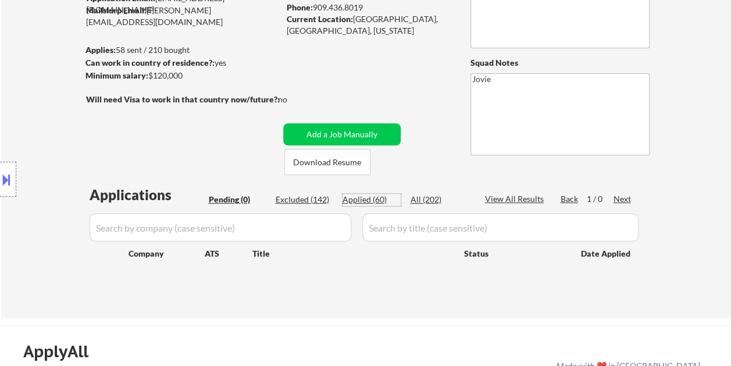
select select ""applied""
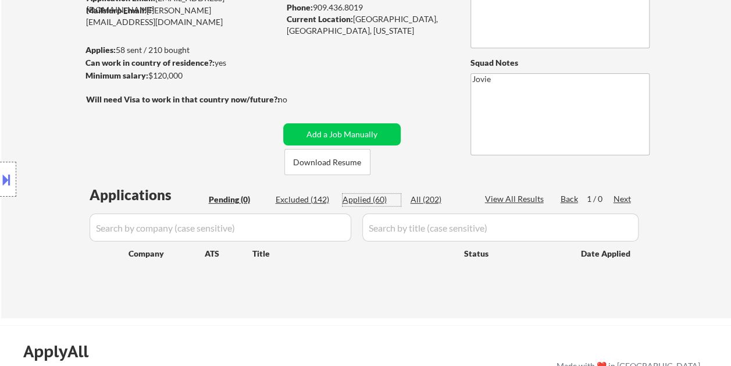
select select ""applied""
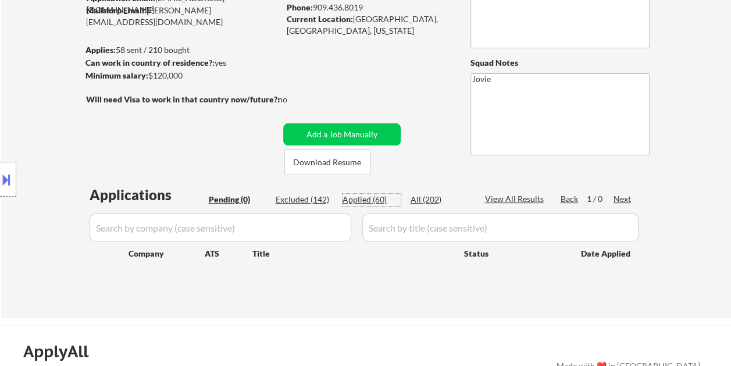
select select ""applied""
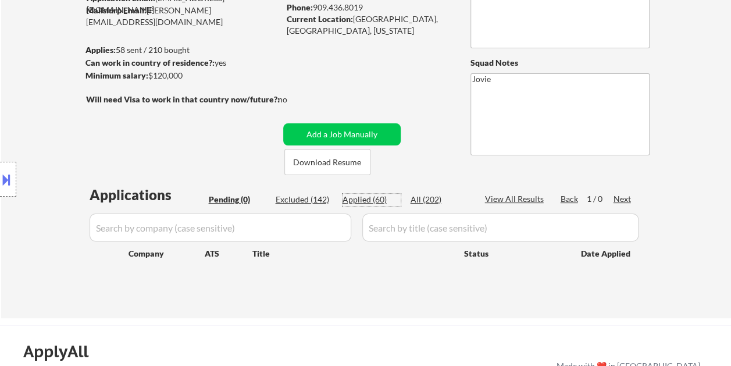
select select ""applied""
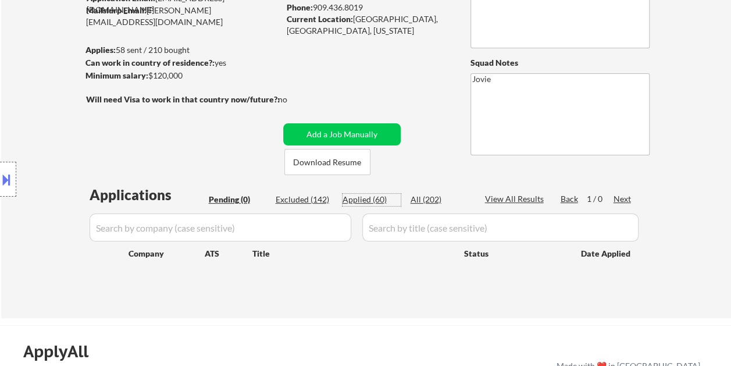
select select ""applied""
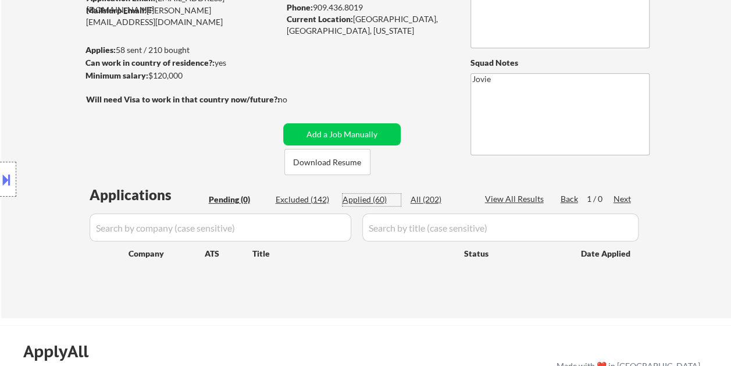
select select ""applied""
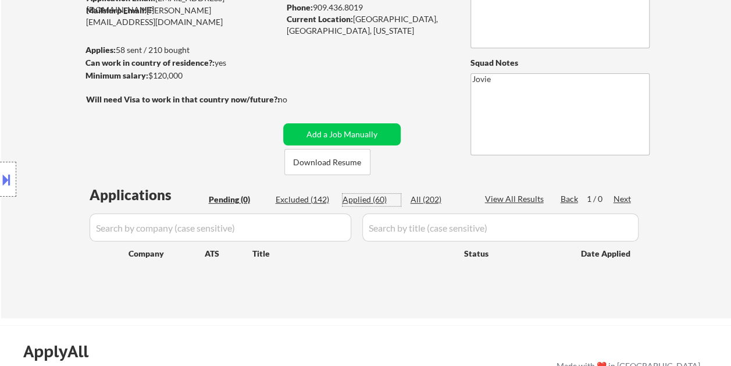
select select ""applied""
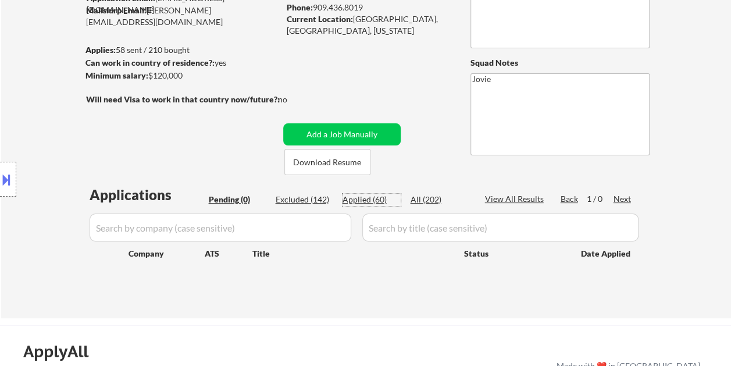
select select ""applied""
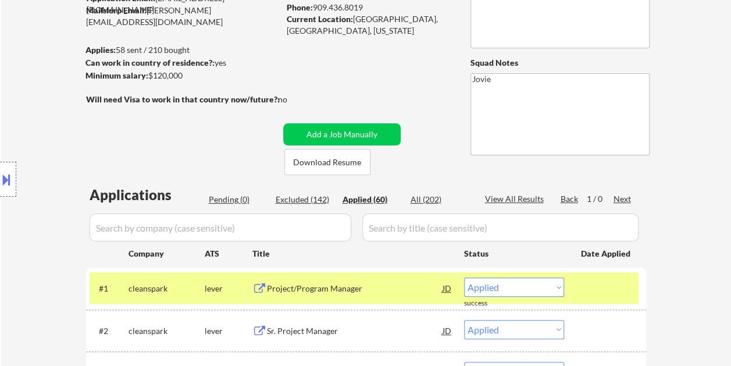
click at [365, 199] on div "Applied (60)" at bounding box center [372, 200] width 58 height 12
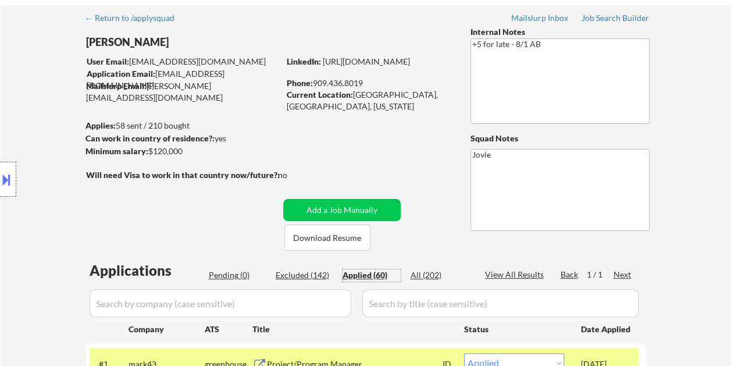
scroll to position [58, 0]
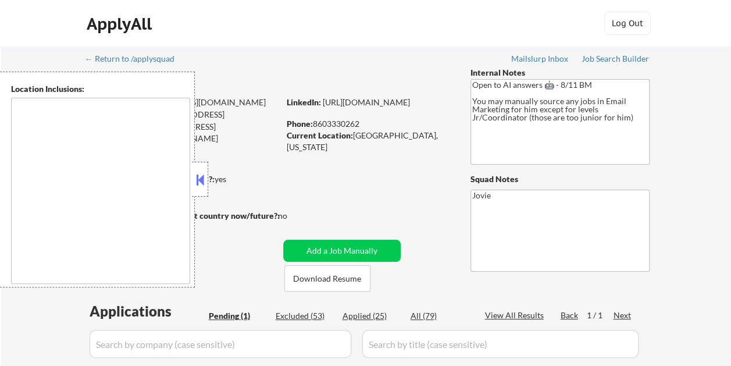
click at [205, 176] on button at bounding box center [200, 179] width 13 height 17
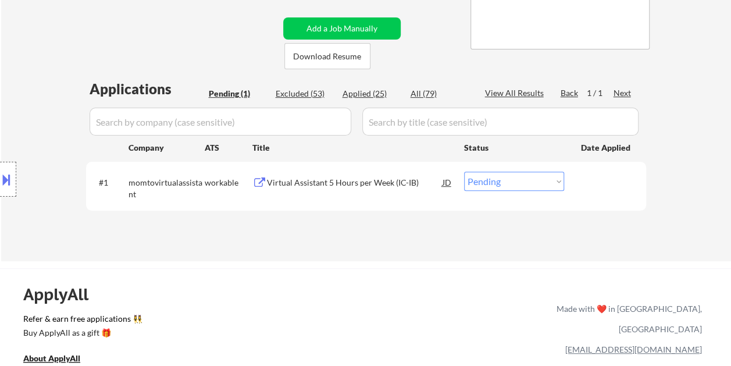
scroll to position [233, 0]
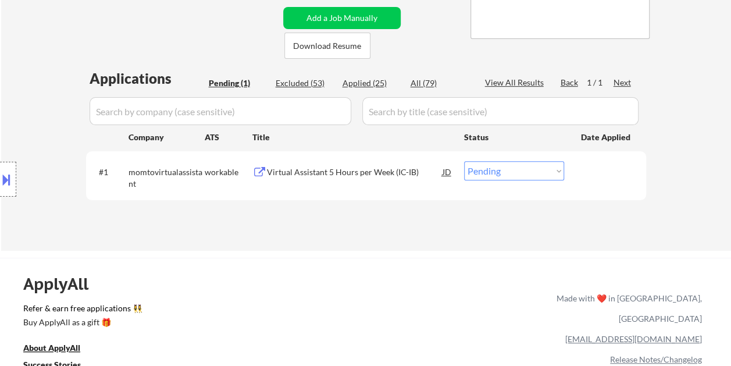
click at [379, 258] on div "ApplyAll Refer & earn free applications 👯‍♀️ Buy ApplyAll as a gift 🎁 About App…" at bounding box center [365, 348] width 731 height 181
click at [322, 170] on div "Virtual Assistant 5 Hours per Week (IC-IB)" at bounding box center [355, 172] width 176 height 12
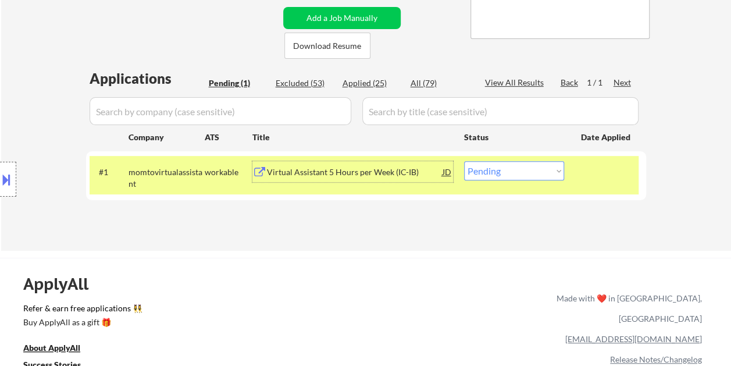
click at [550, 167] on select "Choose an option... Pending Applied Excluded (Questions) Excluded (Expired) Exc…" at bounding box center [514, 170] width 100 height 19
select select ""excluded__bad_match_""
click at [464, 161] on select "Choose an option... Pending Applied Excluded (Questions) Excluded (Expired) Exc…" at bounding box center [514, 170] width 100 height 19
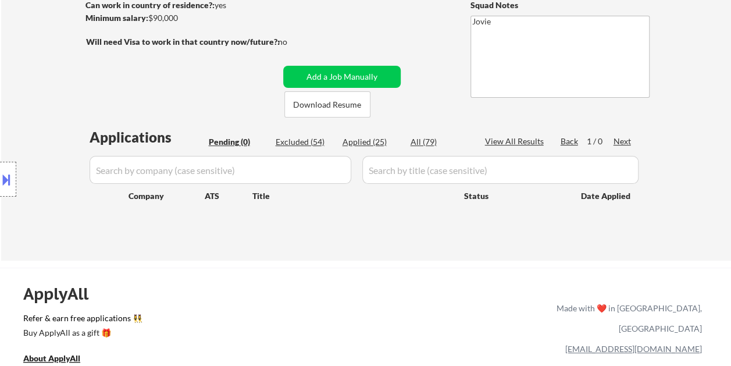
scroll to position [174, 0]
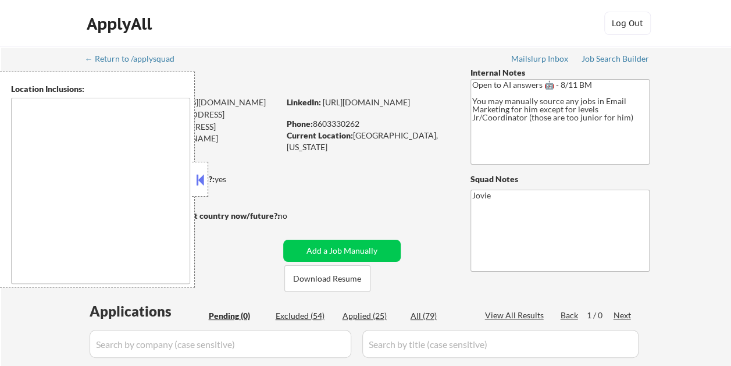
click at [197, 181] on button at bounding box center [200, 179] width 13 height 17
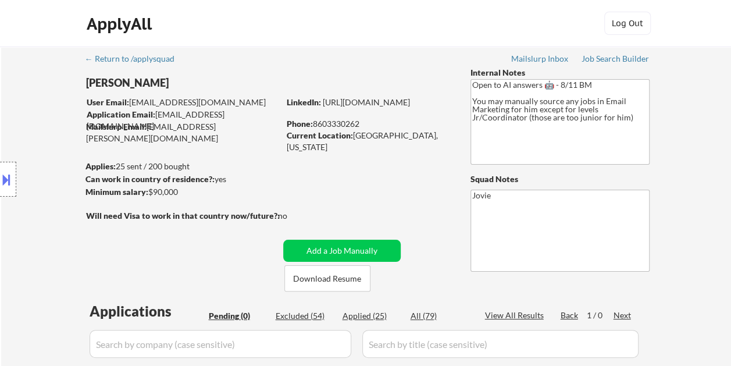
click at [376, 312] on div "Applied (25)" at bounding box center [372, 316] width 58 height 12
select select ""applied""
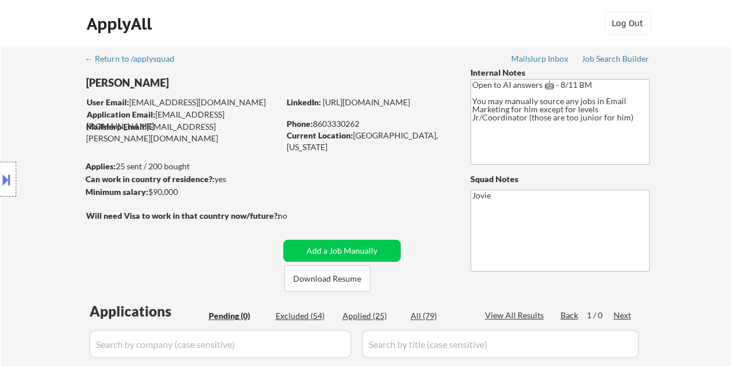
select select ""applied""
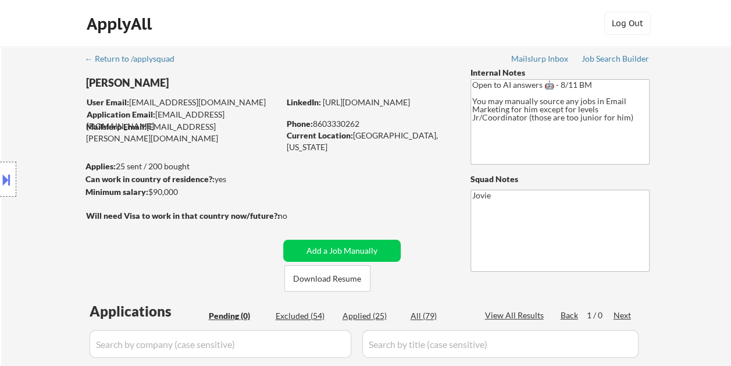
select select ""applied""
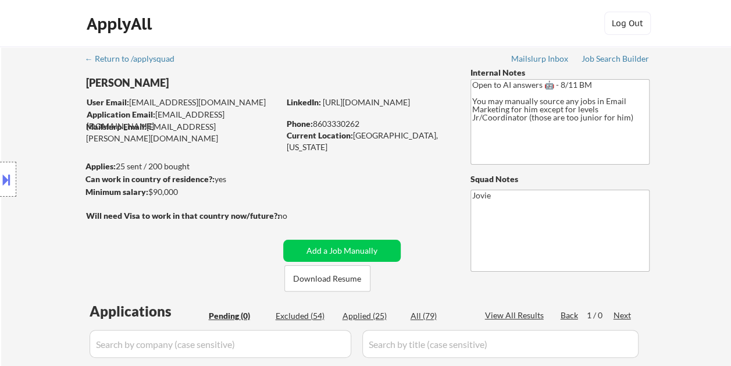
select select ""applied""
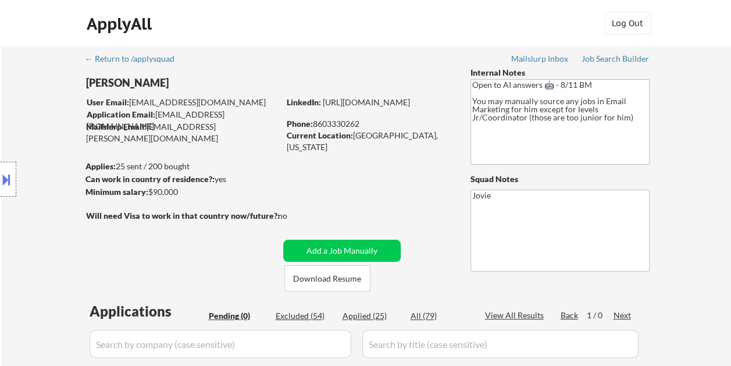
select select ""applied""
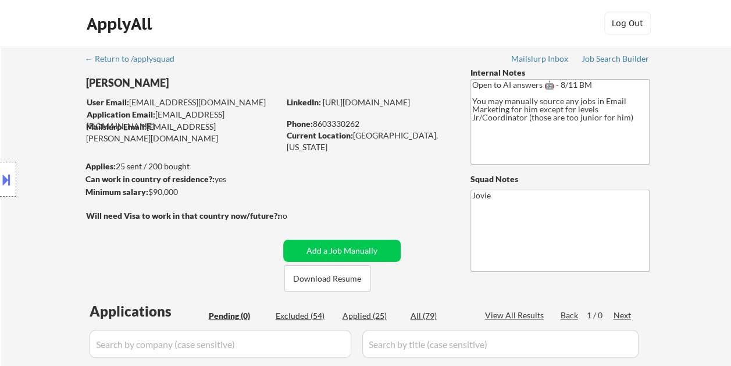
select select ""applied""
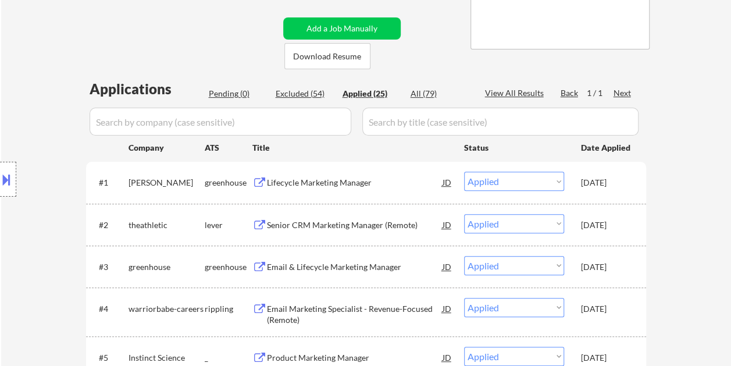
scroll to position [174, 0]
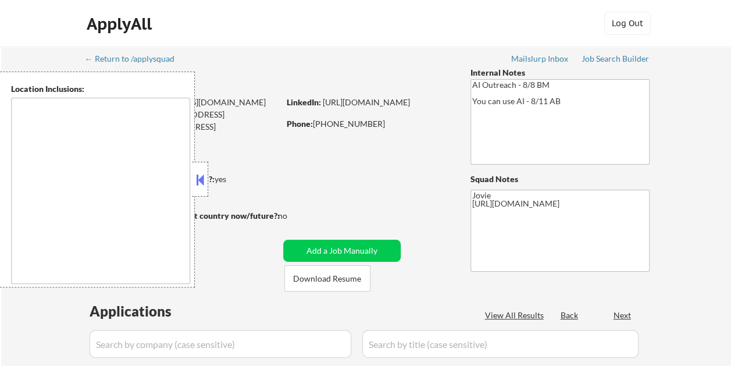
type textarea "remote"
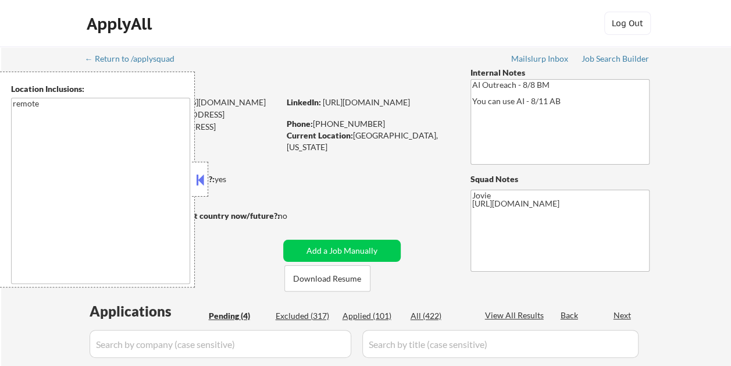
select select ""pending""
click at [202, 180] on button at bounding box center [200, 179] width 13 height 17
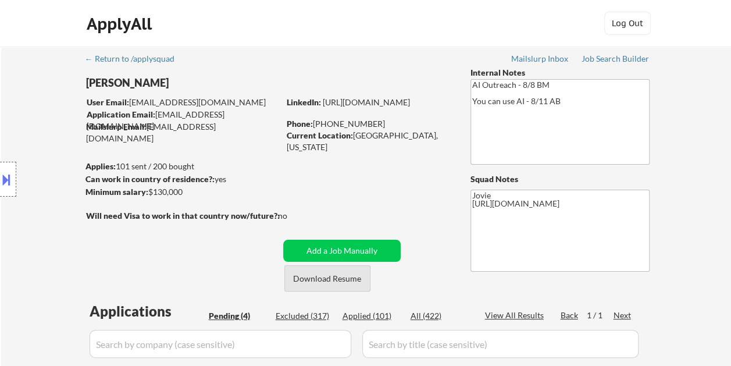
drag, startPoint x: 323, startPoint y: 276, endPoint x: 318, endPoint y: 268, distance: 10.0
click at [323, 276] on button "Download Resume" at bounding box center [327, 278] width 86 height 26
click at [422, 20] on div "ApplyAll Log Out" at bounding box center [366, 26] width 582 height 29
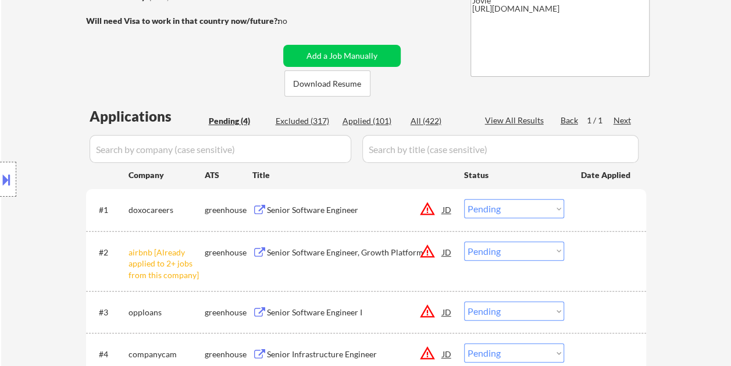
scroll to position [233, 0]
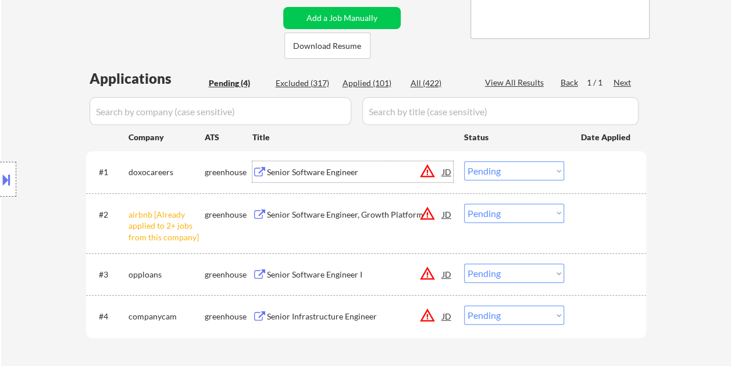
click at [315, 176] on div "Senior Software Engineer" at bounding box center [355, 172] width 176 height 12
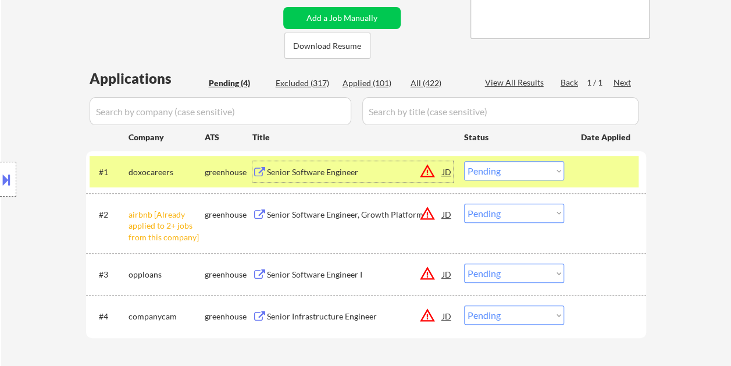
click at [561, 173] on select "Choose an option... Pending Applied Excluded (Questions) Excluded (Expired) Exc…" at bounding box center [514, 170] width 100 height 19
click at [464, 161] on select "Choose an option... Pending Applied Excluded (Questions) Excluded (Expired) Exc…" at bounding box center [514, 170] width 100 height 19
select select ""pending""
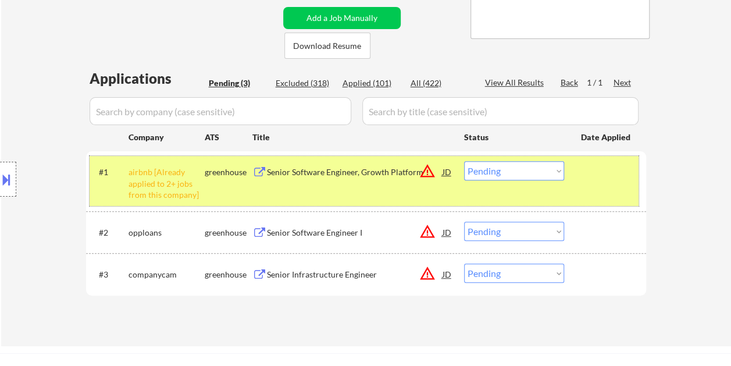
click at [589, 193] on div "#1 airbnb [Already applied to 2+ jobs from this company] greenhouse Senior Soft…" at bounding box center [364, 181] width 549 height 50
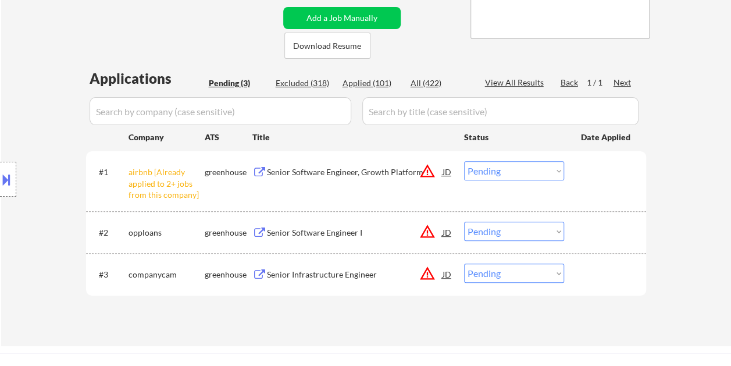
click at [585, 180] on div at bounding box center [606, 171] width 51 height 21
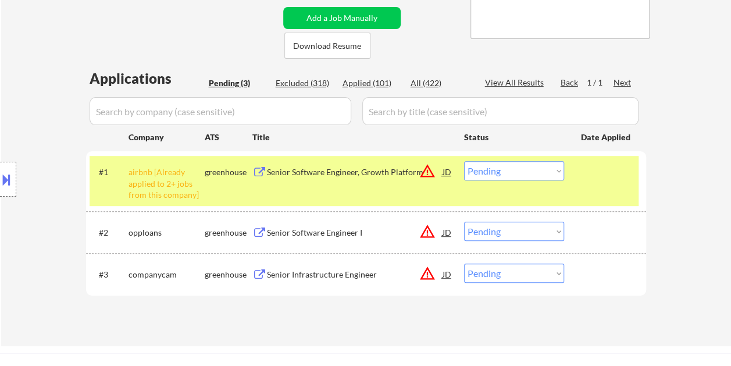
click at [346, 184] on div "#1 airbnb [Already applied to 2+ jobs from this company] greenhouse Senior Soft…" at bounding box center [364, 181] width 549 height 50
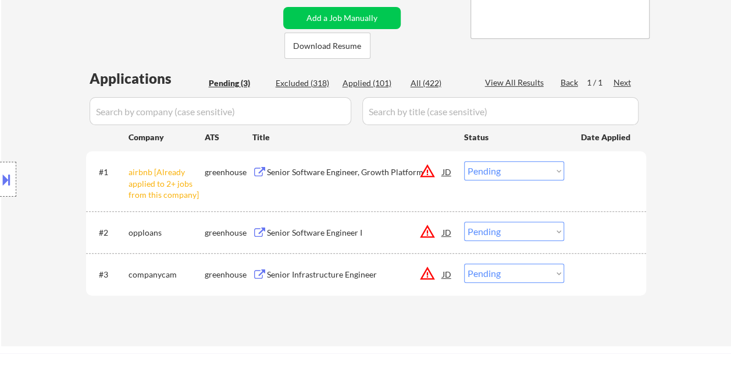
click at [586, 190] on div "#1 airbnb [Already applied to 2+ jobs from this company] greenhouse Senior Soft…" at bounding box center [364, 181] width 549 height 50
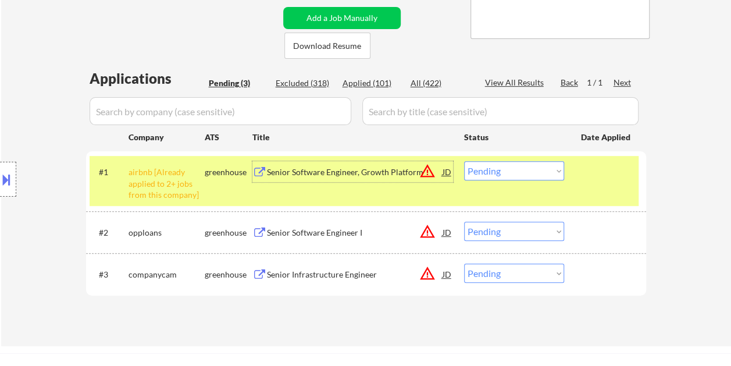
click at [301, 176] on div "Senior Software Engineer, Growth Platform" at bounding box center [355, 172] width 176 height 12
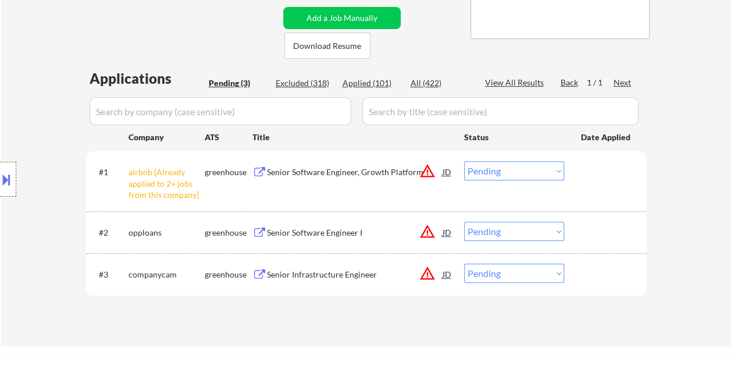
select select ""pending""
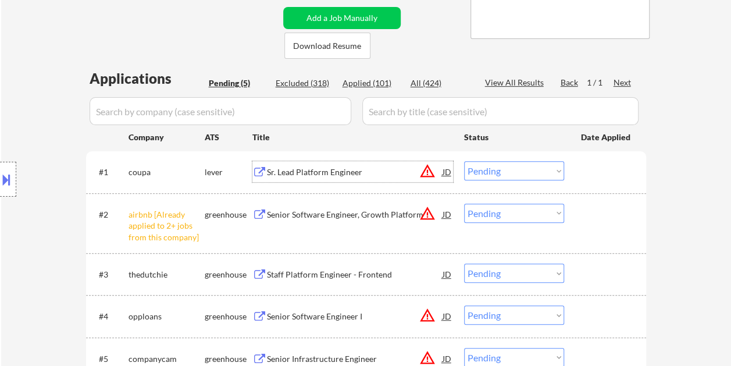
click at [615, 176] on div at bounding box center [606, 171] width 51 height 21
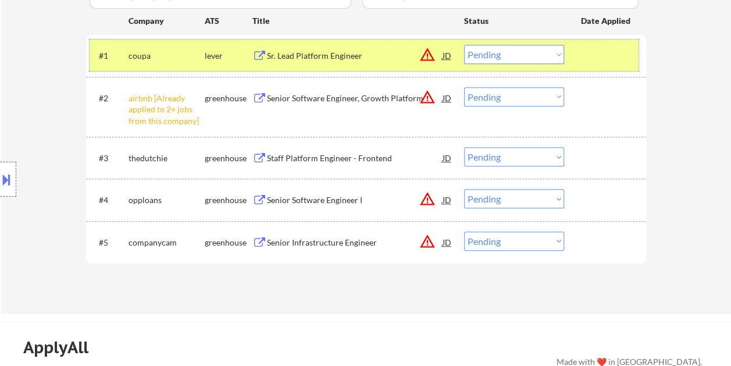
scroll to position [349, 0]
click at [293, 51] on div "Sr. Lead Platform Engineer" at bounding box center [355, 56] width 176 height 12
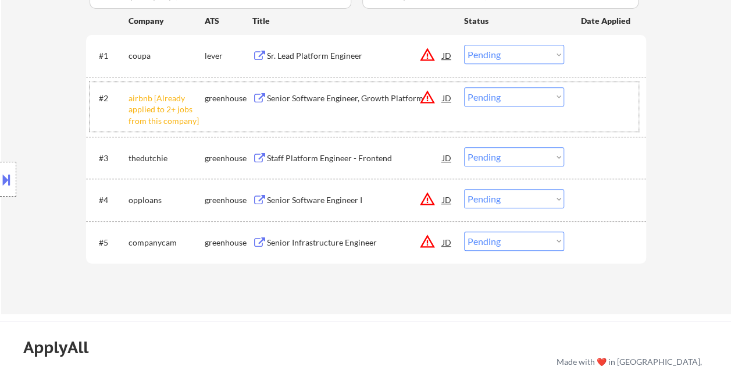
click at [614, 121] on div "#2 airbnb [Already applied to 2+ jobs from this company] greenhouse Senior Soft…" at bounding box center [364, 107] width 549 height 50
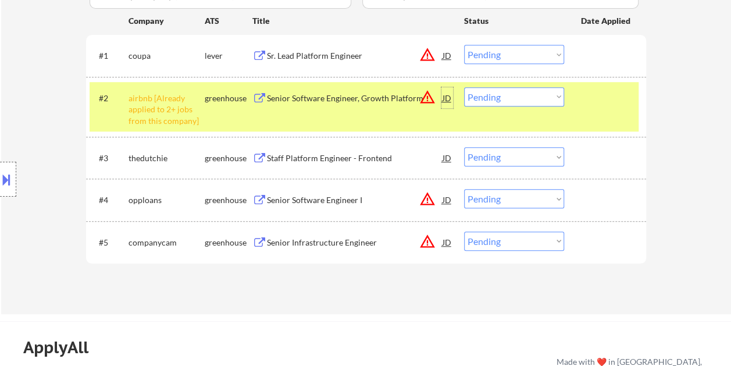
click at [448, 98] on div "JD" at bounding box center [447, 97] width 12 height 21
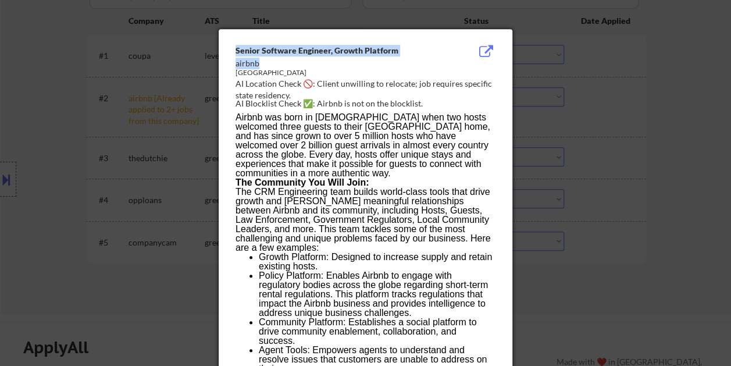
drag, startPoint x: 238, startPoint y: 63, endPoint x: 258, endPoint y: 65, distance: 20.5
copy div "Senior Software Engineer, Growth Platform airbnb"
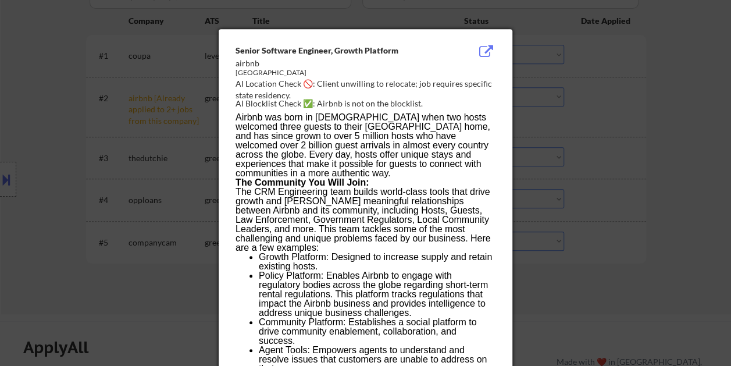
click at [258, 75] on div "[GEOGRAPHIC_DATA]" at bounding box center [336, 73] width 201 height 10
drag, startPoint x: 236, startPoint y: 64, endPoint x: 261, endPoint y: 64, distance: 24.4
click at [261, 64] on div "airbnb" at bounding box center [336, 64] width 201 height 12
copy div "airbnb"
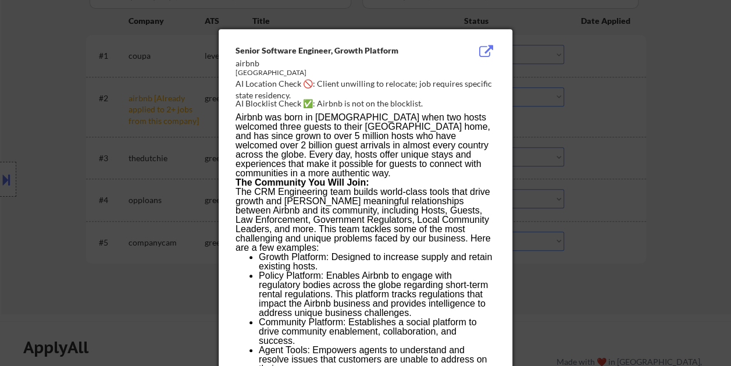
click at [650, 192] on div at bounding box center [365, 183] width 731 height 366
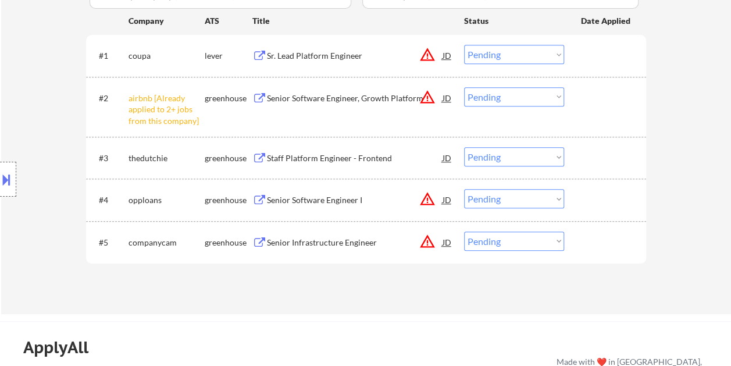
click at [547, 92] on select "Choose an option... Pending Applied Excluded (Questions) Excluded (Expired) Exc…" at bounding box center [514, 96] width 100 height 19
click at [464, 87] on select "Choose an option... Pending Applied Excluded (Questions) Excluded (Expired) Exc…" at bounding box center [514, 96] width 100 height 19
select select ""pending""
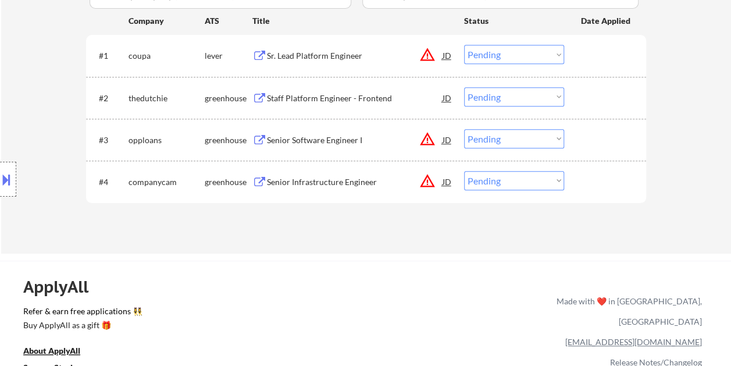
drag, startPoint x: 611, startPoint y: 49, endPoint x: 493, endPoint y: 63, distance: 118.9
click at [611, 50] on div at bounding box center [606, 55] width 51 height 21
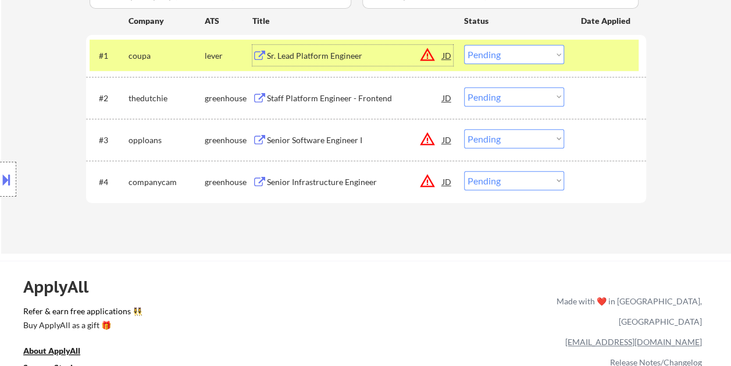
click at [372, 53] on div "Sr. Lead Platform Engineer" at bounding box center [355, 56] width 176 height 12
